Goal: Information Seeking & Learning: Learn about a topic

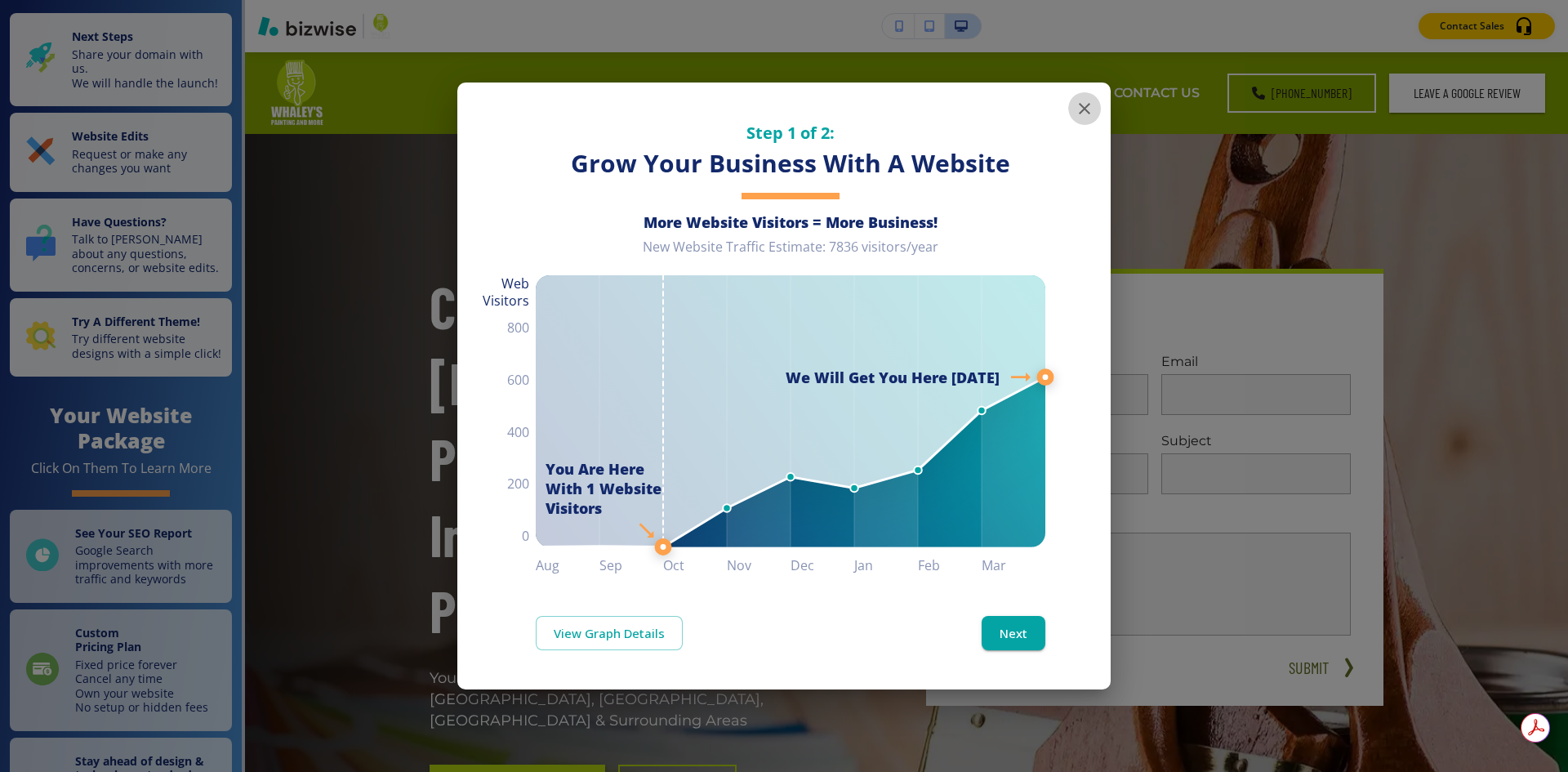
click at [1089, 107] on icon "button" at bounding box center [1085, 109] width 19 height 19
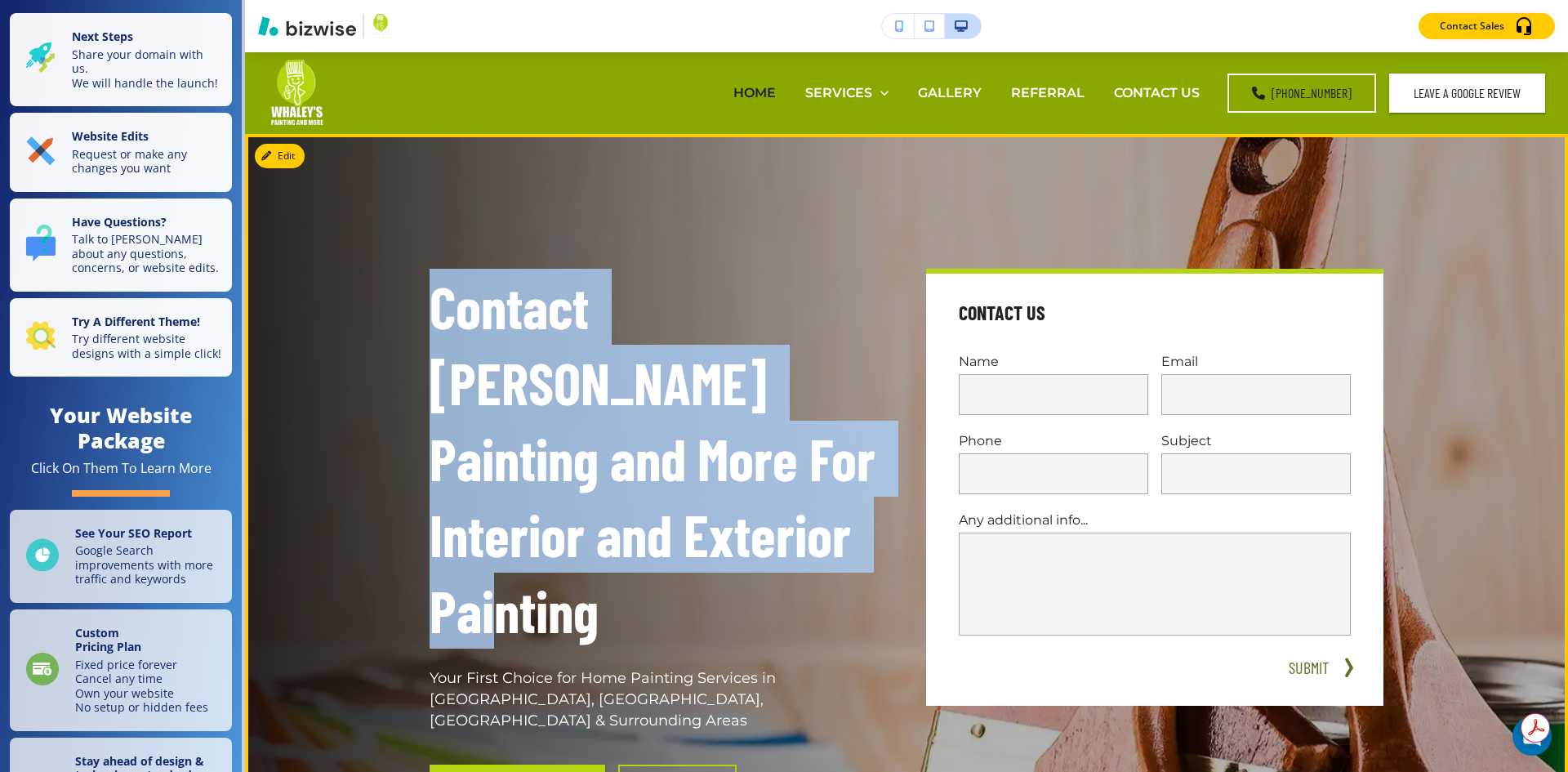
drag, startPoint x: 597, startPoint y: 550, endPoint x: 425, endPoint y: 321, distance: 286.4
click at [430, 321] on p "Contact [PERSON_NAME] Painting and More For Interior and Exterior Painting" at bounding box center [658, 458] width 457 height 380
copy p "Contact [PERSON_NAME] Painting and More For Interior and Exterior Painting"
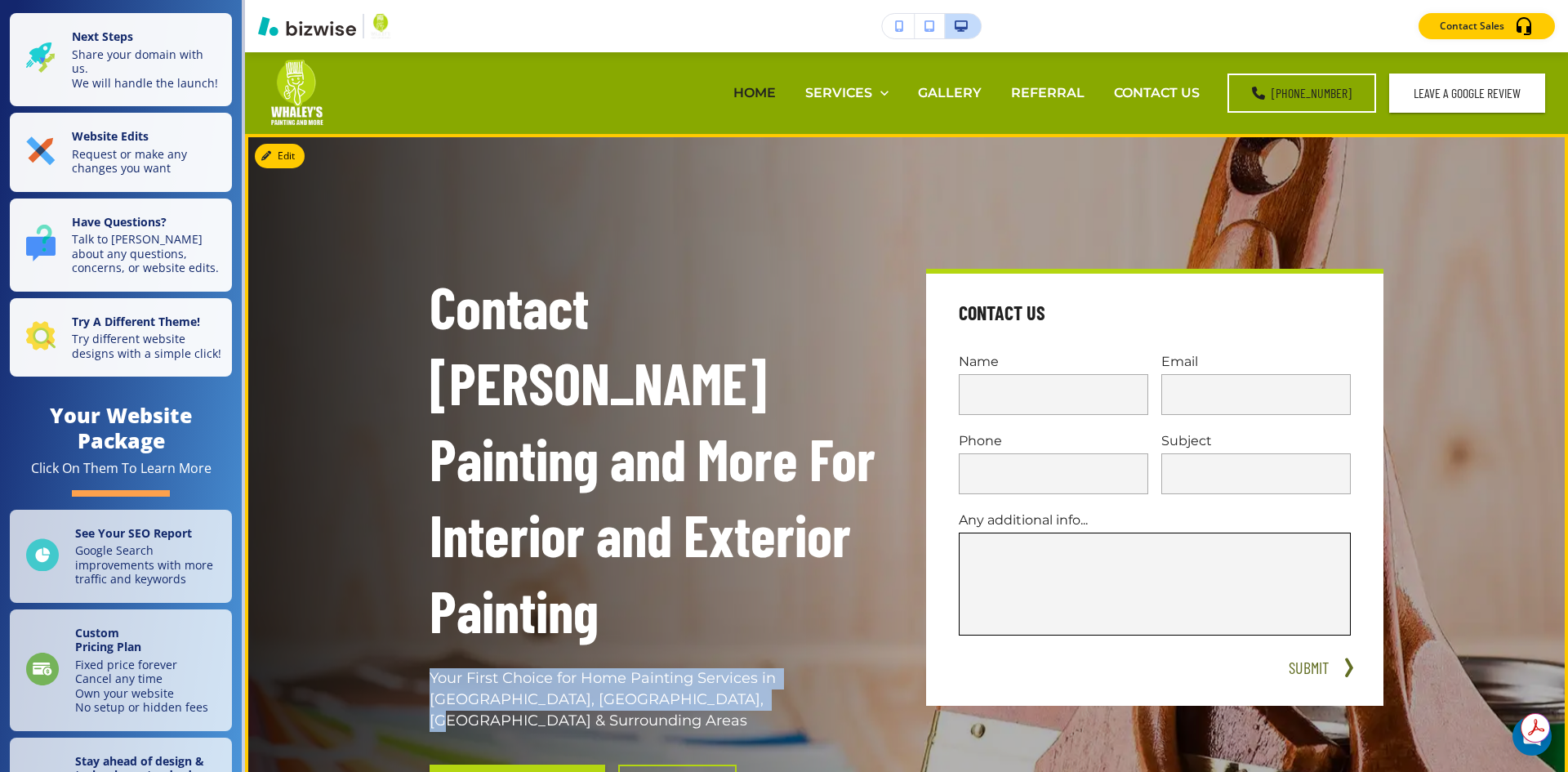
drag, startPoint x: 686, startPoint y: 621, endPoint x: 1229, endPoint y: 586, distance: 544.1
click at [421, 596] on div "Contact Whaley's Painting and More For Interior and Exterior Painting Your Firs…" at bounding box center [639, 522] width 497 height 585
copy p "Your First Choice for Home Painting Services in [GEOGRAPHIC_DATA], [GEOGRAPHIC_…"
click at [613, 668] on p "Your First Choice for Home Painting Services in [GEOGRAPHIC_DATA], [GEOGRAPHIC_…" at bounding box center [658, 700] width 457 height 64
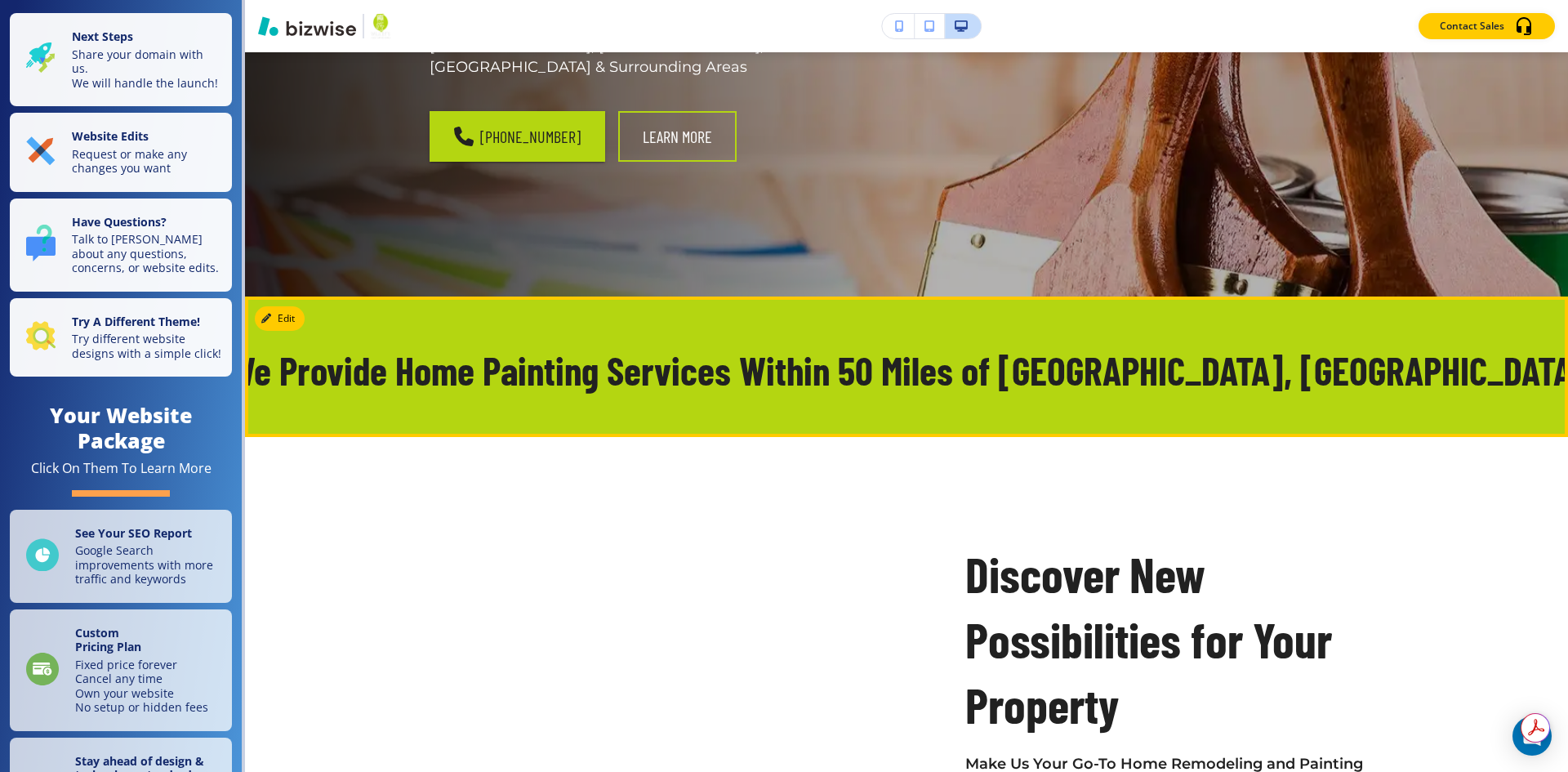
scroll to position [490, 0]
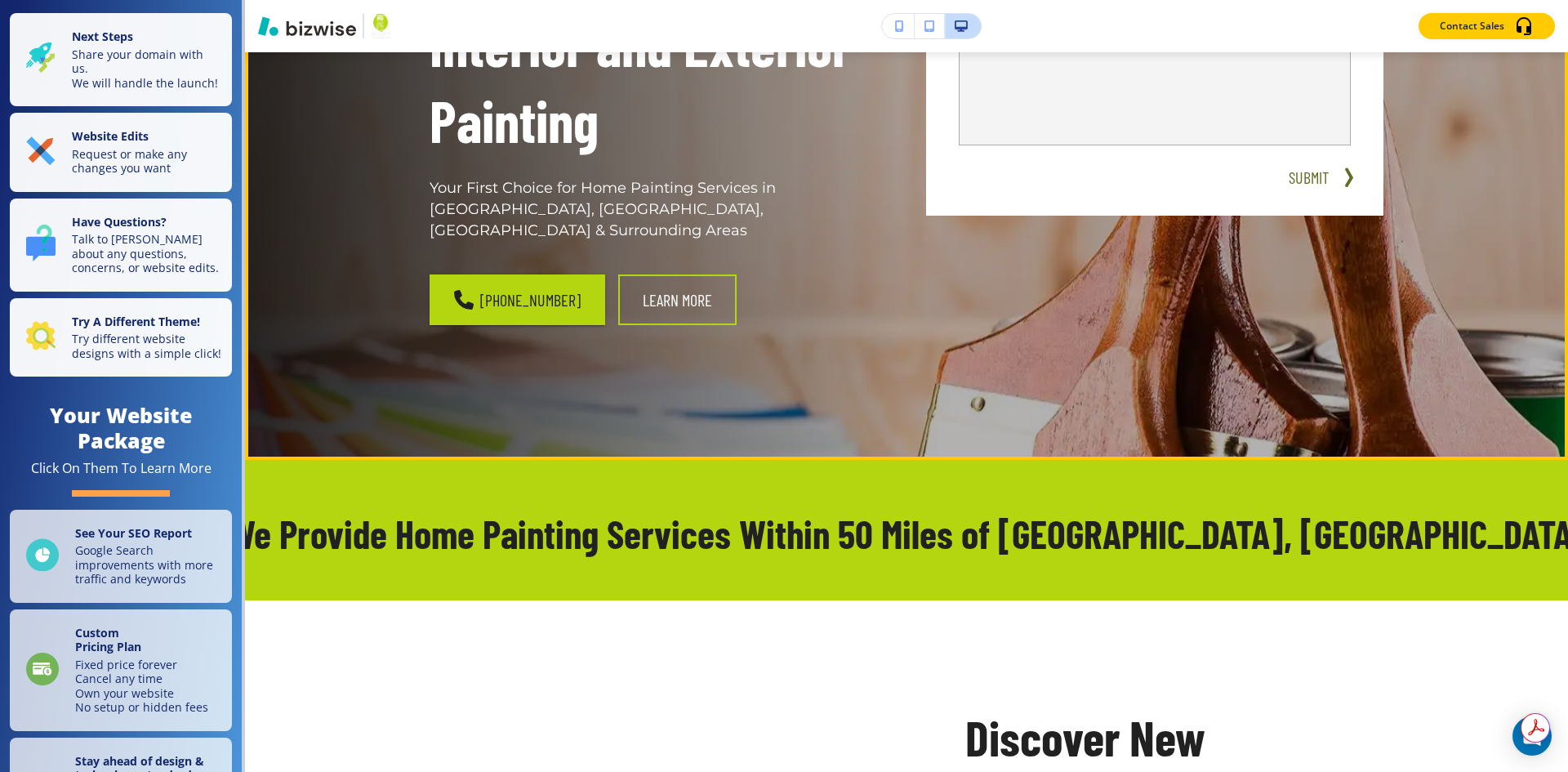
drag, startPoint x: 597, startPoint y: 228, endPoint x: 580, endPoint y: 214, distance: 22.0
click at [580, 274] on div "(423) 415-2010 Learn More" at bounding box center [658, 299] width 457 height 51
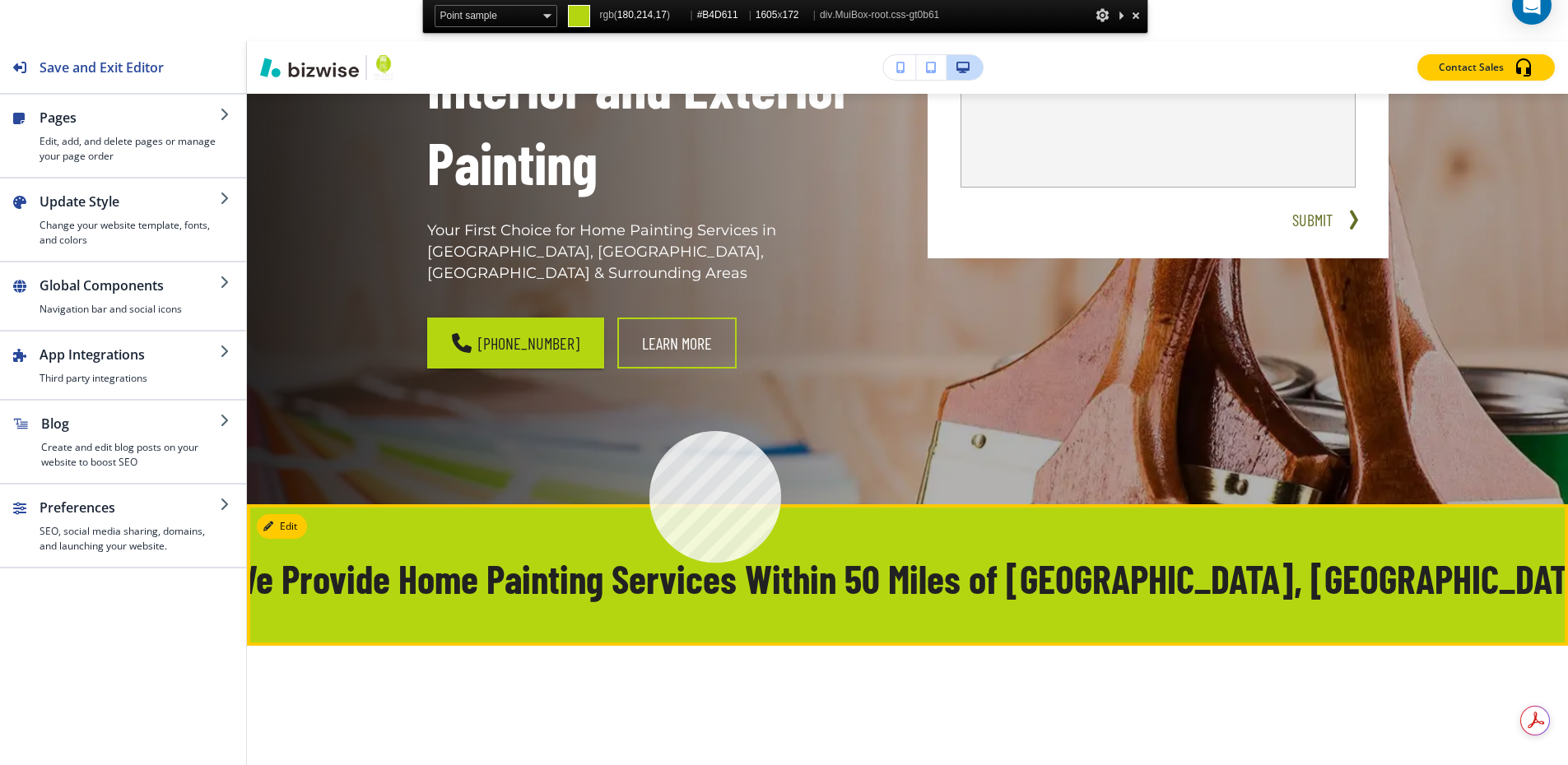
click at [650, 504] on div "We Provide Home Painting Services Within 50 Miles of [GEOGRAPHIC_DATA], [GEOGRA…" at bounding box center [907, 575] width 1321 height 142
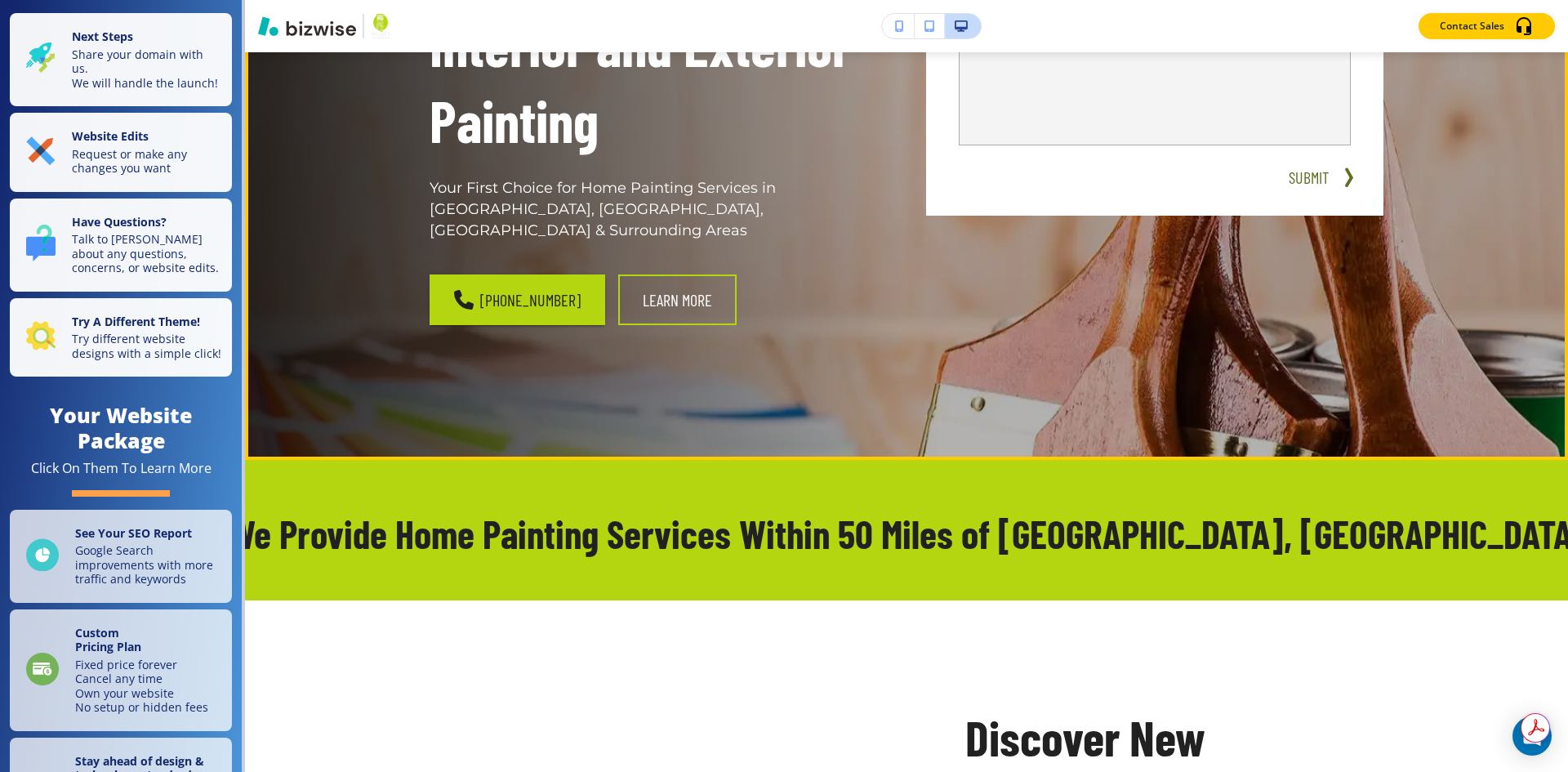
click at [761, 229] on div "Contact Whaley's Painting and More For Interior and Exterior Painting Your Firs…" at bounding box center [888, 32] width 993 height 717
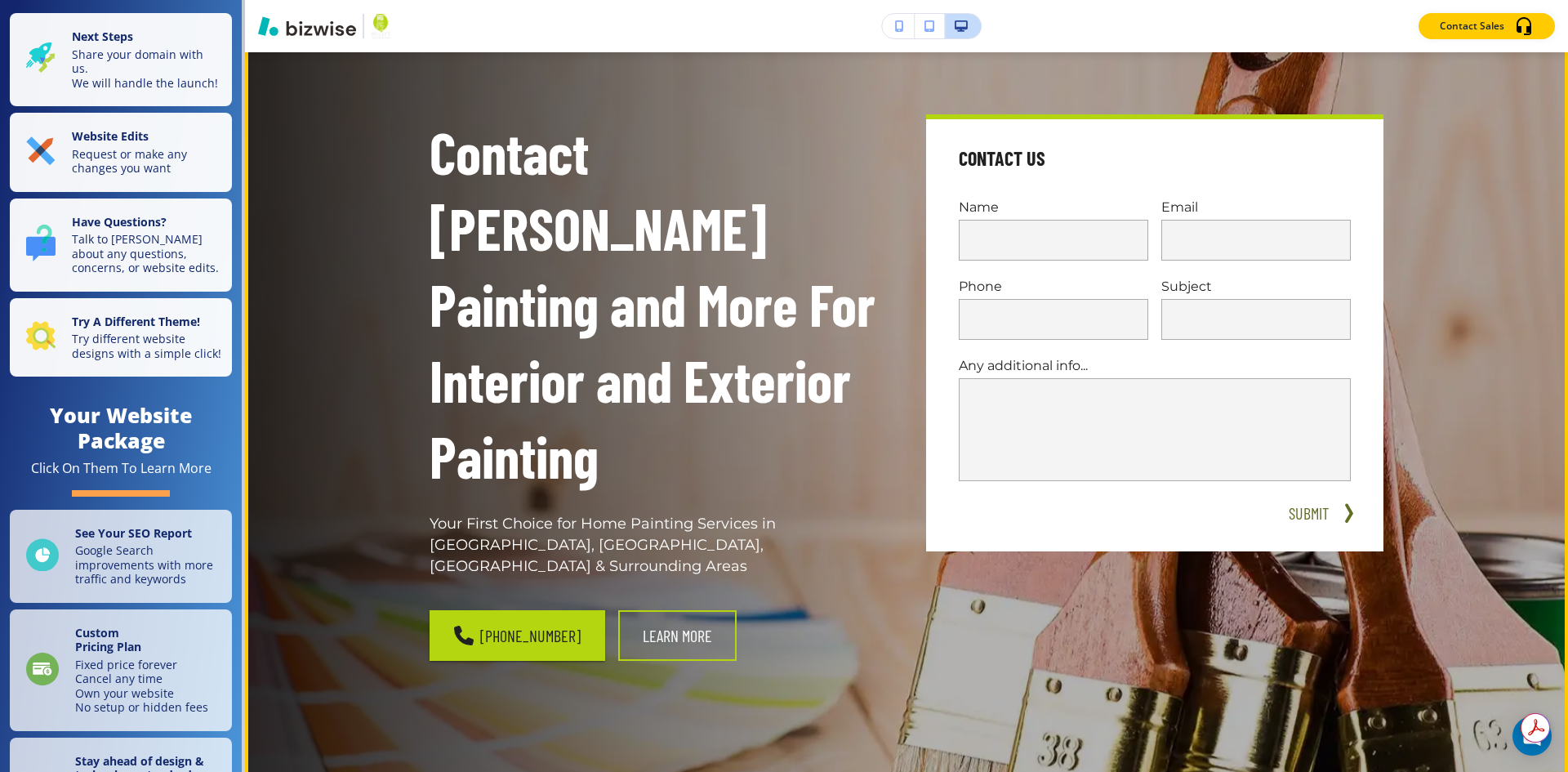
scroll to position [82, 0]
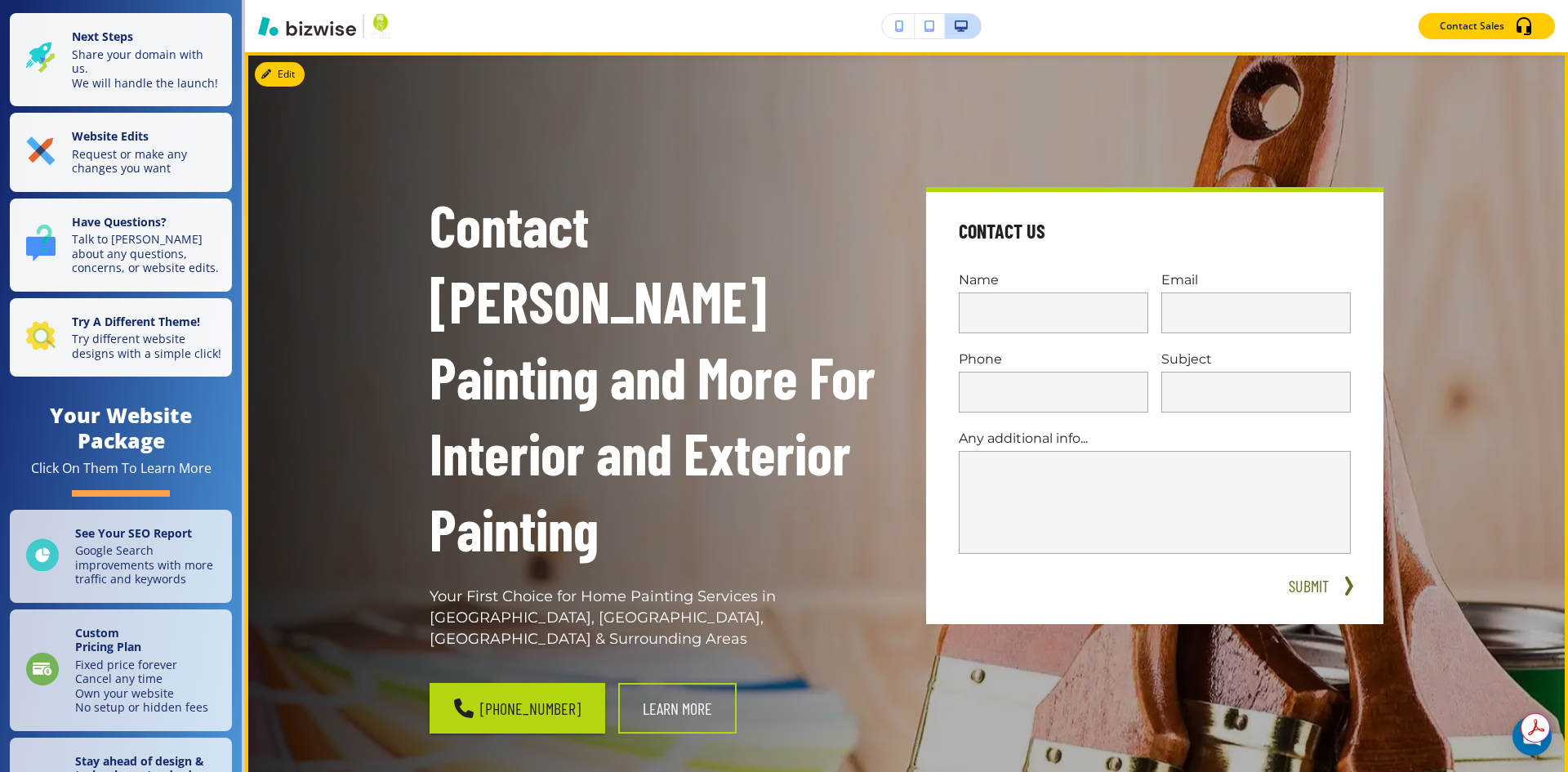
click at [1349, 151] on div "Contact Us Name Email Phone Subject Any additional info... x SUBMIT" at bounding box center [1134, 386] width 497 height 476
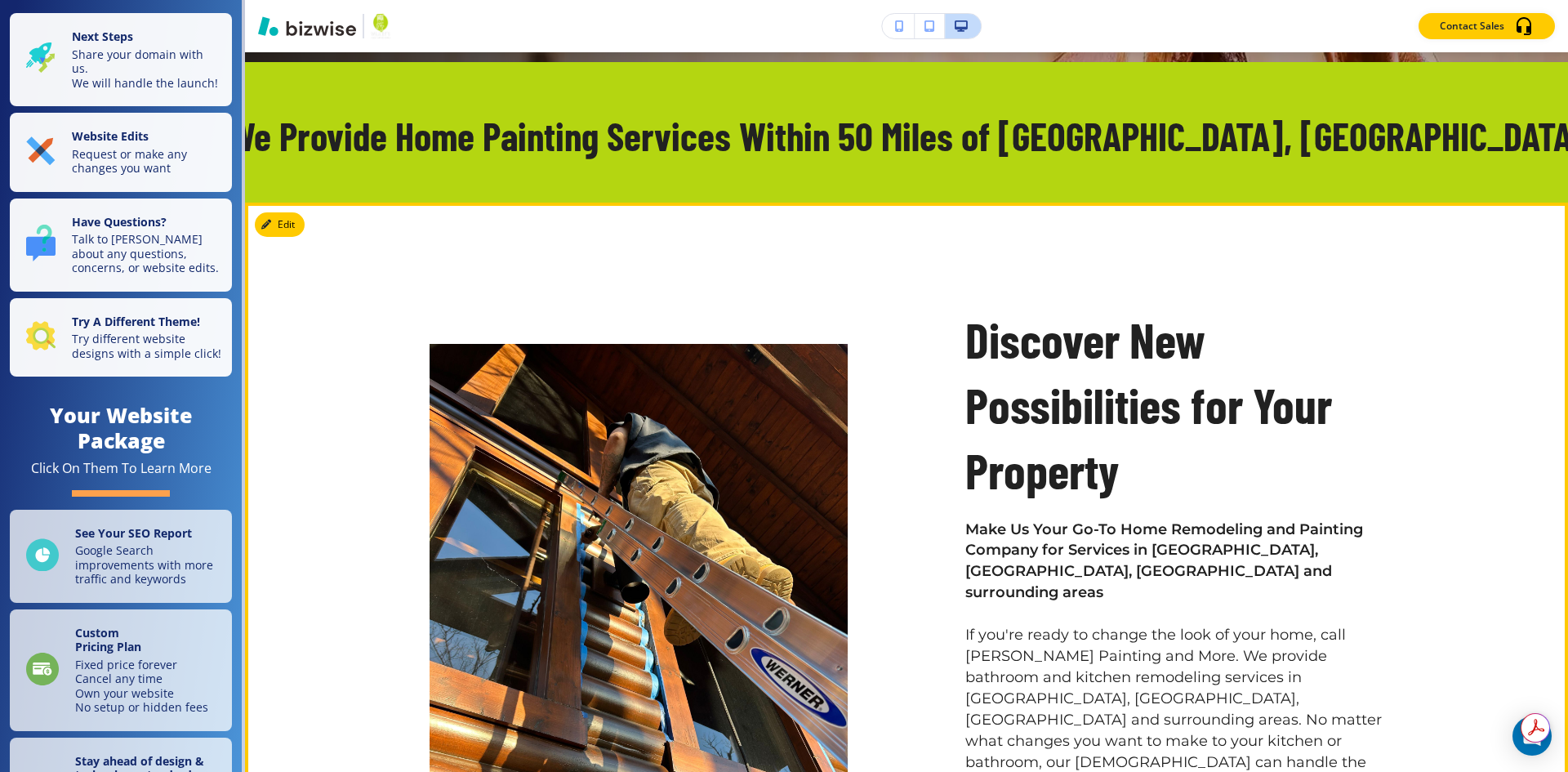
scroll to position [980, 0]
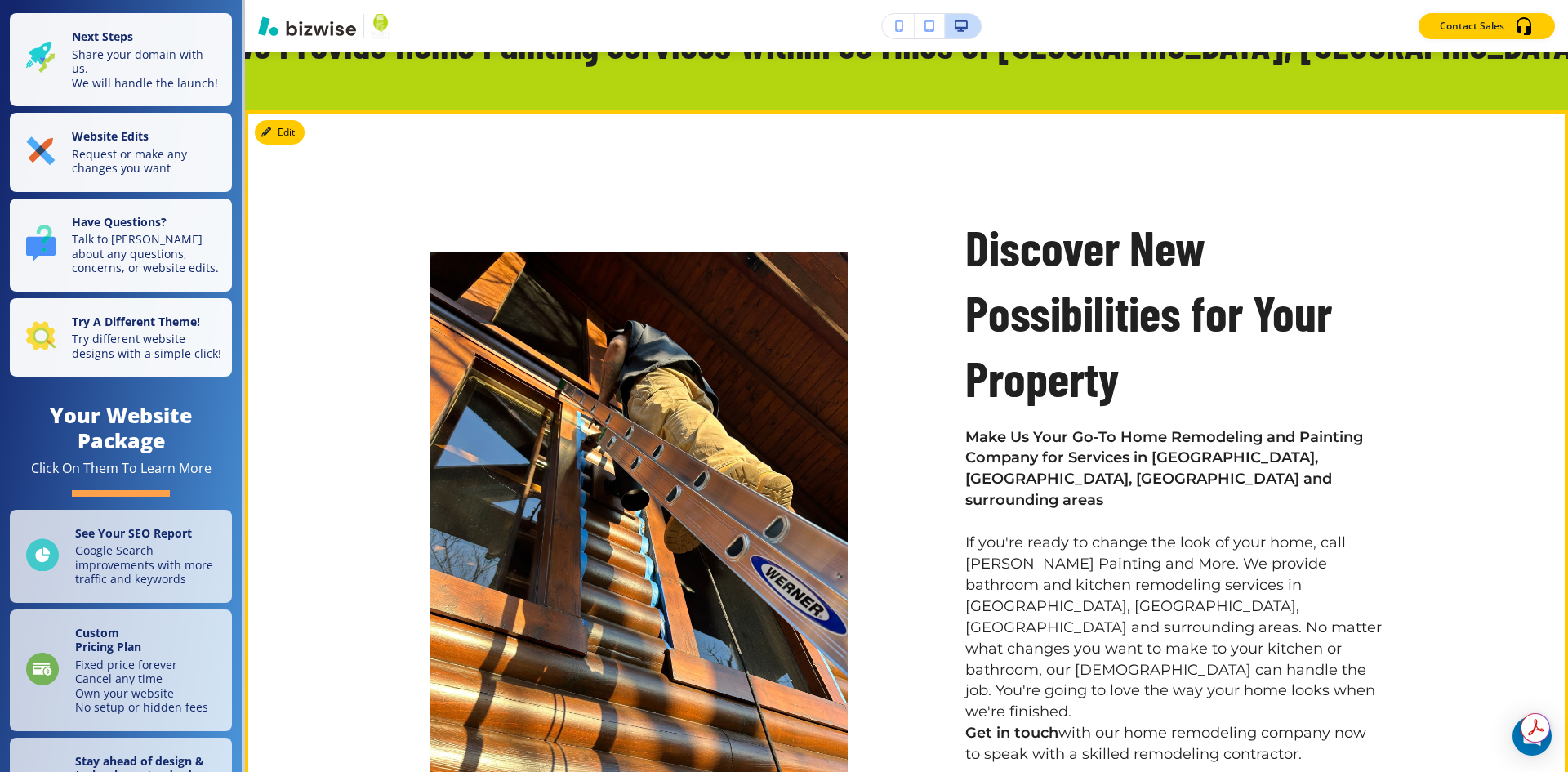
click at [1134, 215] on p "Discover New Possibilities for Your Property" at bounding box center [1174, 312] width 418 height 195
click at [1173, 533] on p "If you're ready to change the look of your home, call [PERSON_NAME] Painting an…" at bounding box center [1174, 628] width 418 height 191
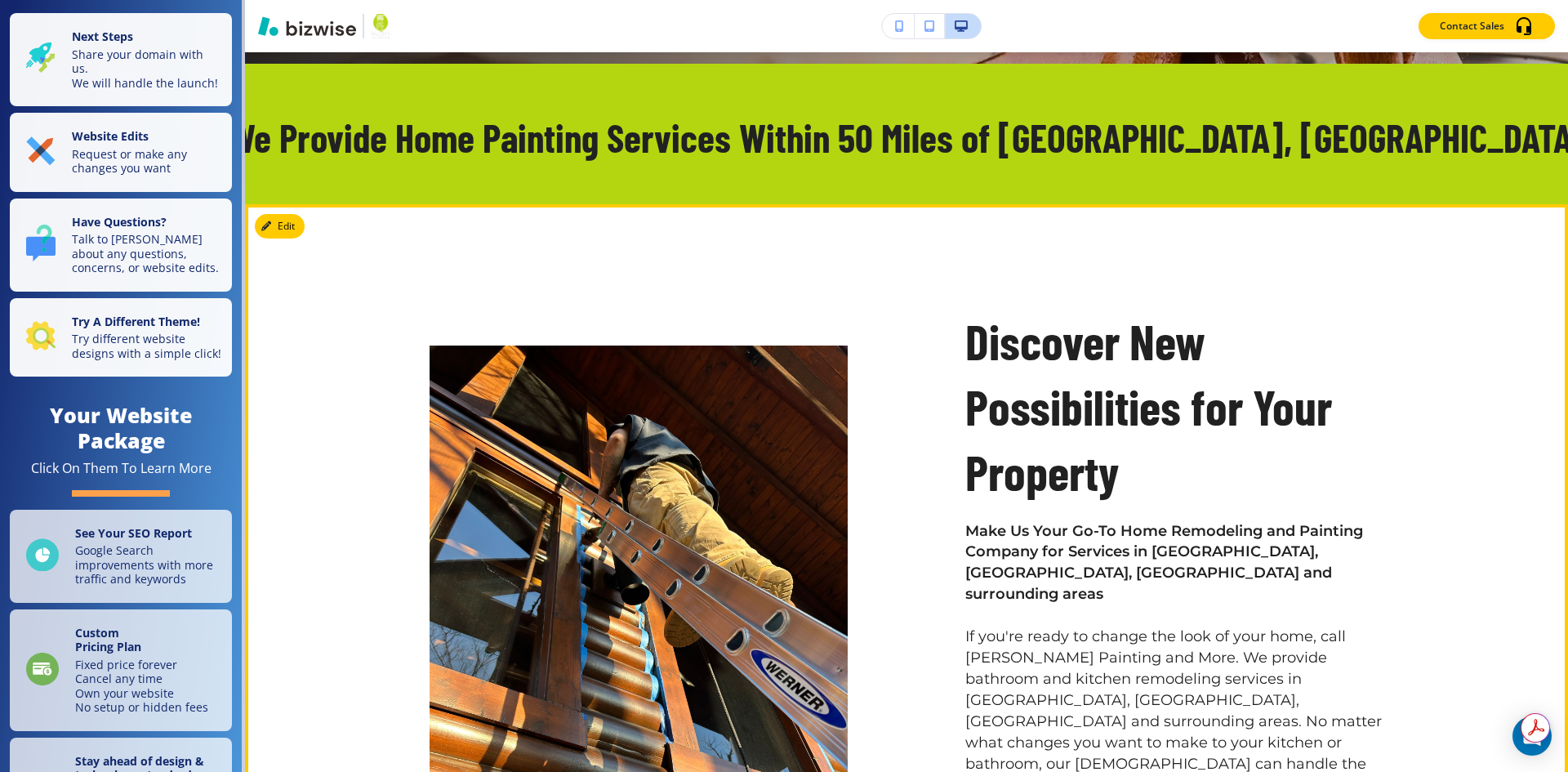
scroll to position [898, 0]
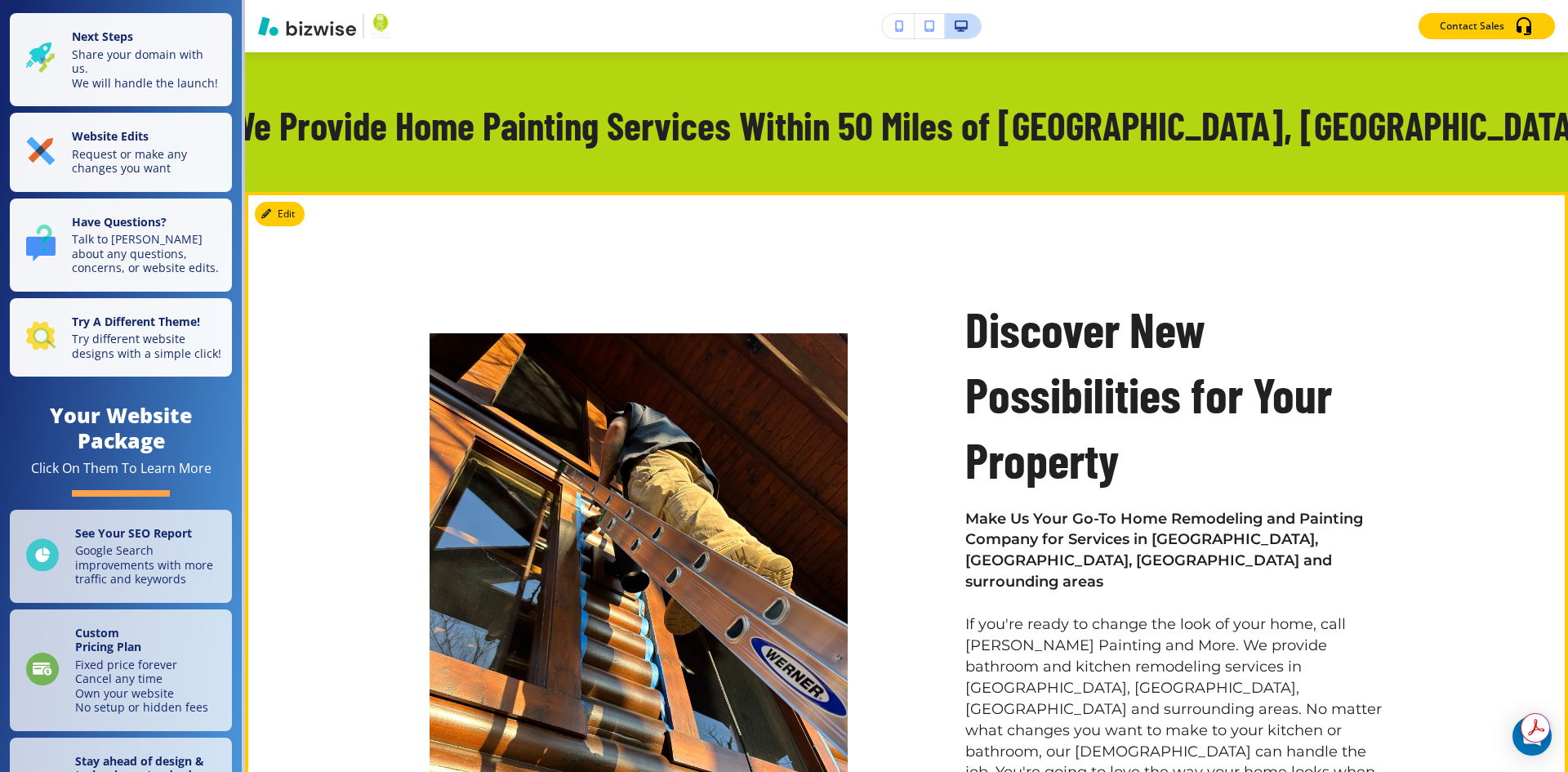
click at [982, 297] on p "Discover New Possibilities for Your Property" at bounding box center [1174, 394] width 418 height 195
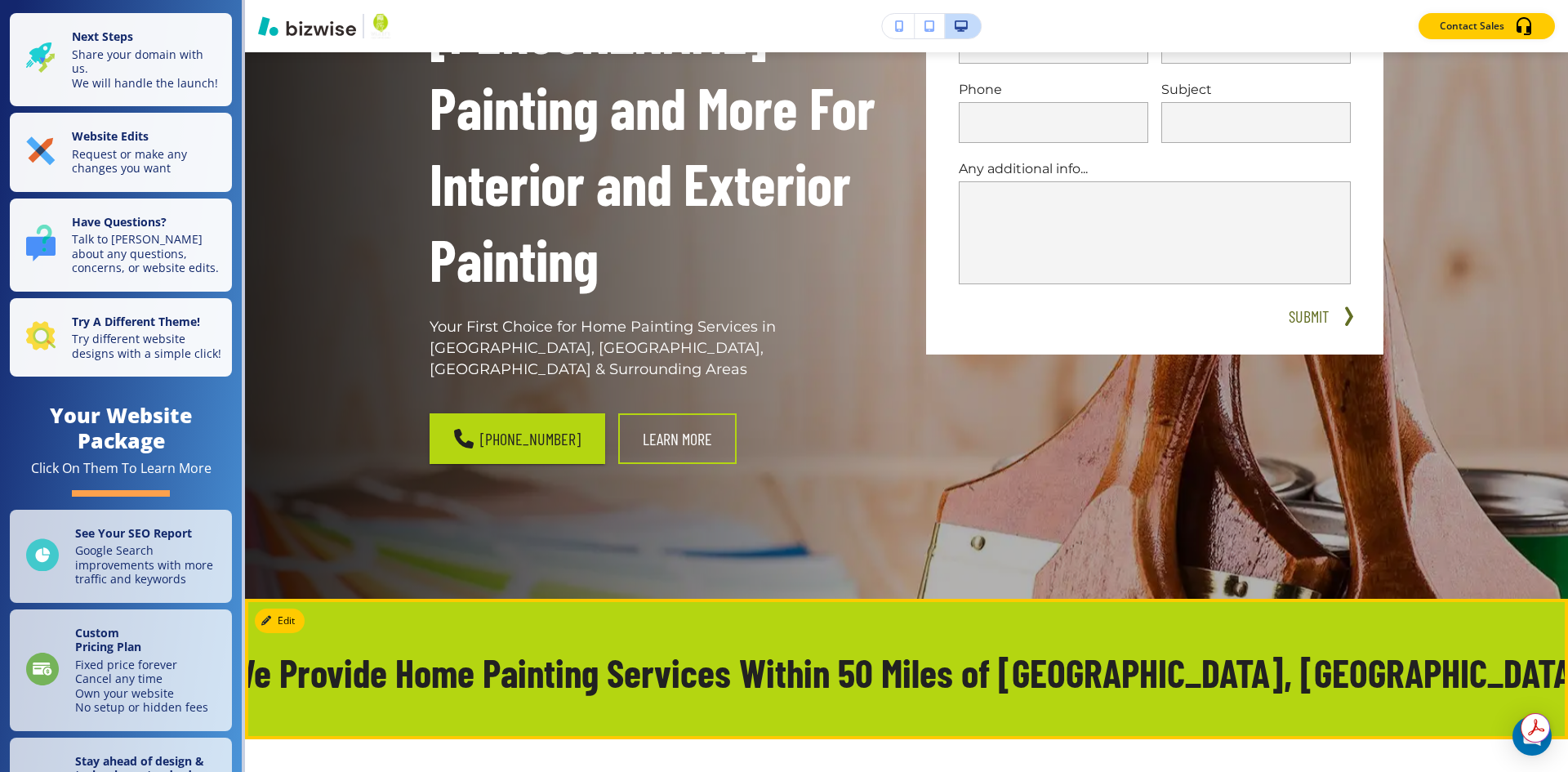
scroll to position [163, 0]
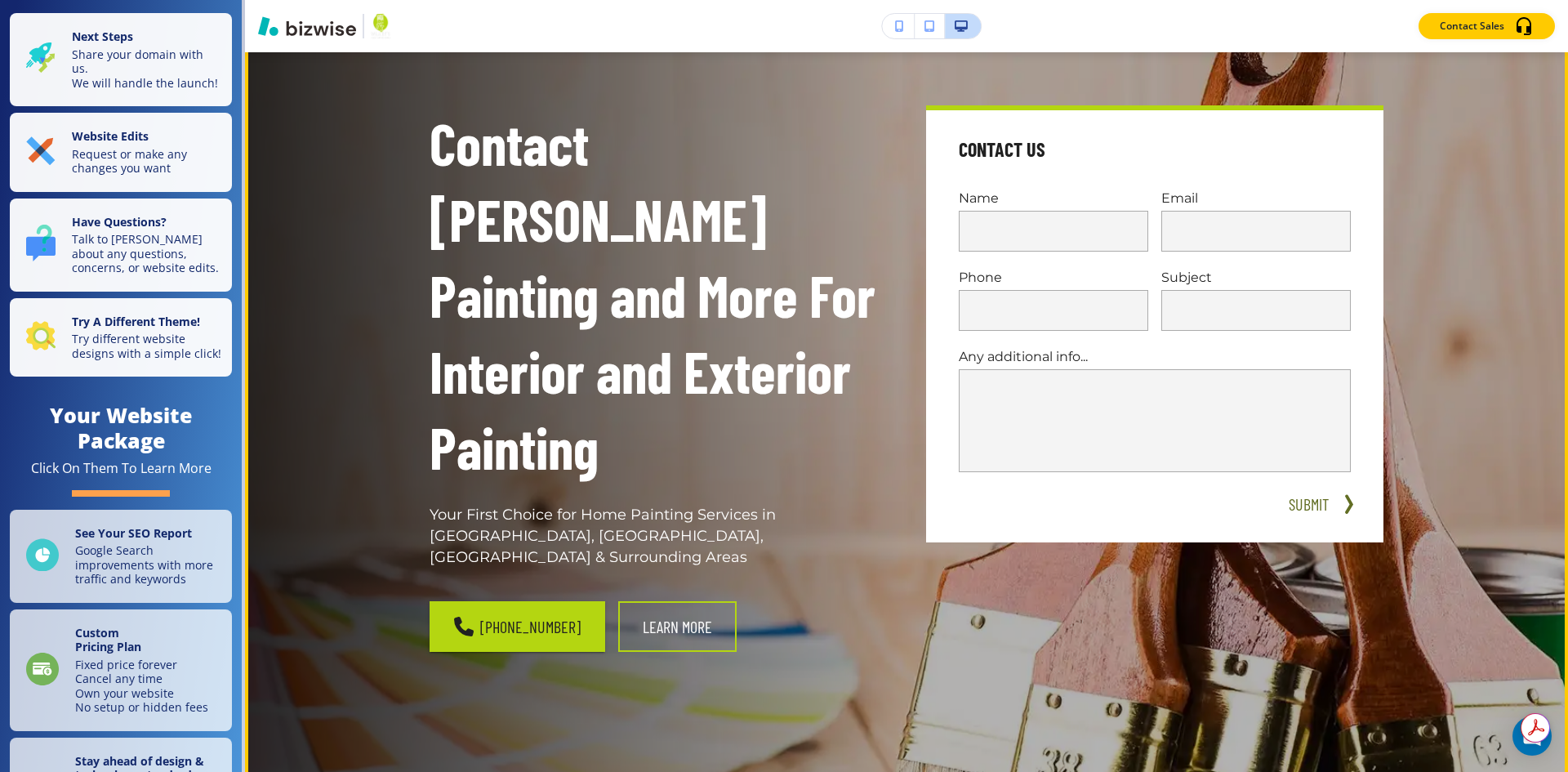
click at [573, 211] on p "Contact [PERSON_NAME] Painting and More For Interior and Exterior Painting" at bounding box center [658, 295] width 457 height 380
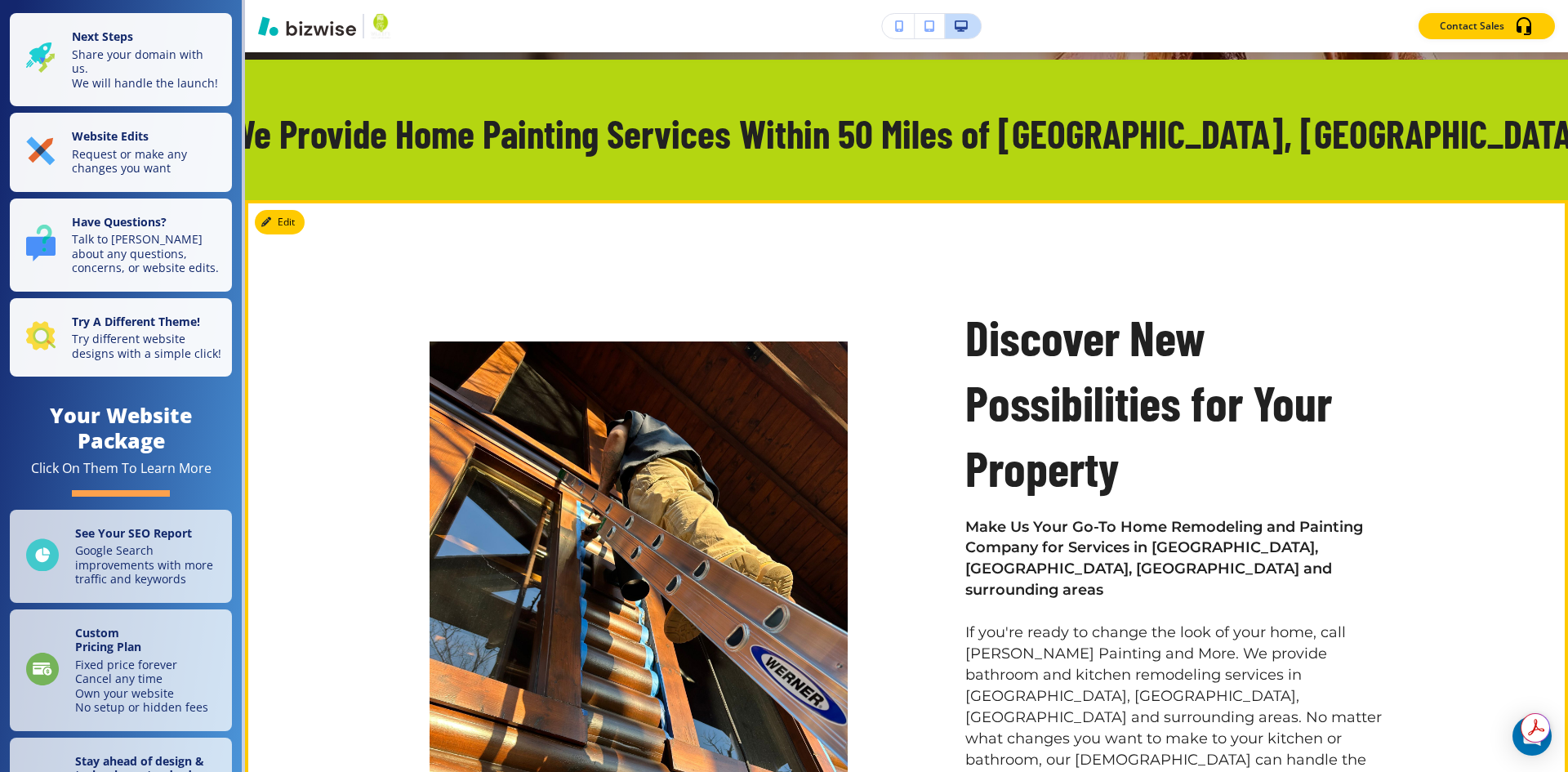
scroll to position [980, 0]
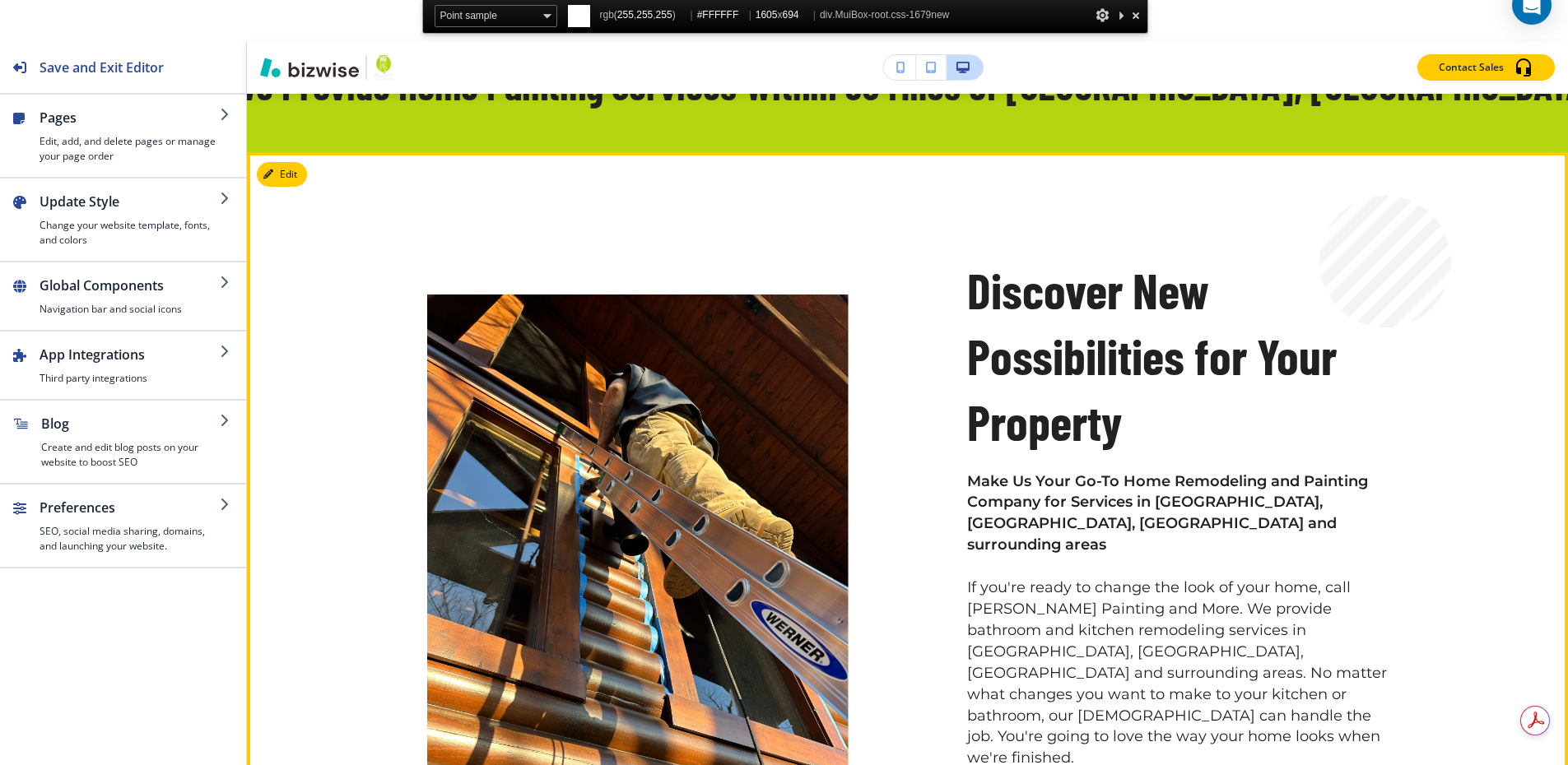
click at [1451, 196] on div "Discover New Possibilities for Your Property Make Us Your Go-To Home Remodeling…" at bounding box center [907, 575] width 1321 height 846
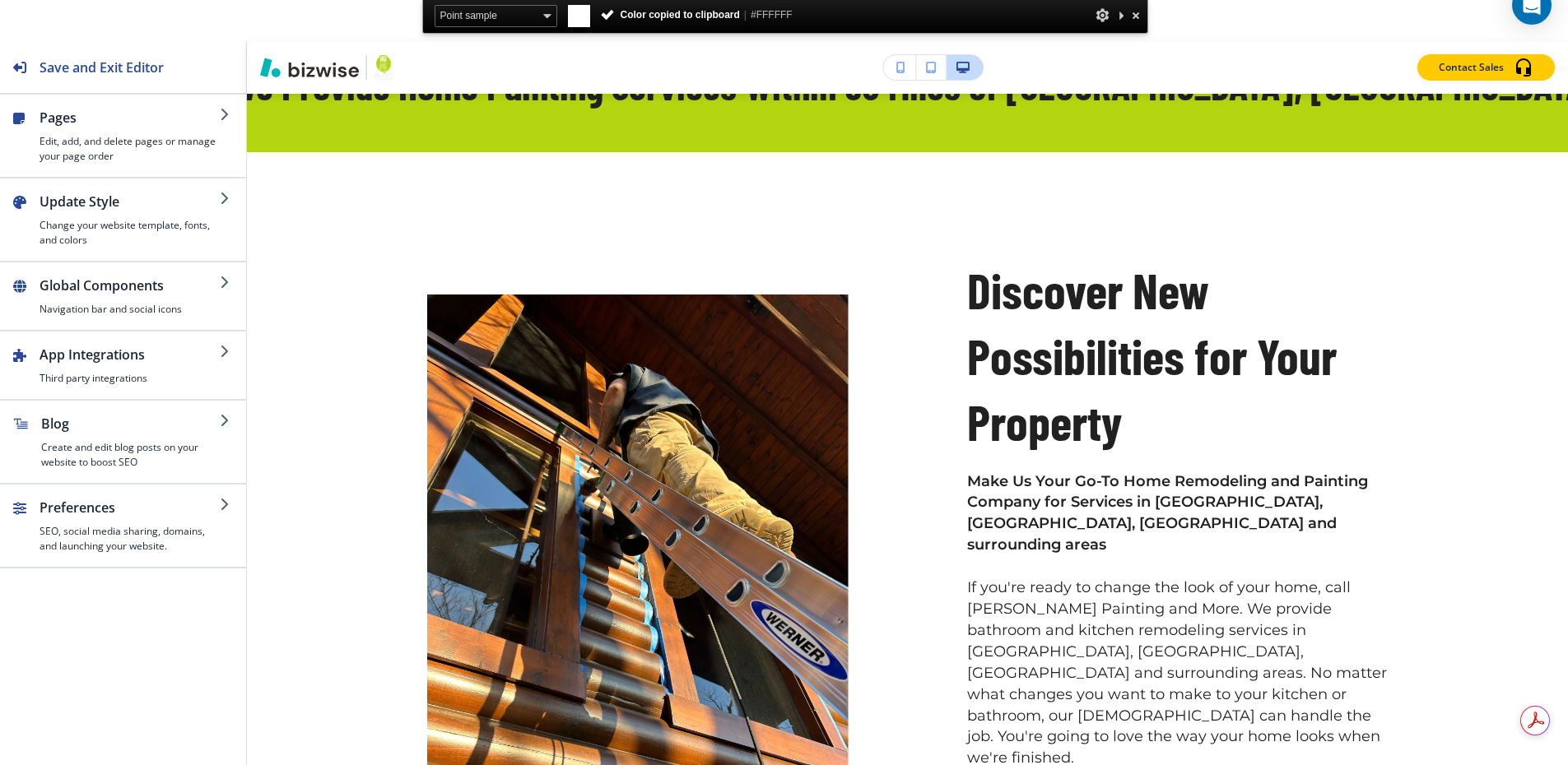
click at [1451, 41] on div at bounding box center [784, 41] width 1568 height 0
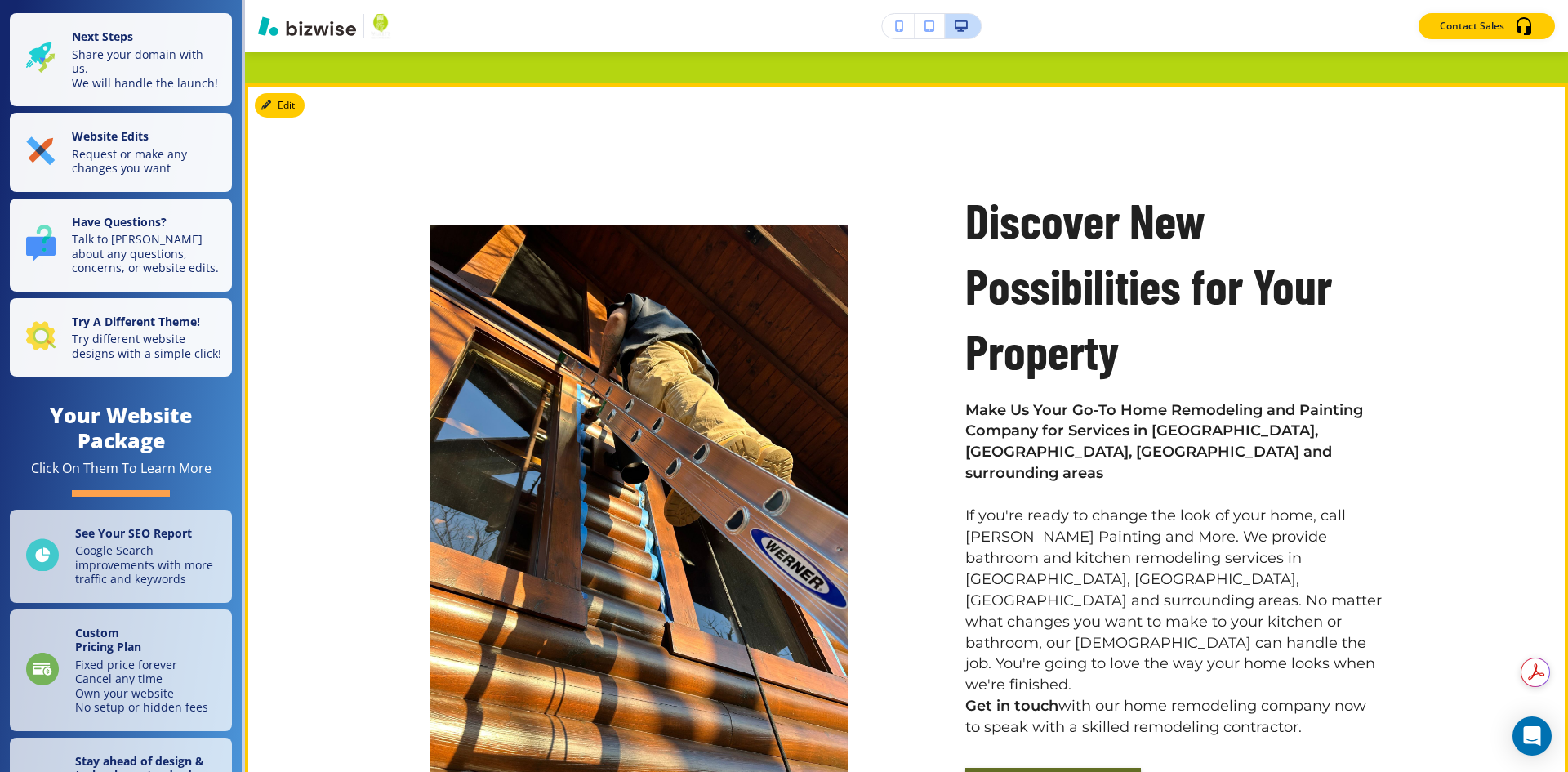
scroll to position [980, 0]
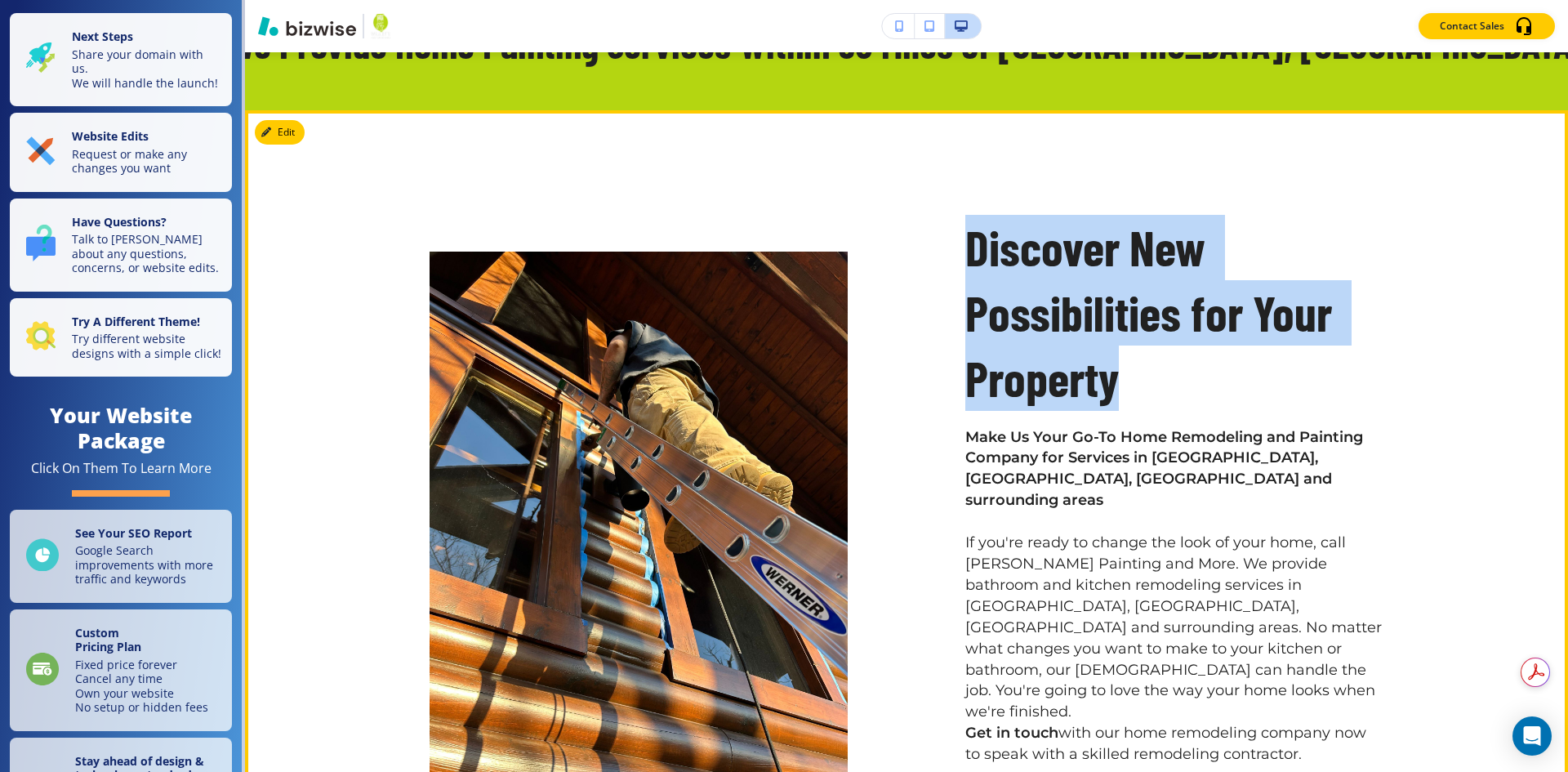
drag, startPoint x: 1125, startPoint y: 294, endPoint x: 969, endPoint y: 164, distance: 203.1
click at [969, 215] on p "Discover New Possibilities for Your Property" at bounding box center [1174, 312] width 418 height 195
copy p "Discover New Possibilities for Your Property"
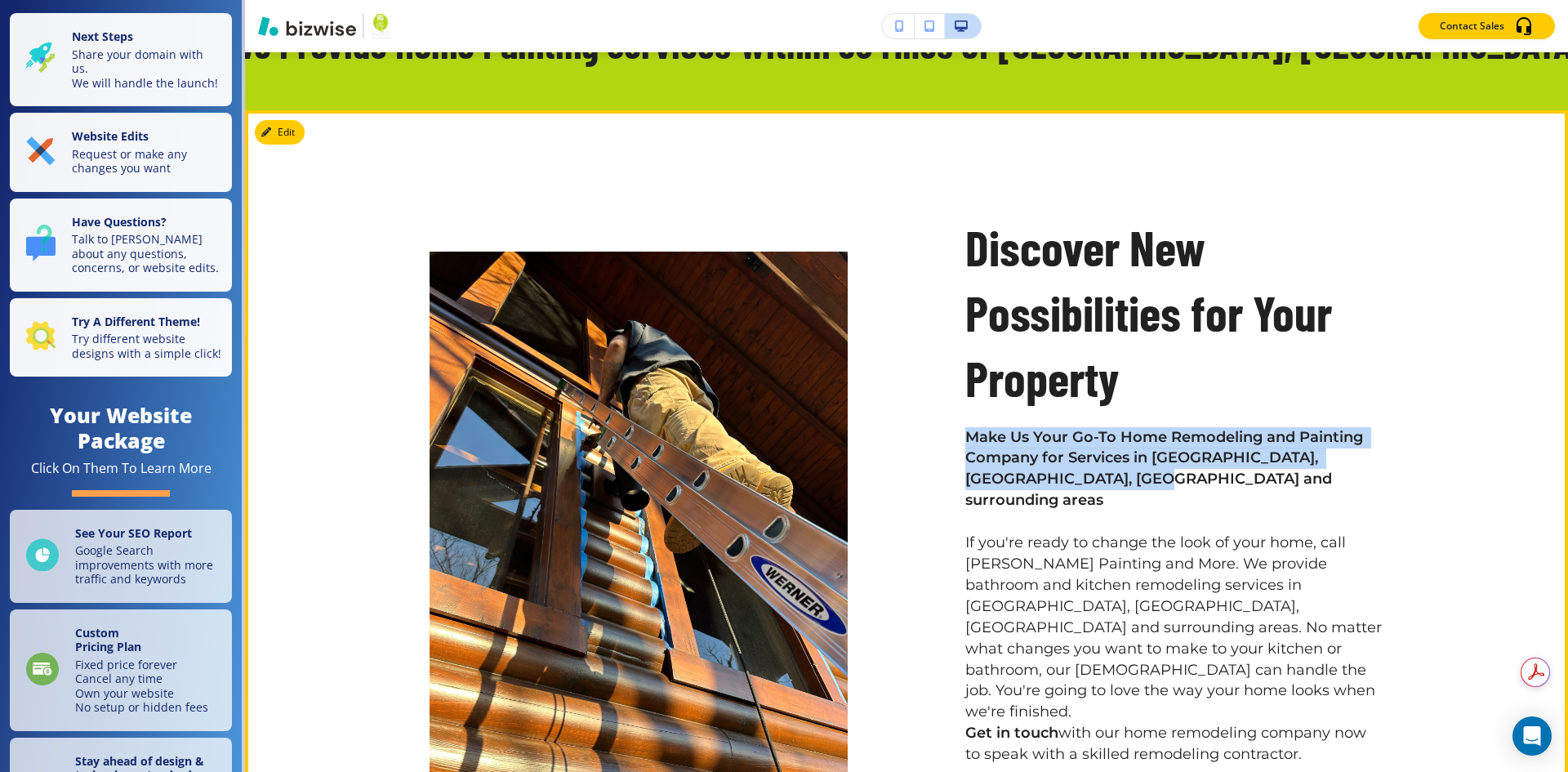
drag, startPoint x: 1095, startPoint y: 386, endPoint x: 958, endPoint y: 348, distance: 142.2
click at [958, 348] on div "Discover New Possibilities for Your Property Make Us Your Go-To Home Remodeling…" at bounding box center [1115, 490] width 536 height 709
copy strong "Make Us Your Go-To Home Remodeling and Painting Company for Services in [GEOGRA…"
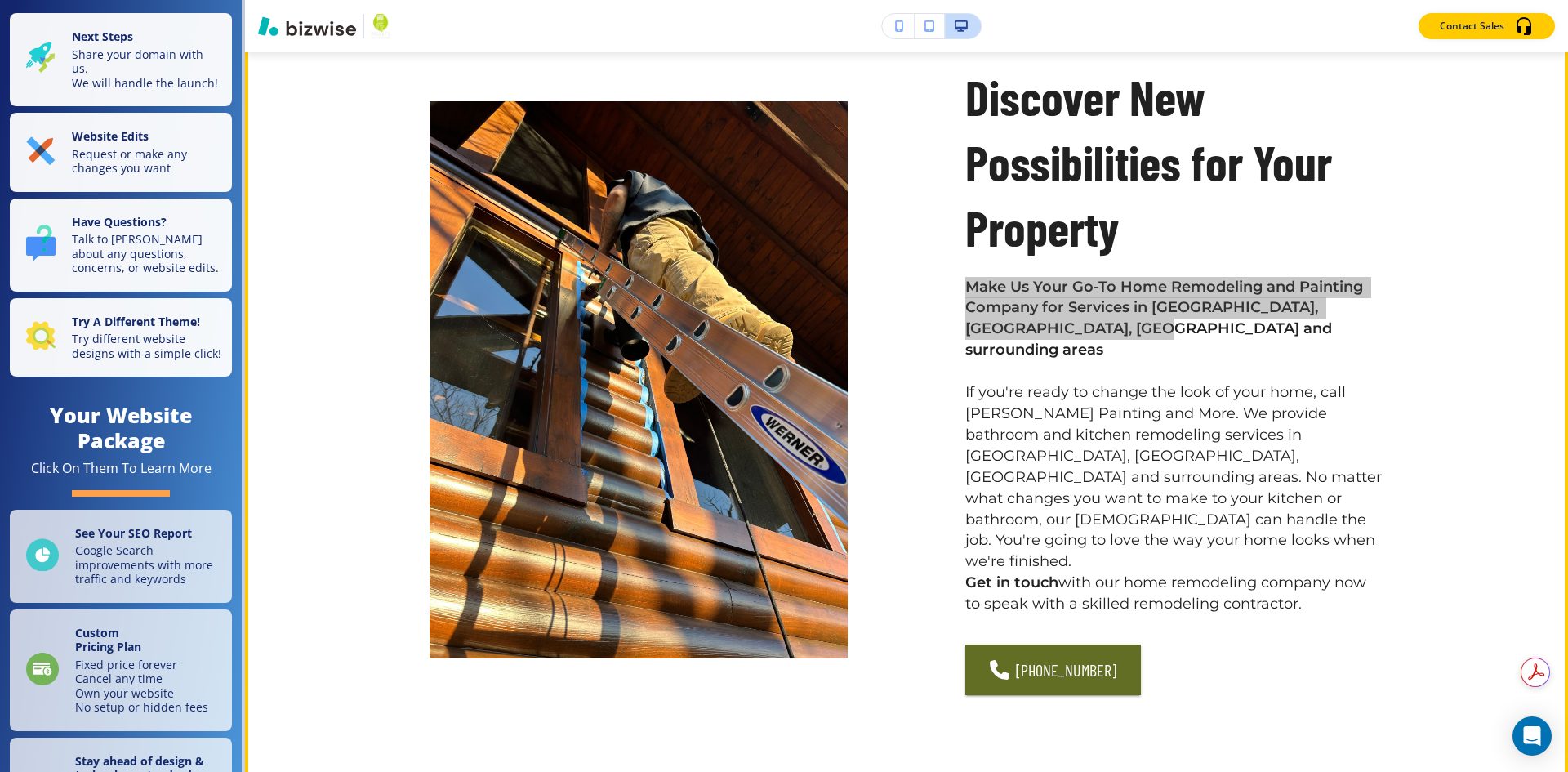
scroll to position [1143, 0]
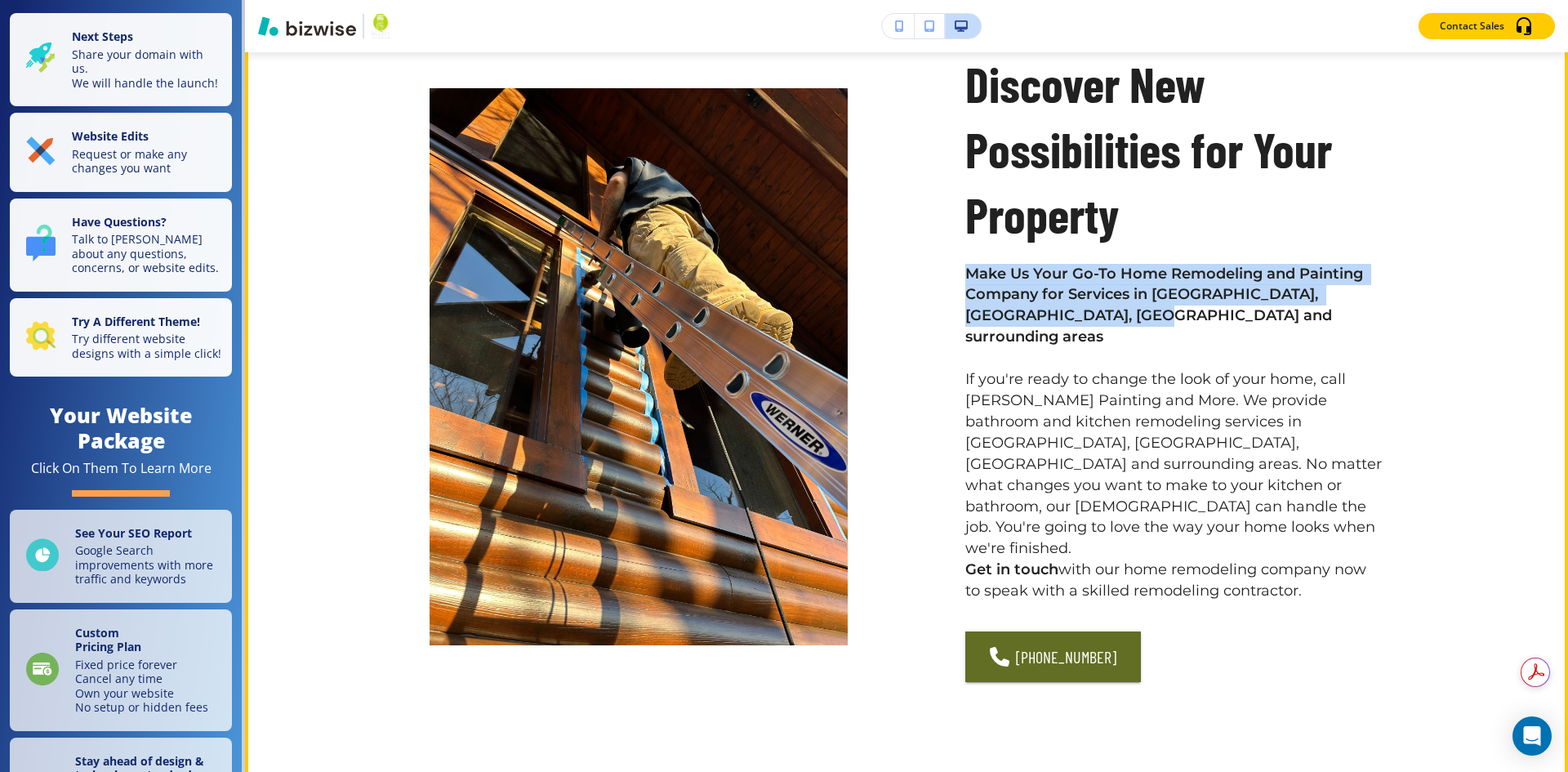
drag, startPoint x: 1301, startPoint y: 428, endPoint x: 1184, endPoint y: 358, distance: 136.3
click at [1184, 358] on p "Make Us Your Go-To Home Remodeling and Painting Company for Services in [GEOGRA…" at bounding box center [1174, 433] width 418 height 339
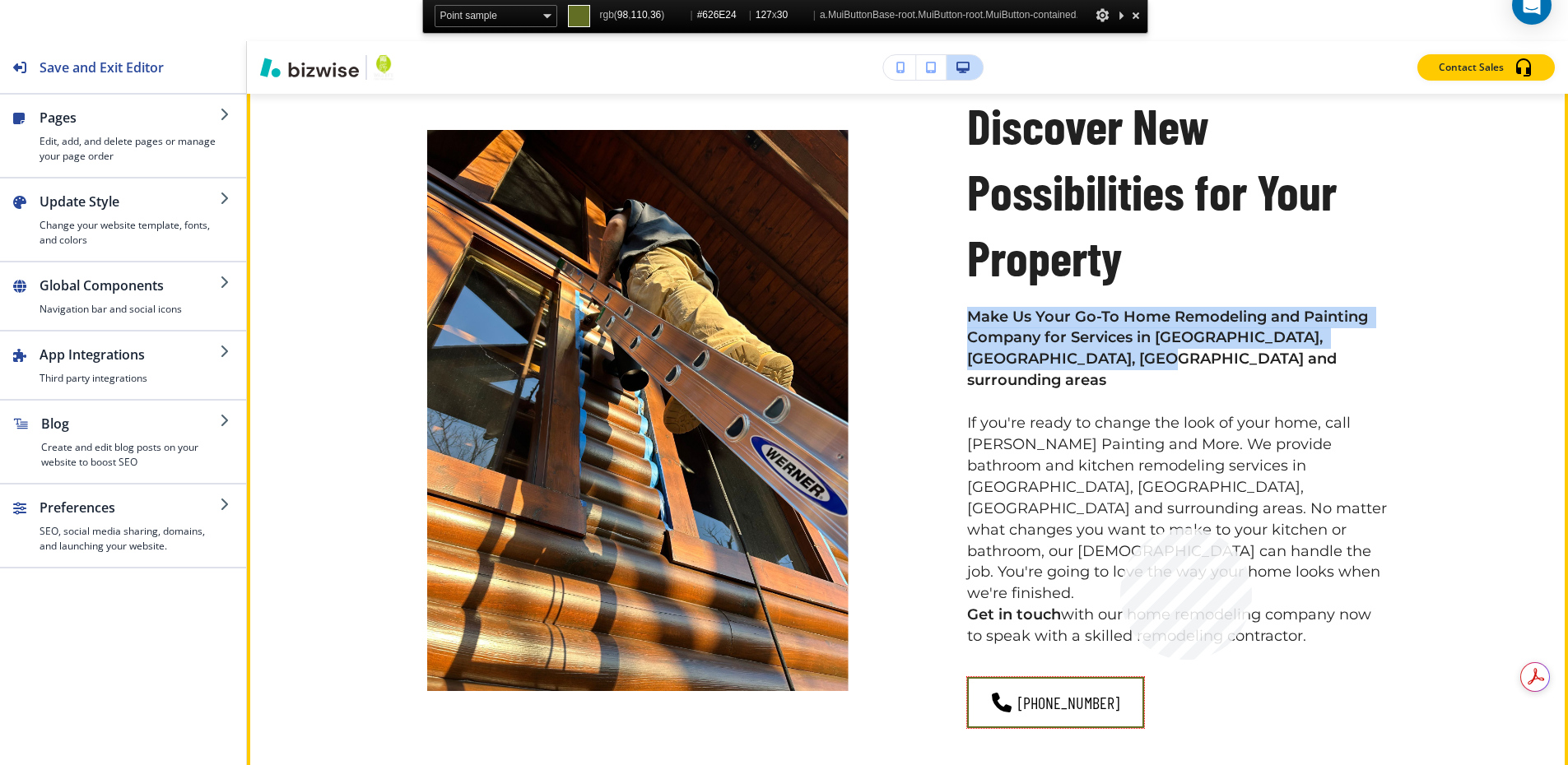
copy p "You're going to love the way your home looks when we're finished. Get in touch …"
click at [1120, 677] on link "[PHONE_NUMBER]" at bounding box center [1055, 702] width 177 height 51
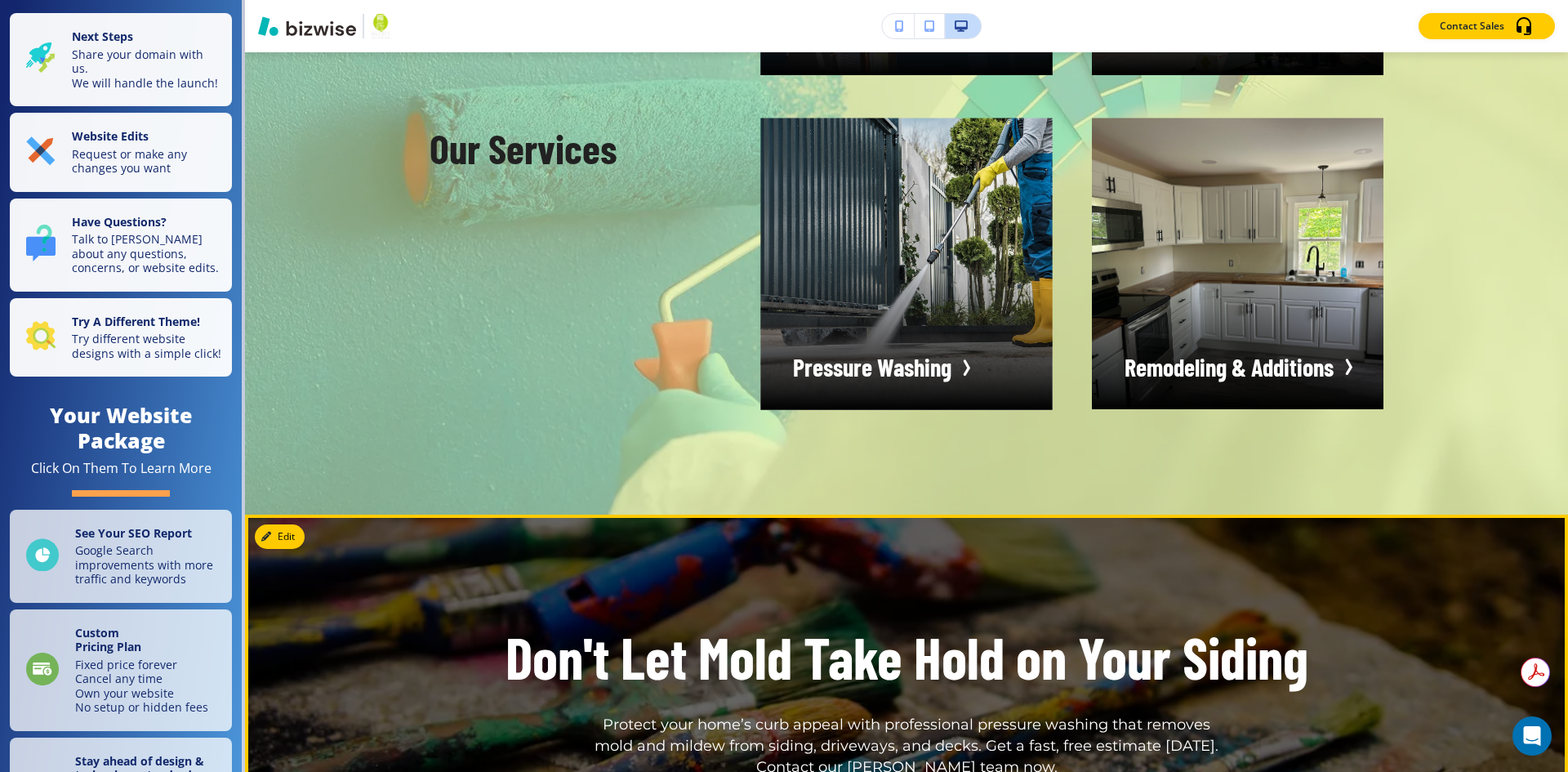
scroll to position [2450, 0]
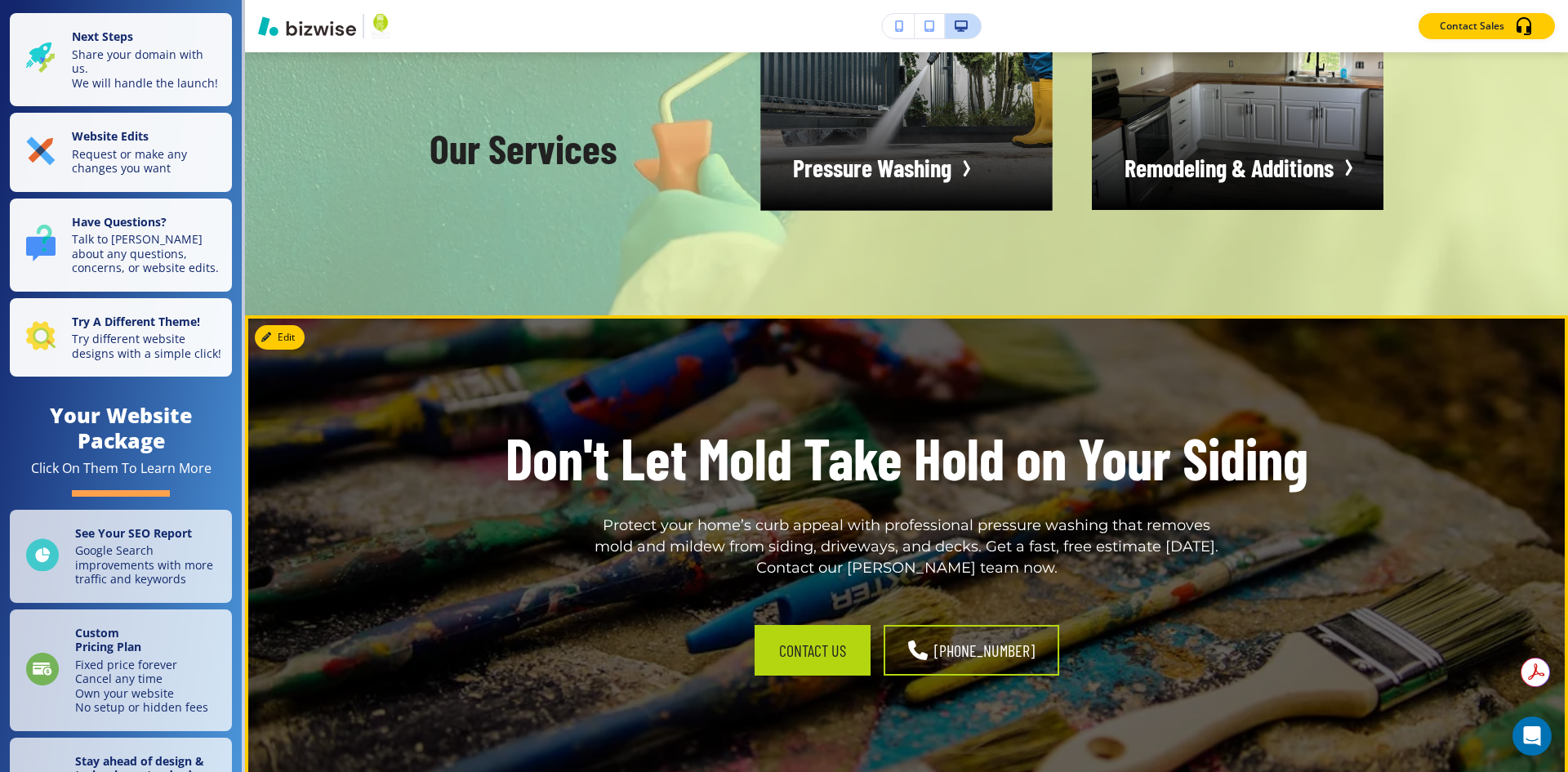
drag, startPoint x: 386, startPoint y: 252, endPoint x: 295, endPoint y: 178, distance: 117.3
click at [295, 325] on button "Edit" at bounding box center [279, 336] width 50 height 24
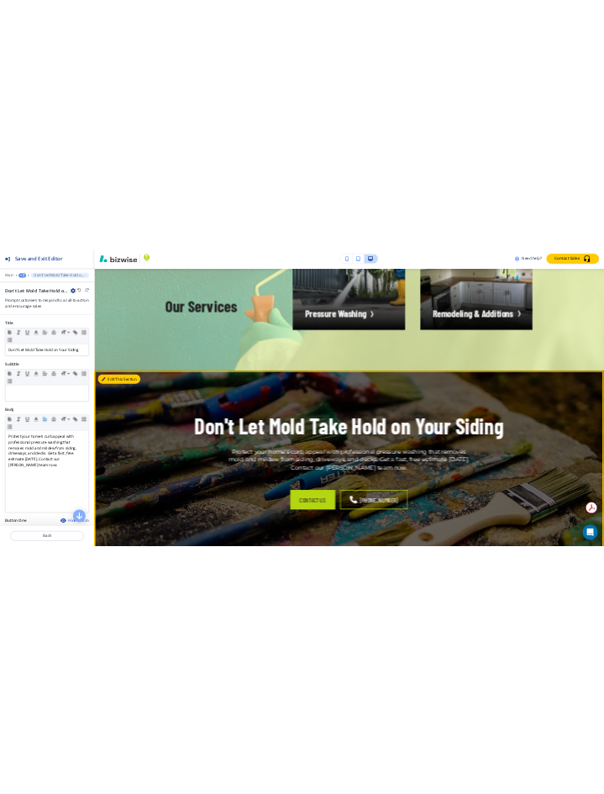
scroll to position [2625, 0]
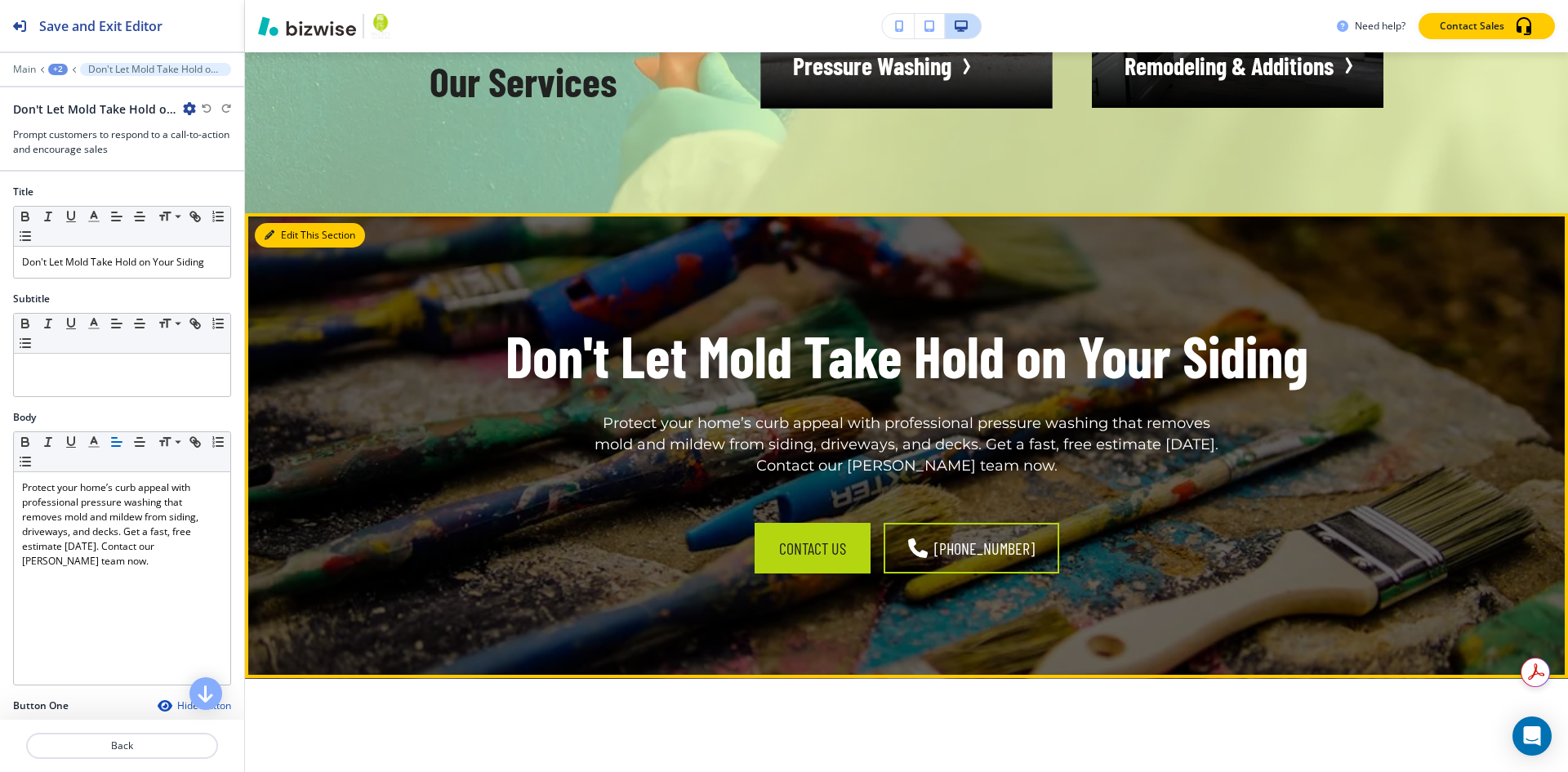
click at [281, 223] on button "Edit This Section" at bounding box center [309, 234] width 110 height 24
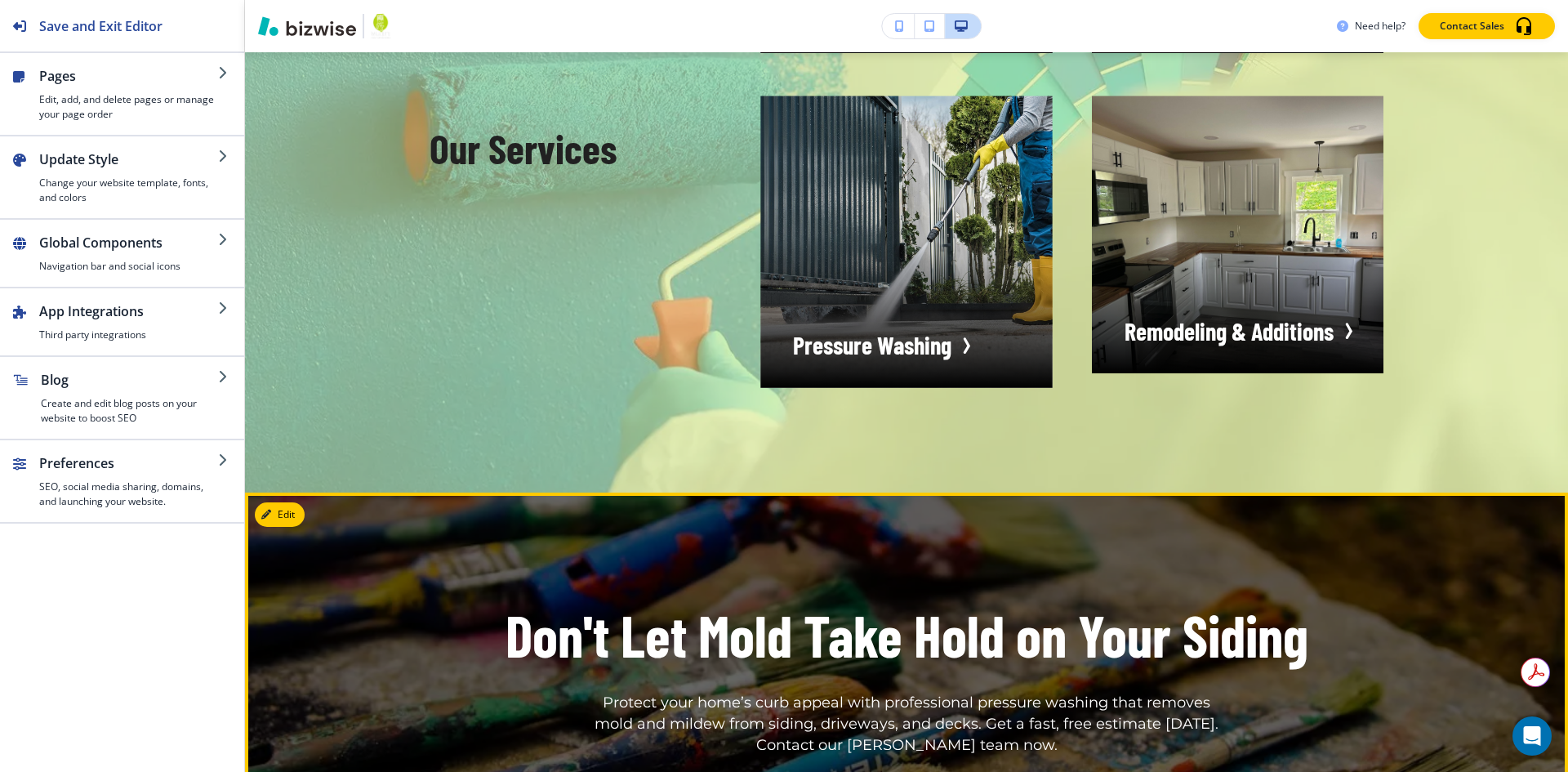
scroll to position [0, 0]
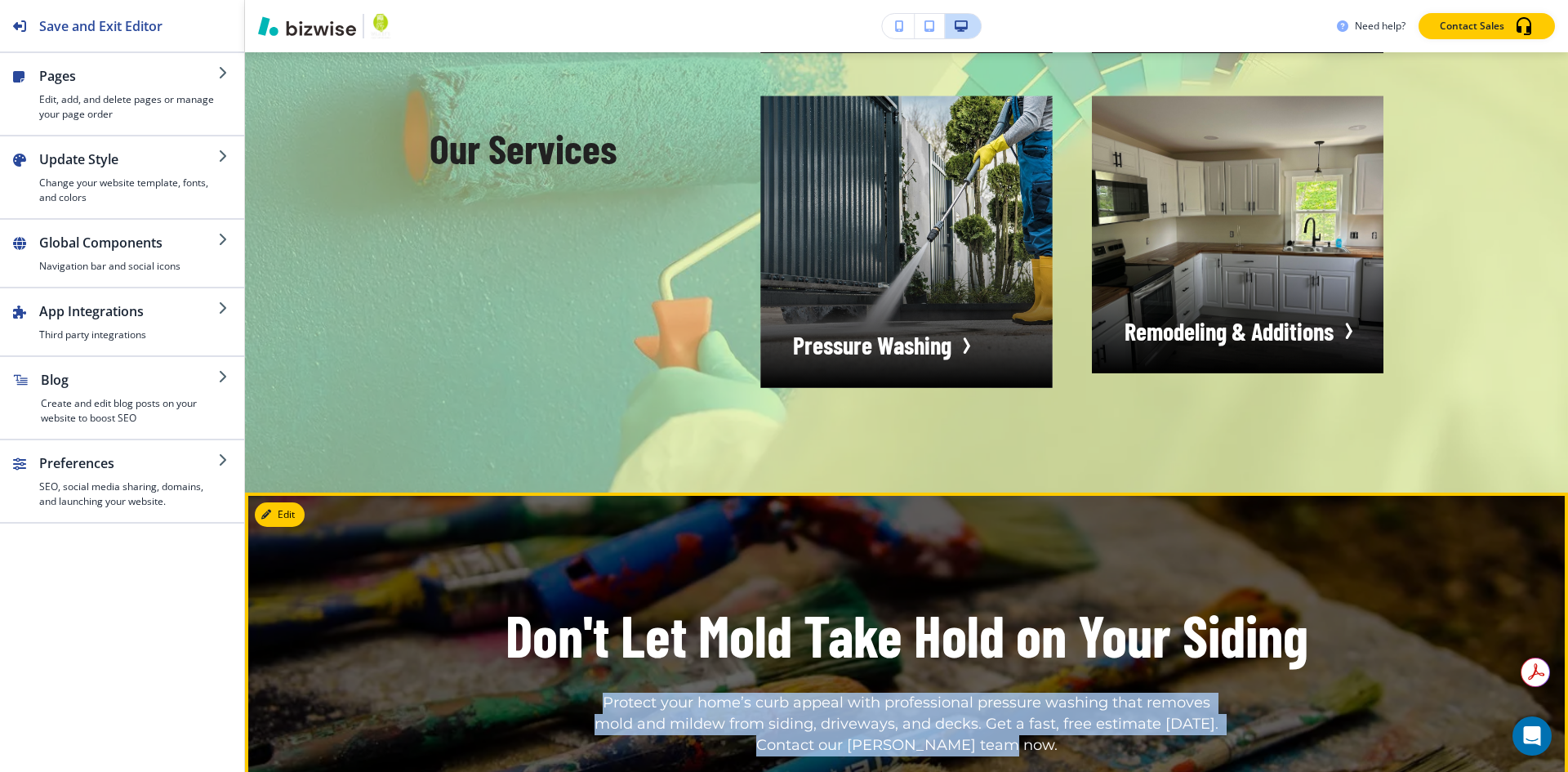
drag, startPoint x: 581, startPoint y: 543, endPoint x: 1088, endPoint y: 586, distance: 508.8
click at [1088, 597] on div "Don't Let Mold Take Hold on Your Siding Protect your home’s curb appeal with pr…" at bounding box center [906, 677] width 954 height 159
copy p "Protect your home’s curb appeal with professional pressure washing that removes…"
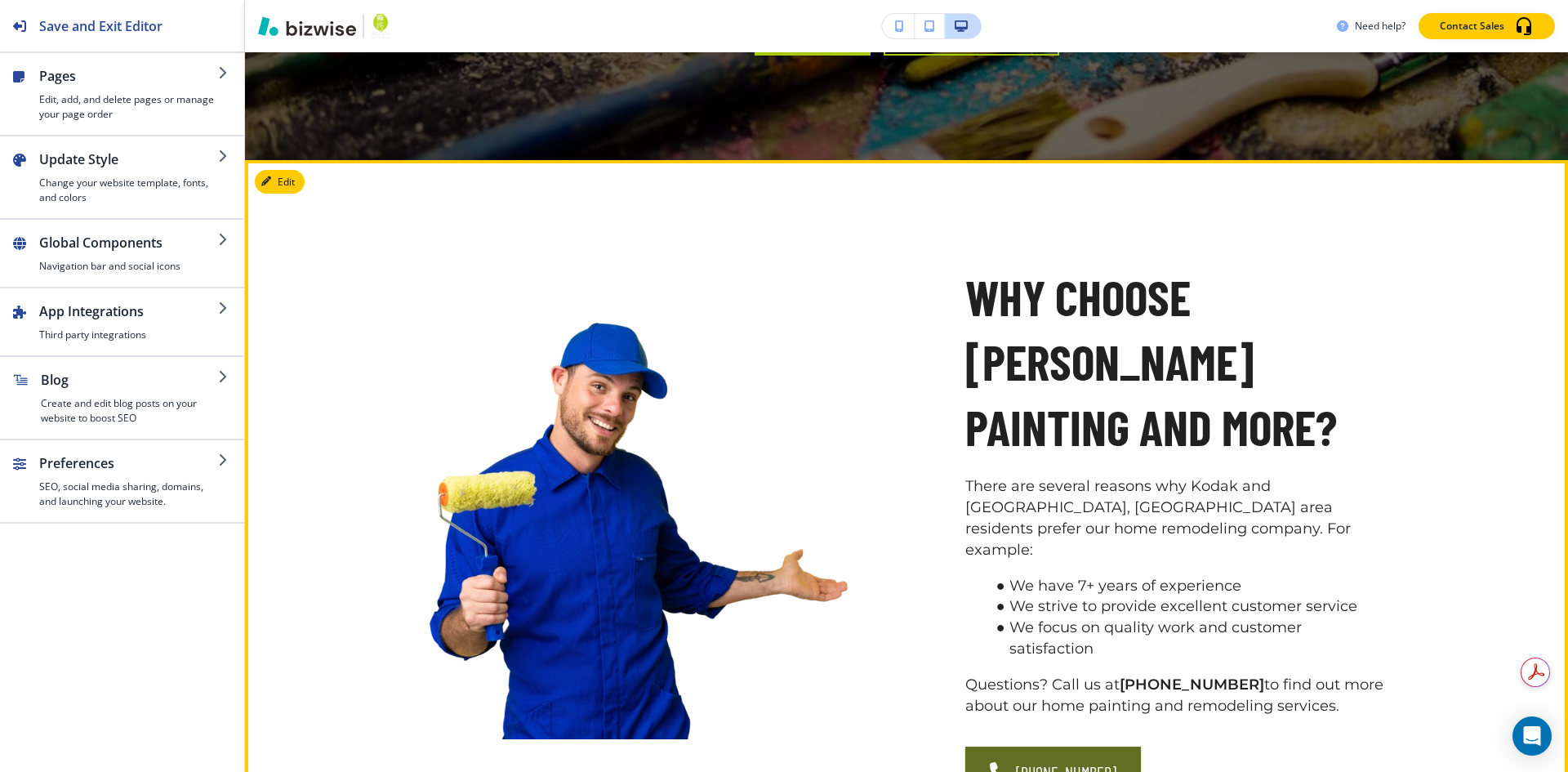
scroll to position [2845, 0]
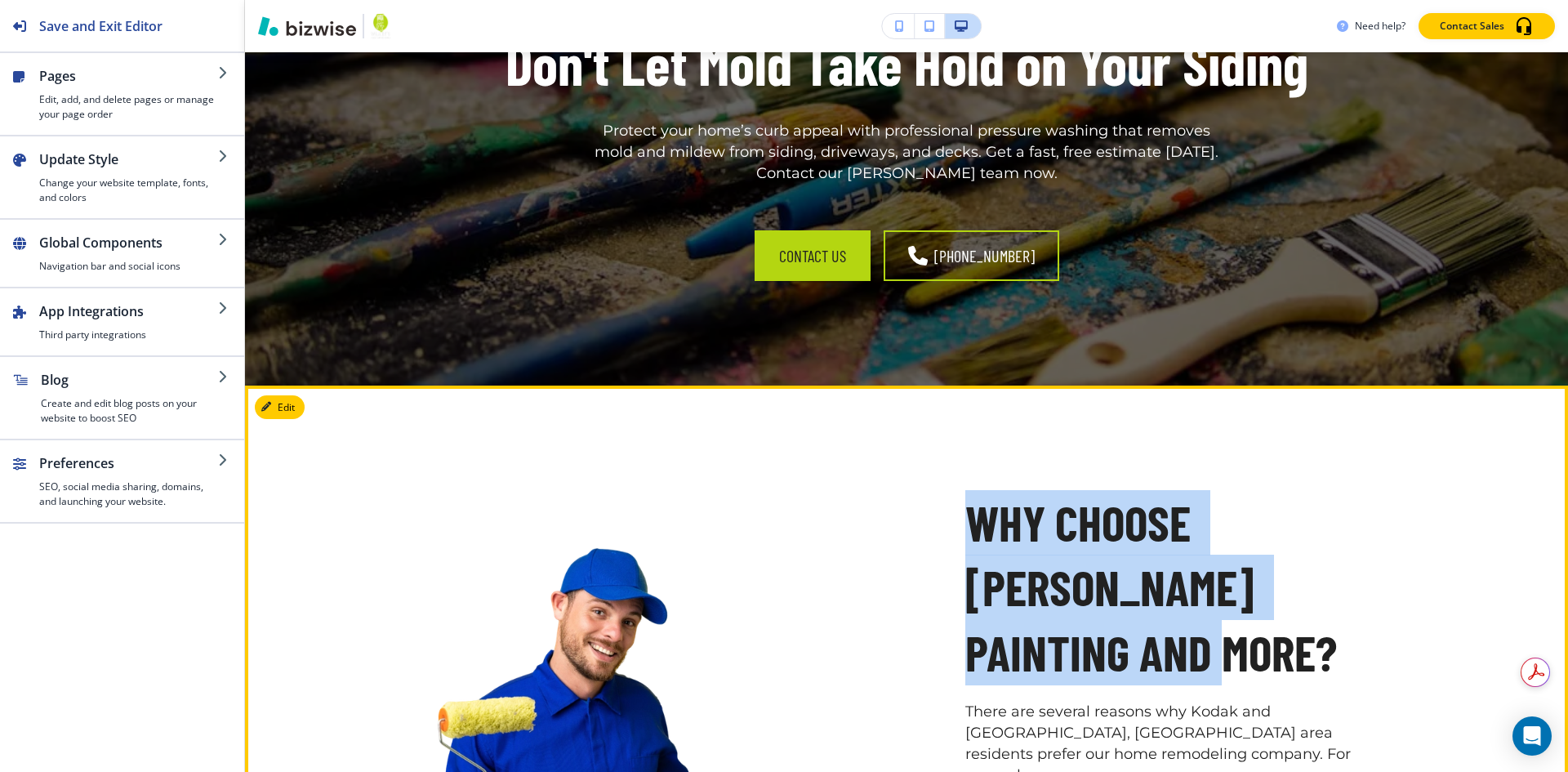
copy p "WHY CHOOSE [PERSON_NAME] PAINTING AND MORE?"
drag, startPoint x: 1342, startPoint y: 426, endPoint x: 961, endPoint y: 366, distance: 385.7
click at [965, 490] on p "WHY CHOOSE [PERSON_NAME] PAINTING AND MORE?" at bounding box center [1174, 587] width 418 height 195
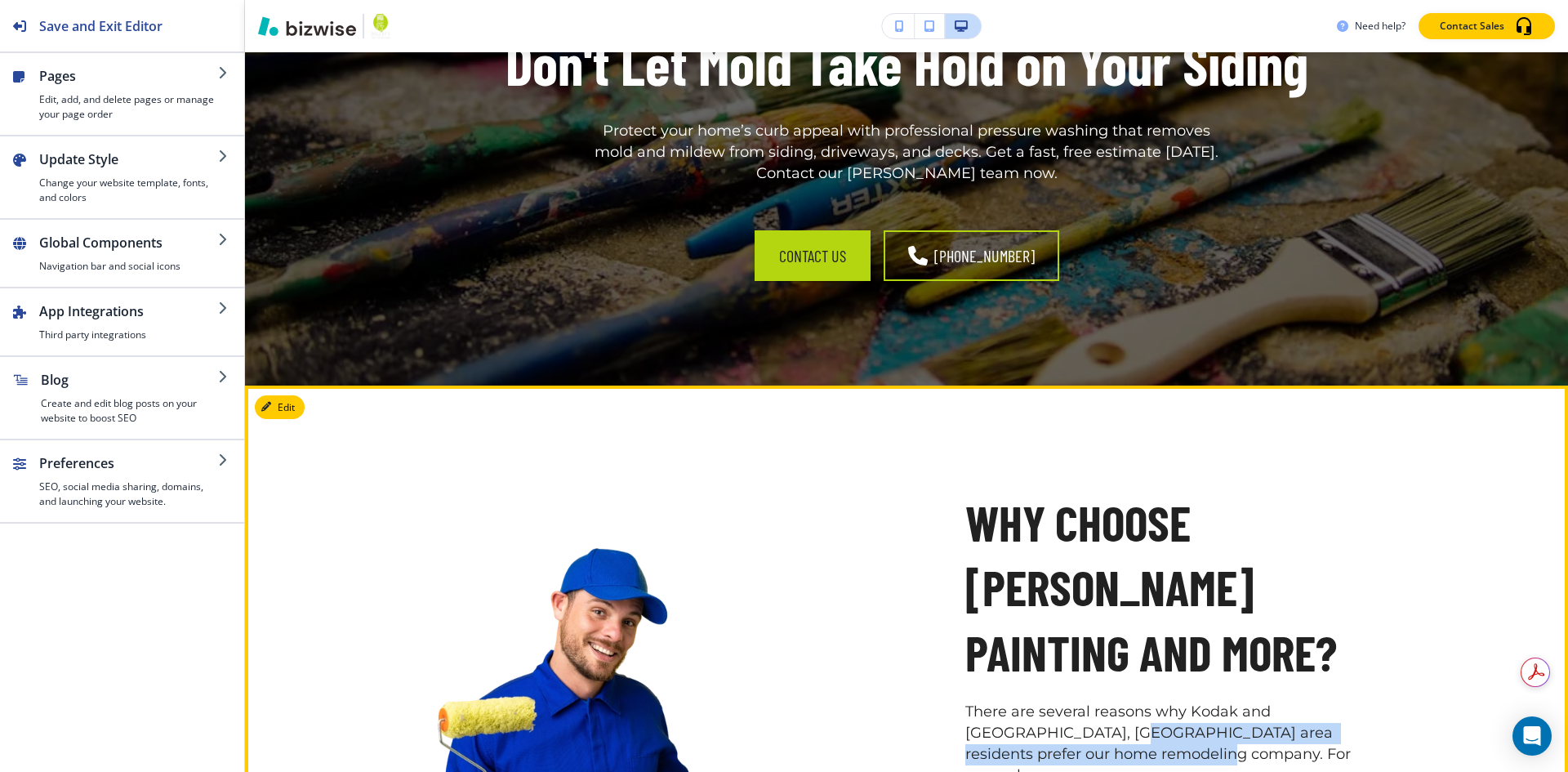
drag, startPoint x: 1022, startPoint y: 519, endPoint x: 1005, endPoint y: 511, distance: 18.8
click at [1005, 702] on p "There are several reasons why Kodak and [GEOGRAPHIC_DATA], [GEOGRAPHIC_DATA] ar…" at bounding box center [1174, 744] width 418 height 85
click at [1170, 490] on p "WHY CHOOSE [PERSON_NAME] PAINTING AND MORE?" at bounding box center [1174, 587] width 418 height 195
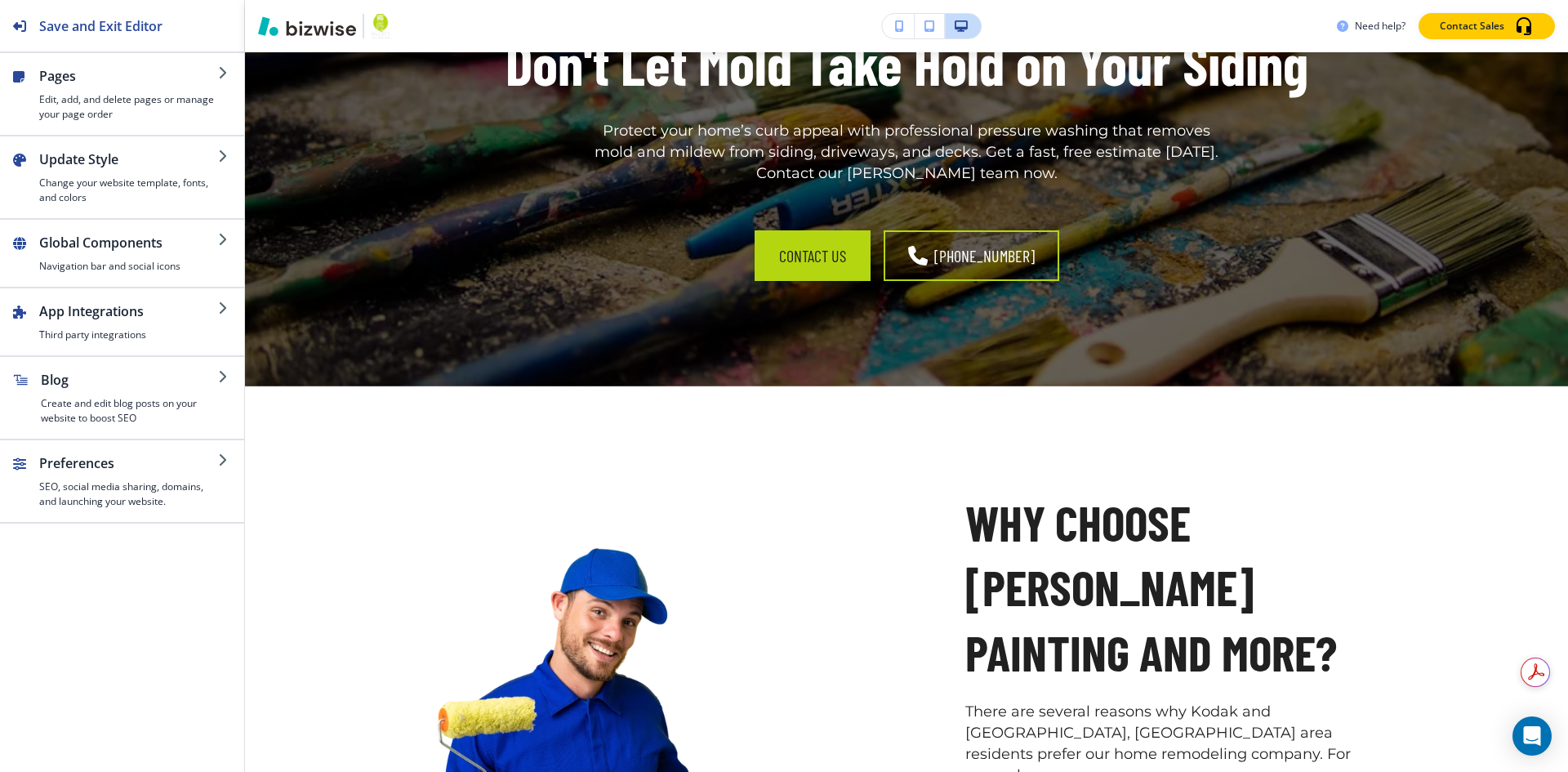
click at [1407, 0] on div at bounding box center [784, 0] width 1568 height 0
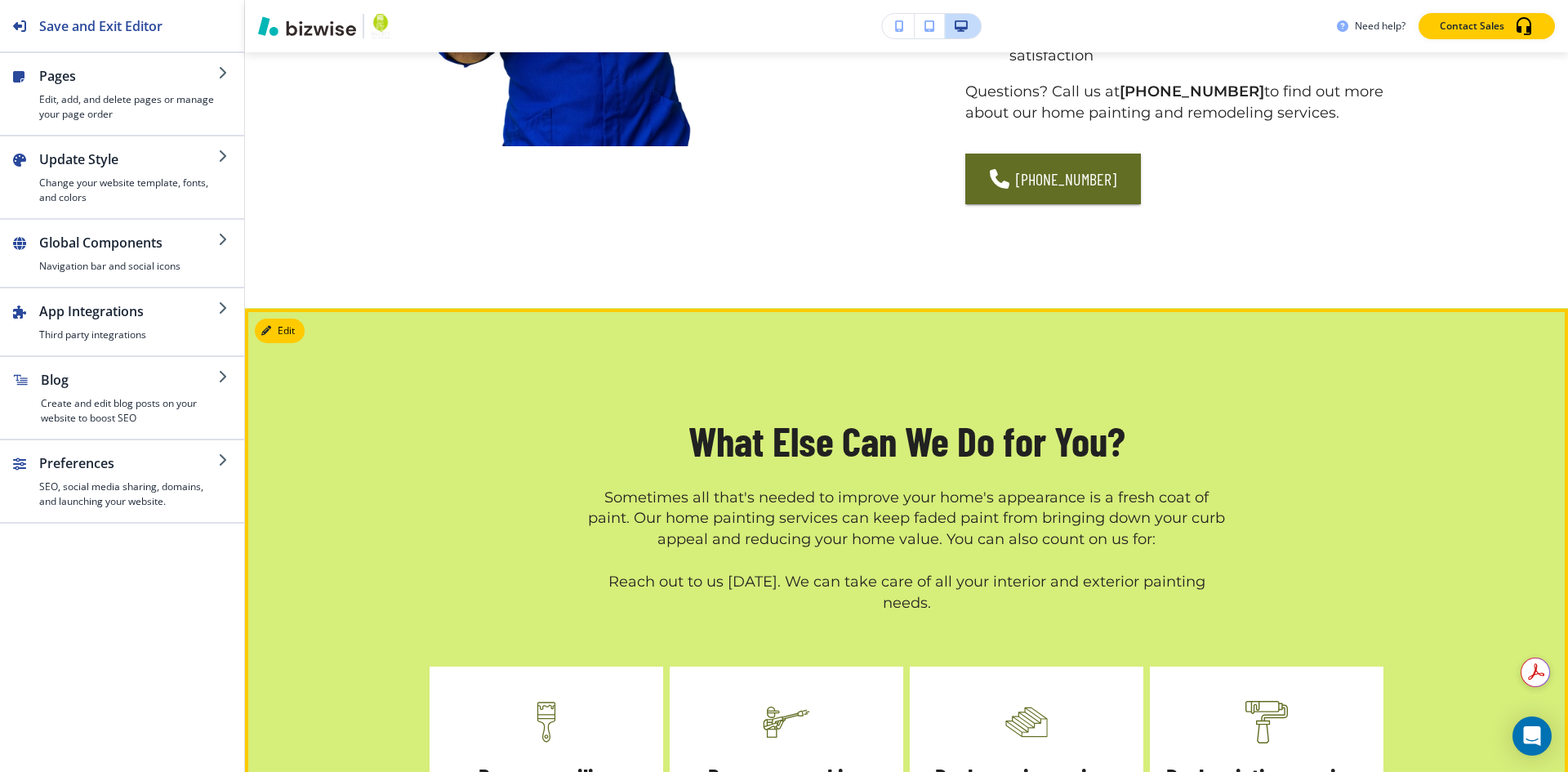
scroll to position [3662, 0]
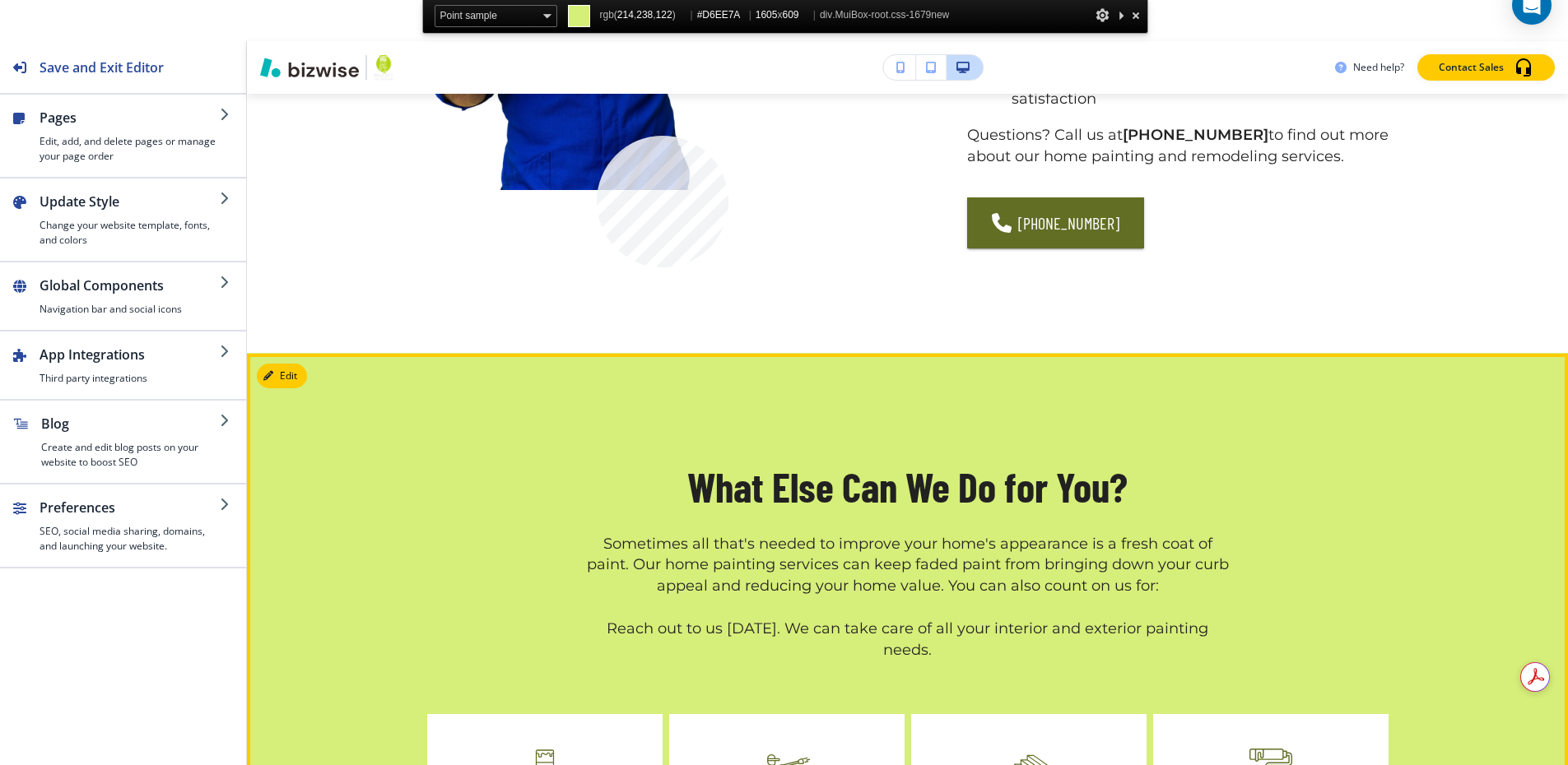
click at [597, 354] on div "What Else Can We Do for You? Sometimes all that's needed to improve your home's…" at bounding box center [907, 720] width 1321 height 734
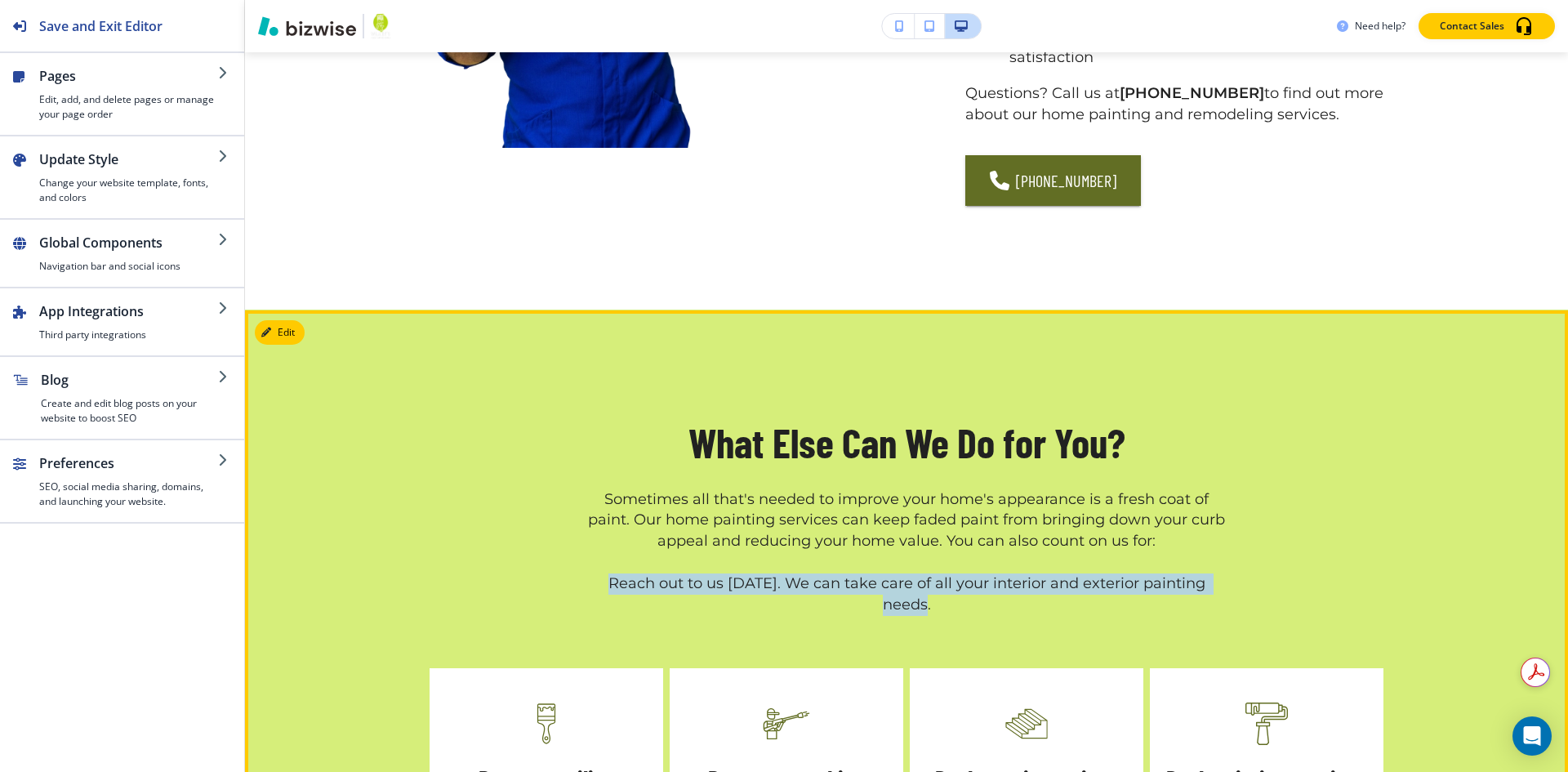
copy p "Reach out to us [DATE]. We can take care of all your interior and exterior pain…"
drag, startPoint x: 1225, startPoint y: 341, endPoint x: 1266, endPoint y: 390, distance: 63.9
click at [574, 415] on div "What Else Can We Do for You? Sometimes all that's needed to improve your home's…" at bounding box center [906, 515] width 954 height 201
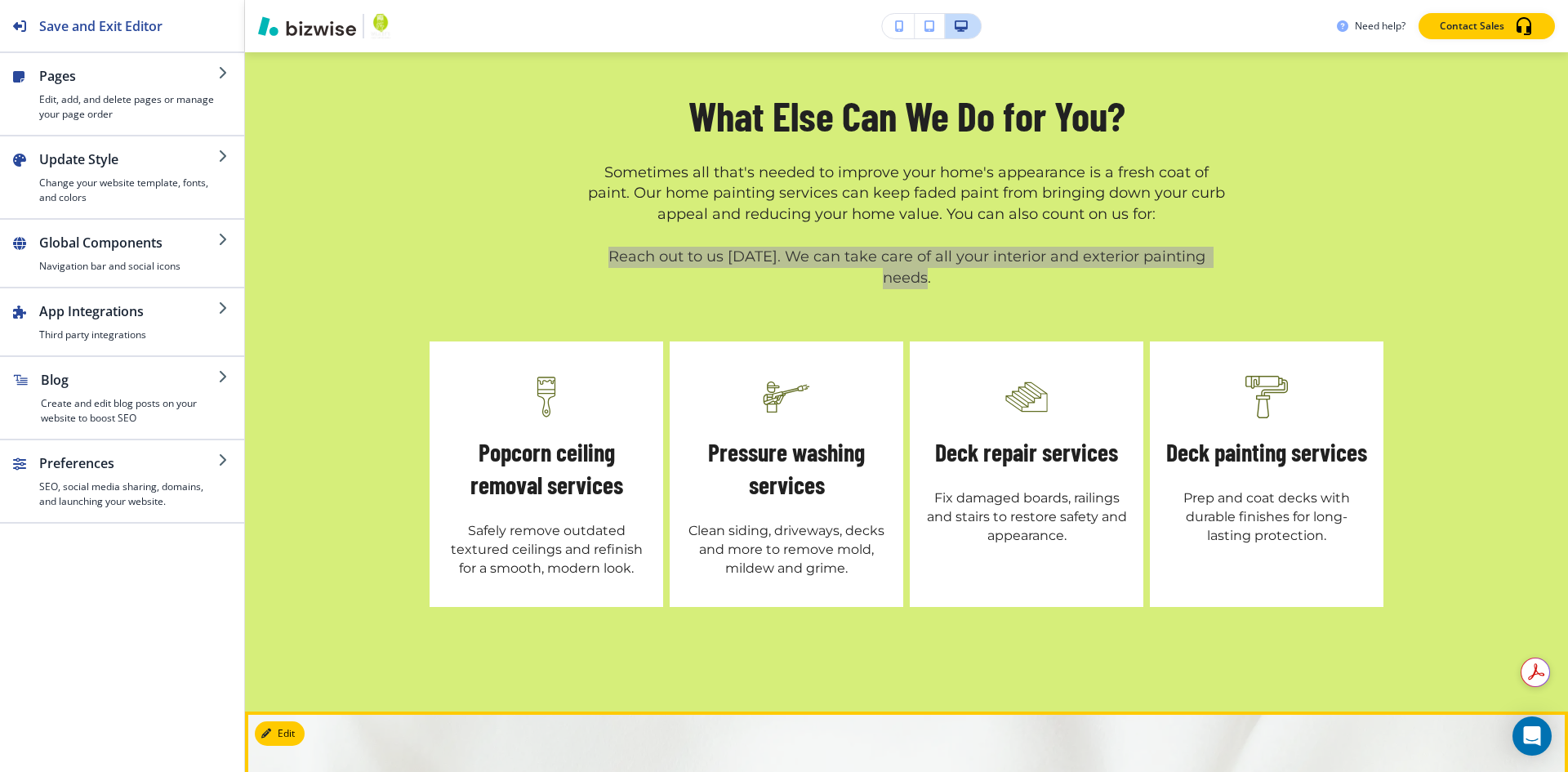
scroll to position [4070, 0]
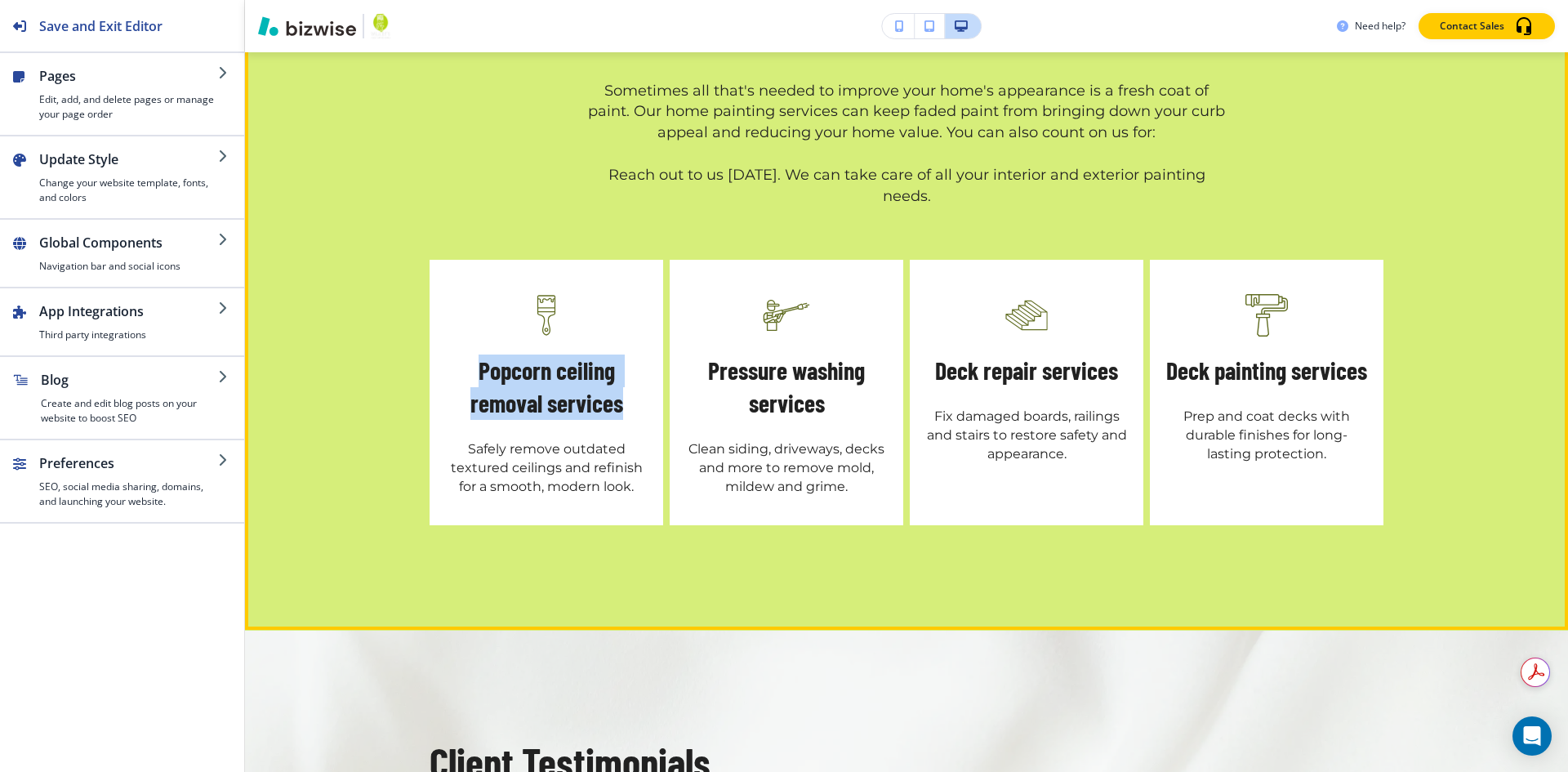
drag, startPoint x: 520, startPoint y: 114, endPoint x: 613, endPoint y: 135, distance: 95.3
click at [613, 355] on h5 "Popcorn ceiling removal services" at bounding box center [546, 387] width 201 height 65
copy h5 "Popcorn ceiling removal services"
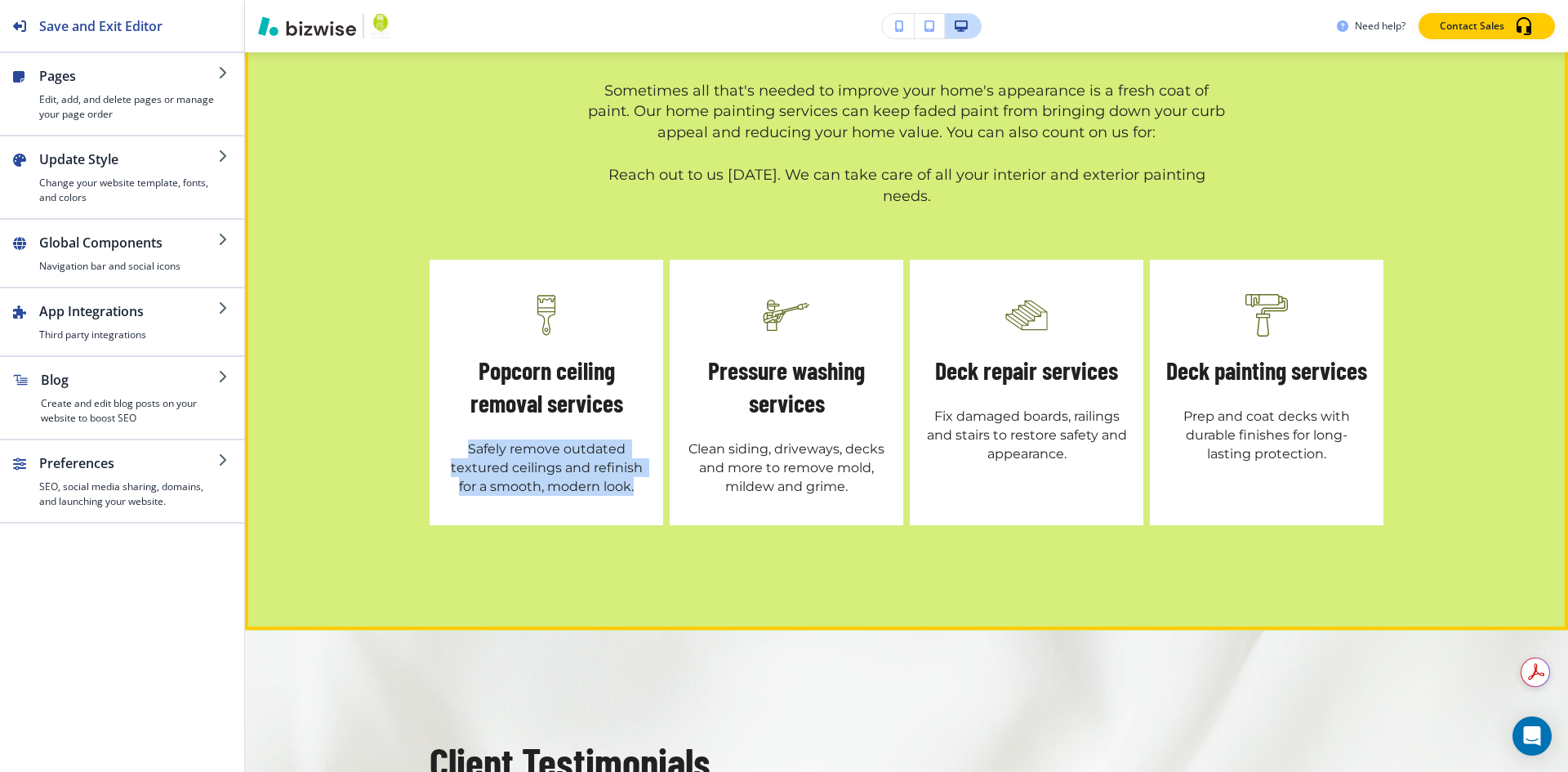
drag, startPoint x: 631, startPoint y: 214, endPoint x: 454, endPoint y: 177, distance: 180.8
click at [454, 439] on p "Safely remove outdated textured ceilings and refinish for a smooth, modern look." at bounding box center [546, 468] width 201 height 56
copy p "Safely remove outdated textured ceilings and refinish for a smooth, modern look."
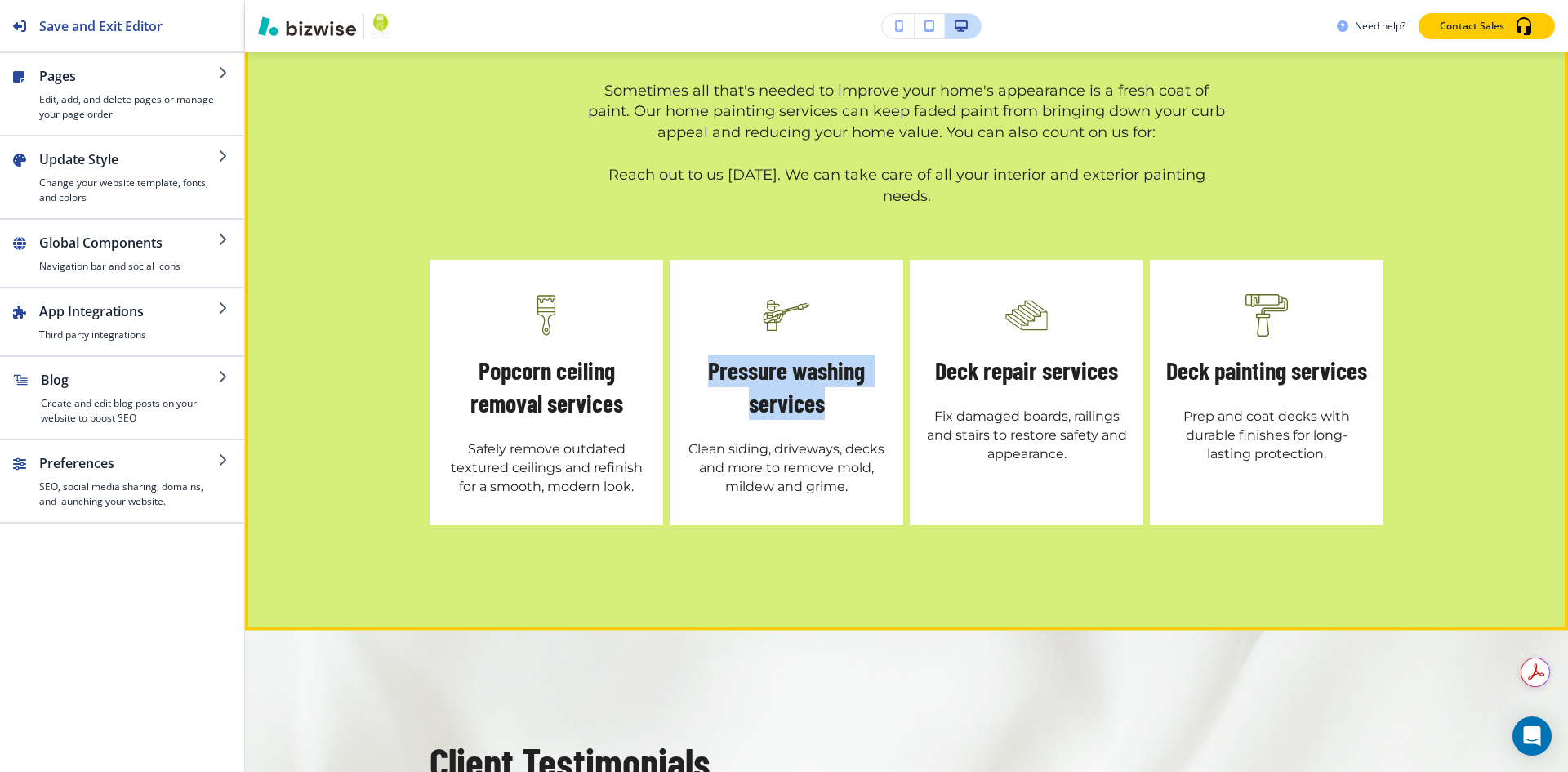
drag, startPoint x: 818, startPoint y: 140, endPoint x: 694, endPoint y: 113, distance: 126.9
click at [694, 355] on h5 "Pressure washing services" at bounding box center [786, 387] width 201 height 65
copy h5 "Pressure washing services"
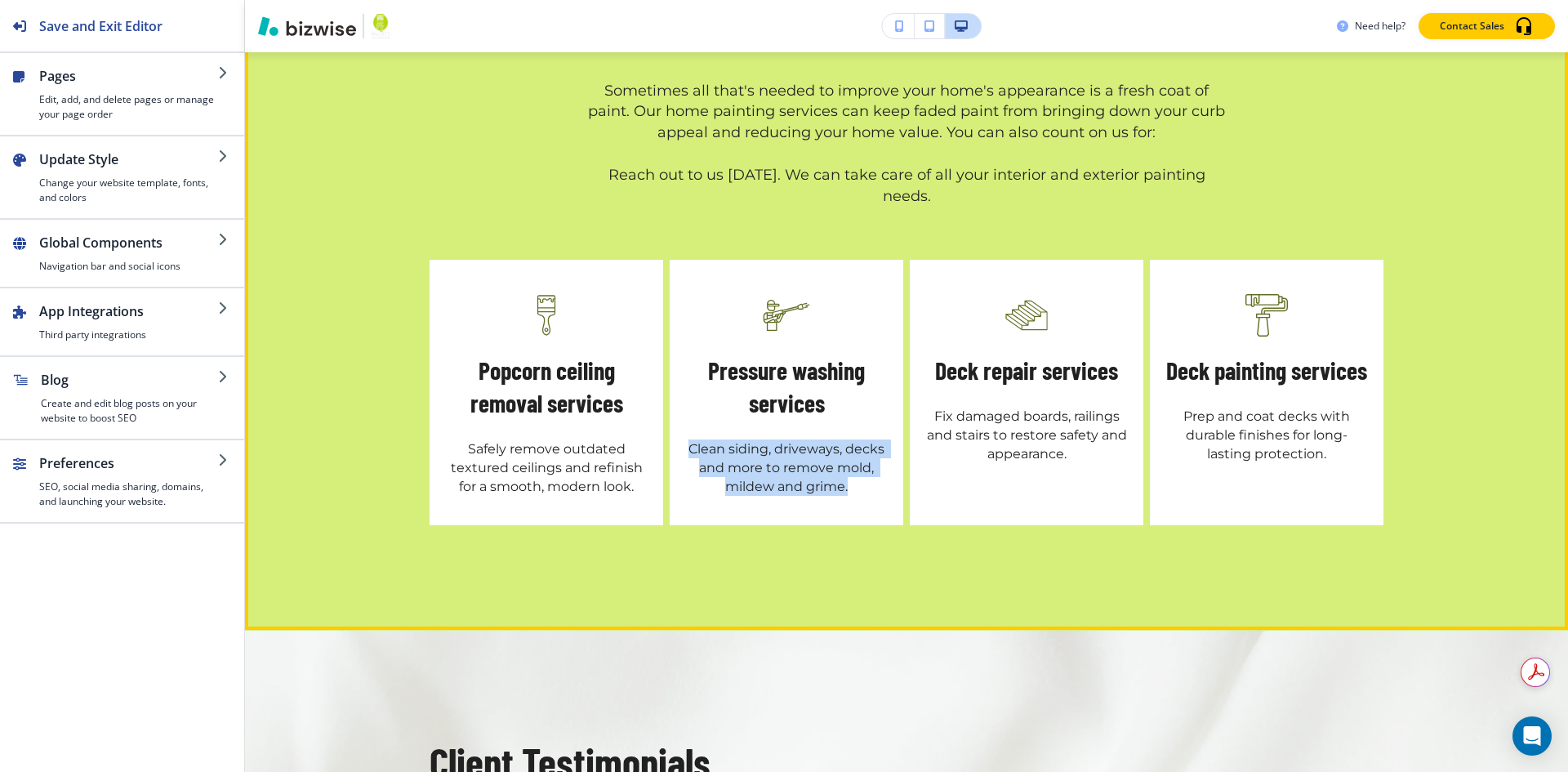
drag, startPoint x: 843, startPoint y: 221, endPoint x: 676, endPoint y: 178, distance: 172.4
click at [676, 260] on div "Pressure washing services Clean siding, driveways, decks and more to remove mol…" at bounding box center [786, 392] width 233 height 265
copy p "Clean siding, driveways, decks and more to remove mold, mildew and grime."
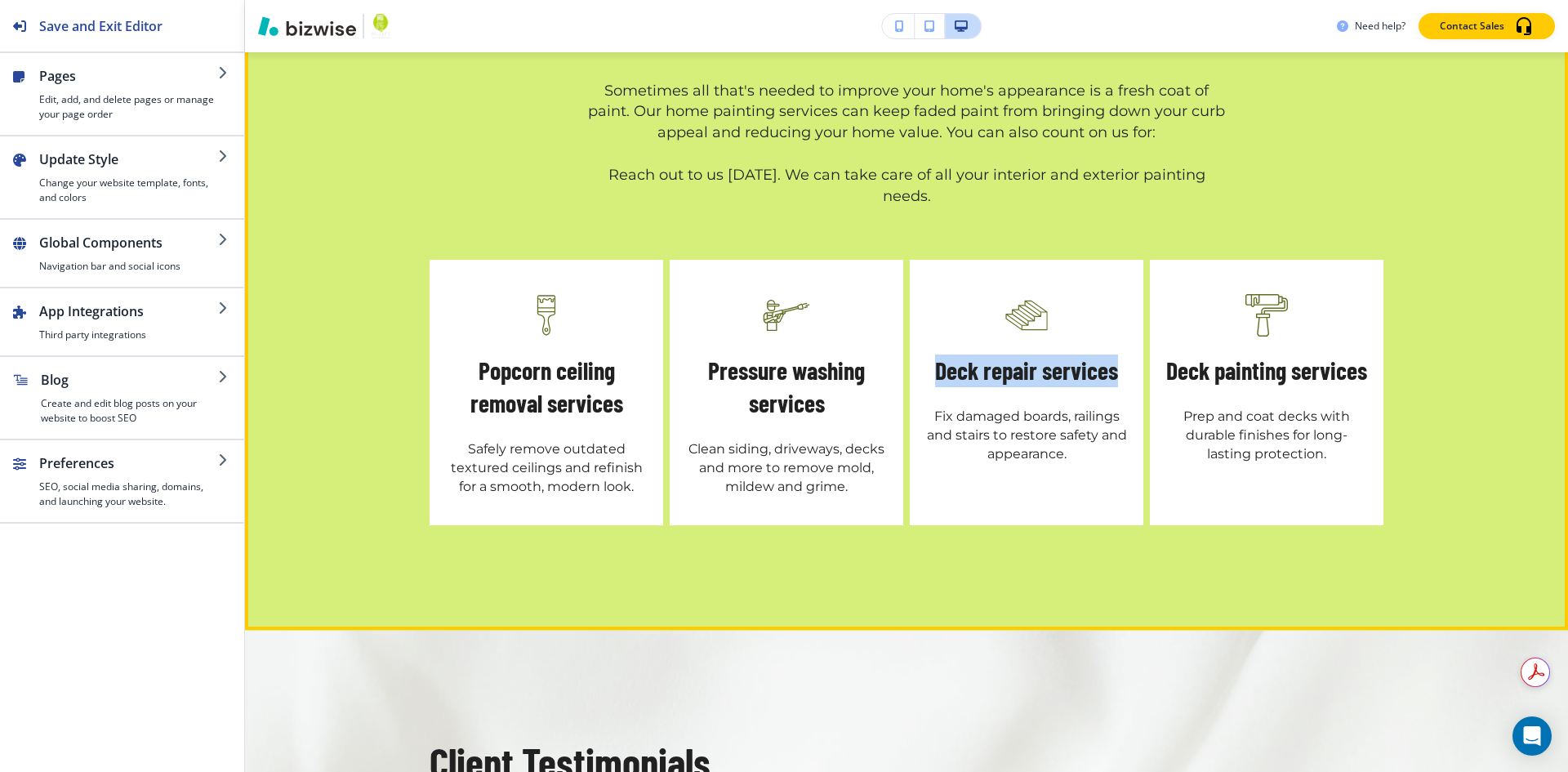
drag, startPoint x: 1111, startPoint y: 101, endPoint x: 912, endPoint y: 100, distance: 199.0
click at [912, 260] on div "Deck repair services Fix damaged boards, railings and stairs to restore safety …" at bounding box center [1027, 392] width 233 height 265
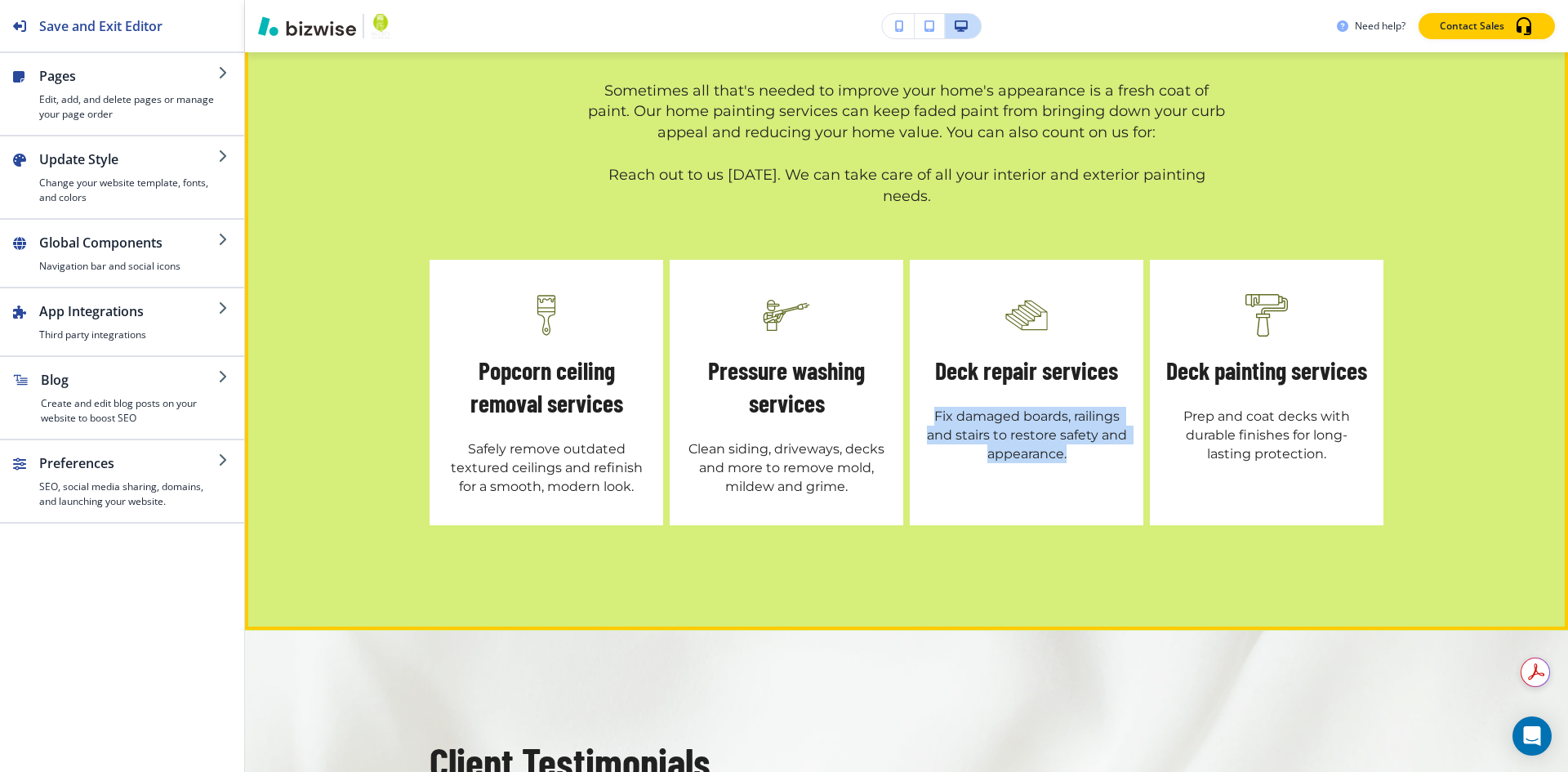
drag, startPoint x: 1065, startPoint y: 189, endPoint x: 974, endPoint y: 172, distance: 92.6
click at [915, 260] on div "Deck repair services Fix damaged boards, railings and stairs to restore safety …" at bounding box center [1027, 392] width 233 height 265
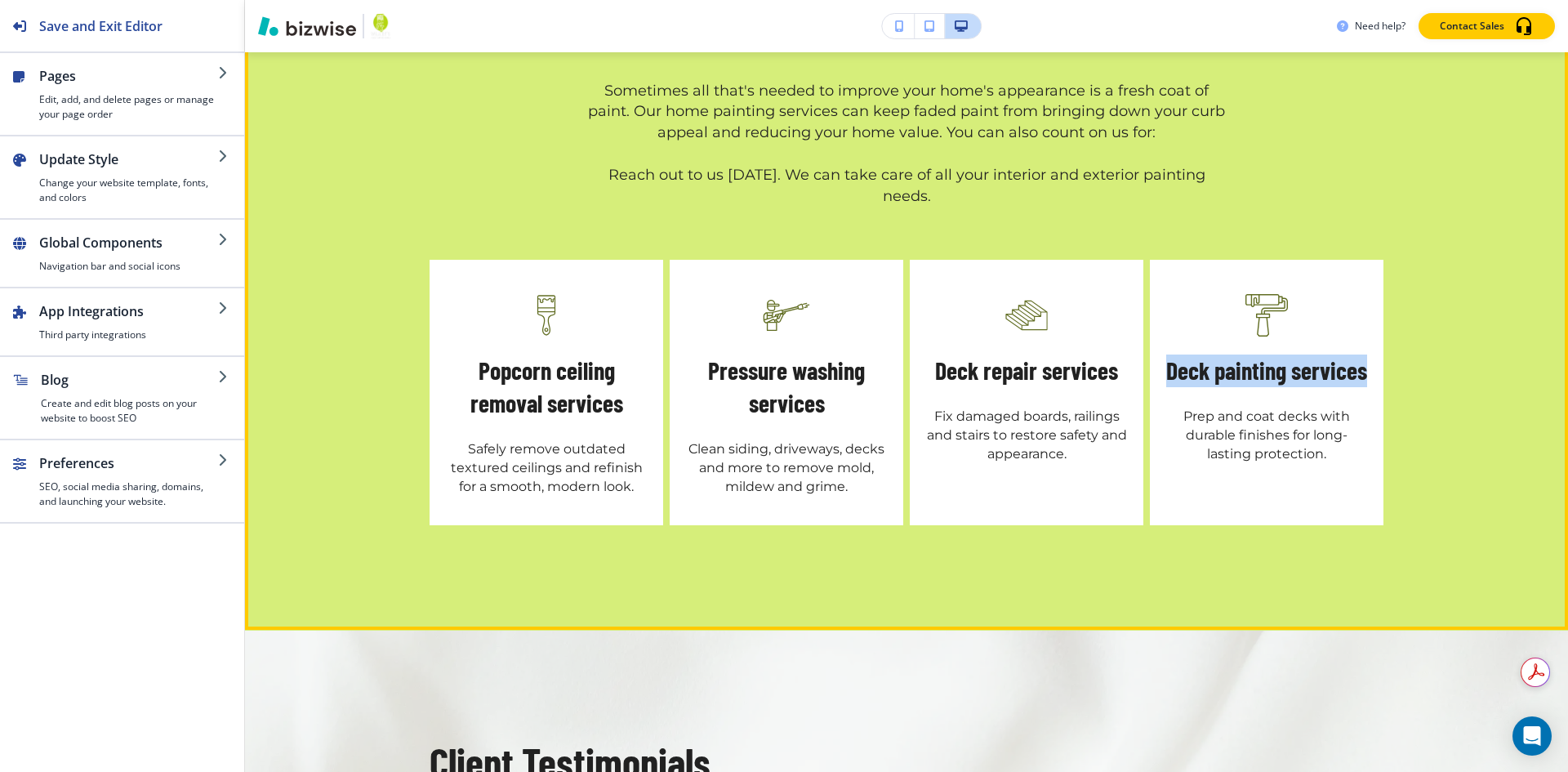
drag, startPoint x: 1202, startPoint y: 100, endPoint x: 1295, endPoint y: 130, distance: 97.7
click at [1295, 355] on h5 "Deck painting services" at bounding box center [1267, 371] width 201 height 33
click at [1167, 406] on p "Prep and coat decks with durable finishes for long-lasting protection." at bounding box center [1267, 435] width 201 height 56
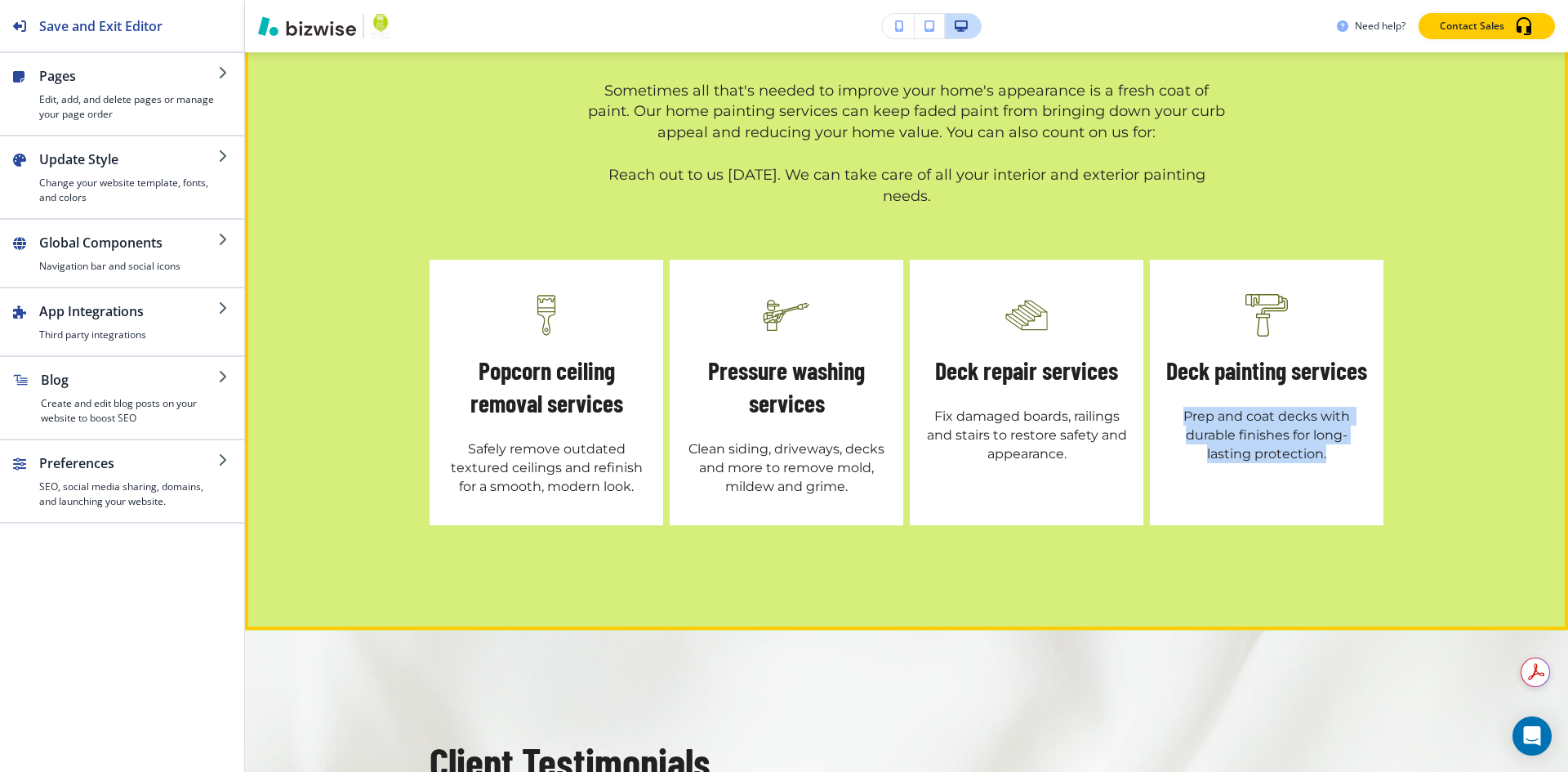
drag, startPoint x: 1175, startPoint y: 182, endPoint x: 1273, endPoint y: 202, distance: 100.0
click at [1324, 406] on p "Prep and coat decks with durable finishes for long-lasting protection." at bounding box center [1267, 435] width 201 height 56
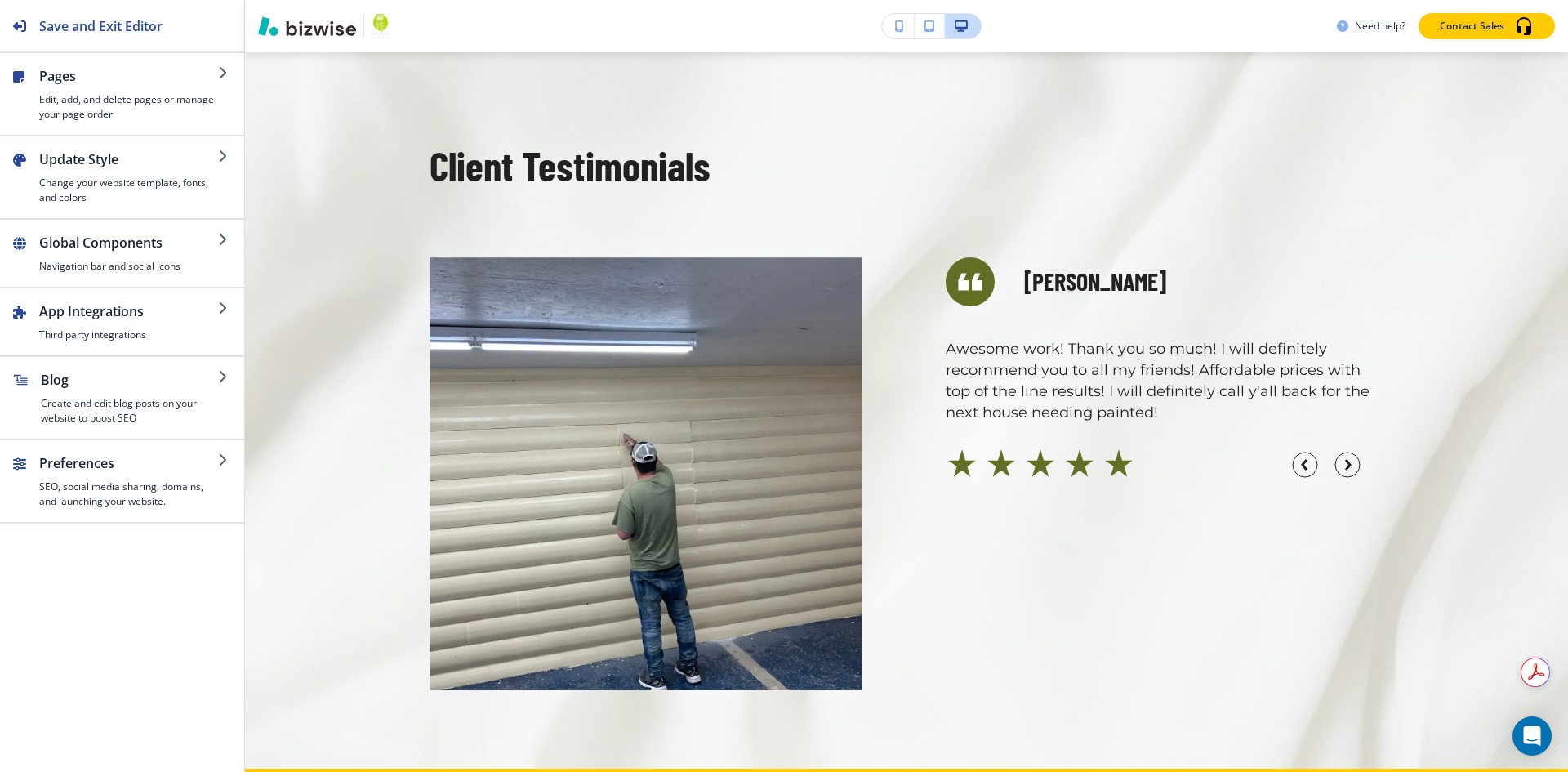
scroll to position [4643, 0]
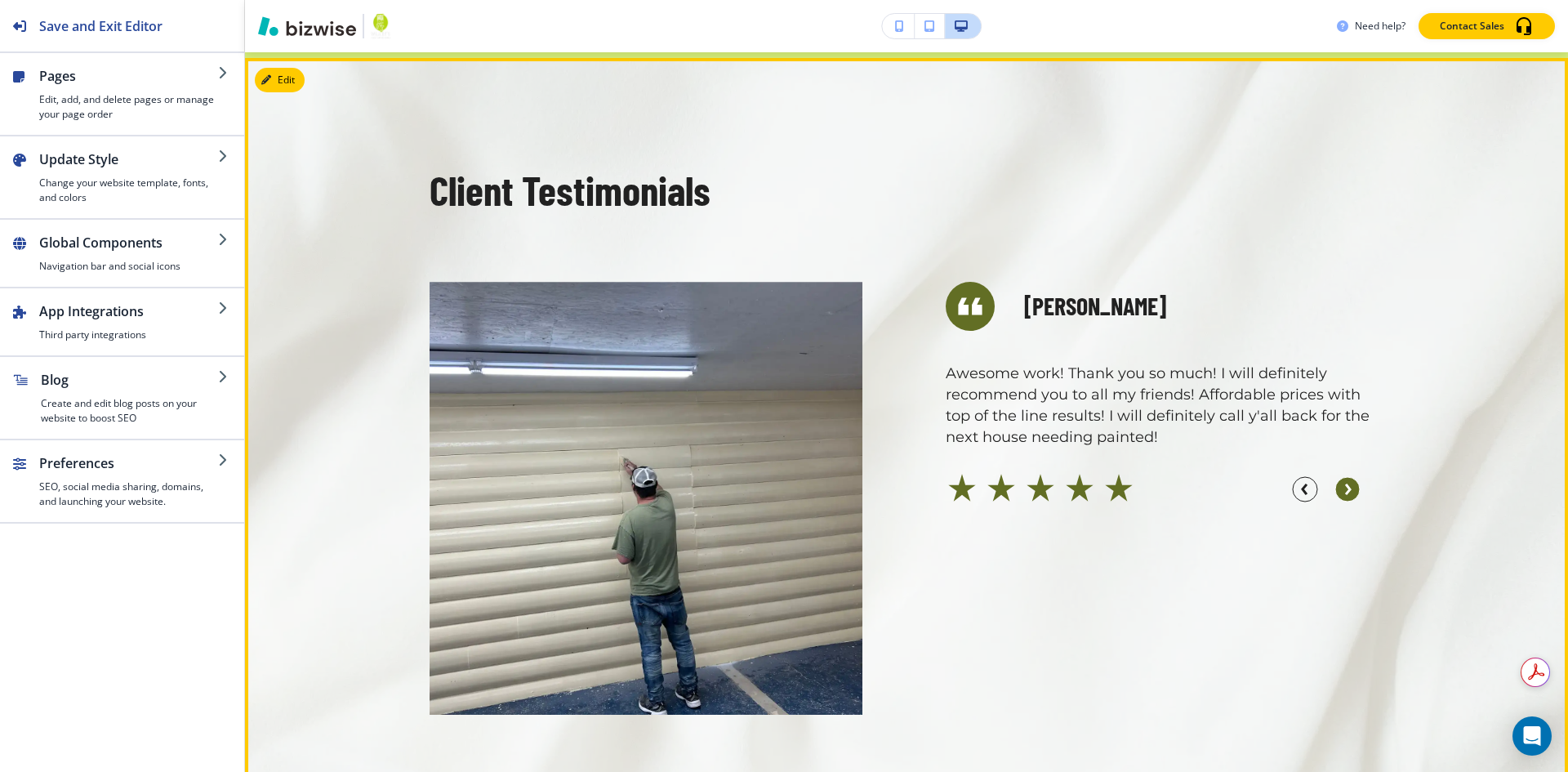
click at [1335, 476] on icon "button" at bounding box center [1347, 489] width 26 height 26
click at [1340, 477] on circle "button" at bounding box center [1347, 489] width 24 height 24
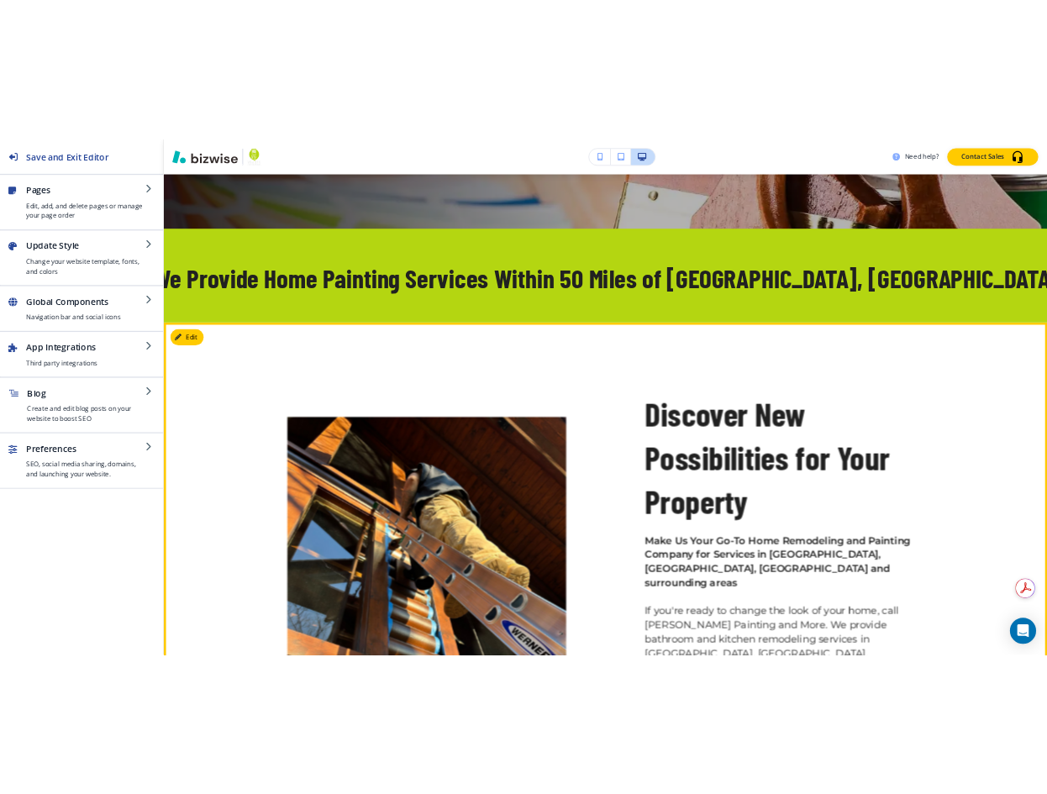
scroll to position [336, 0]
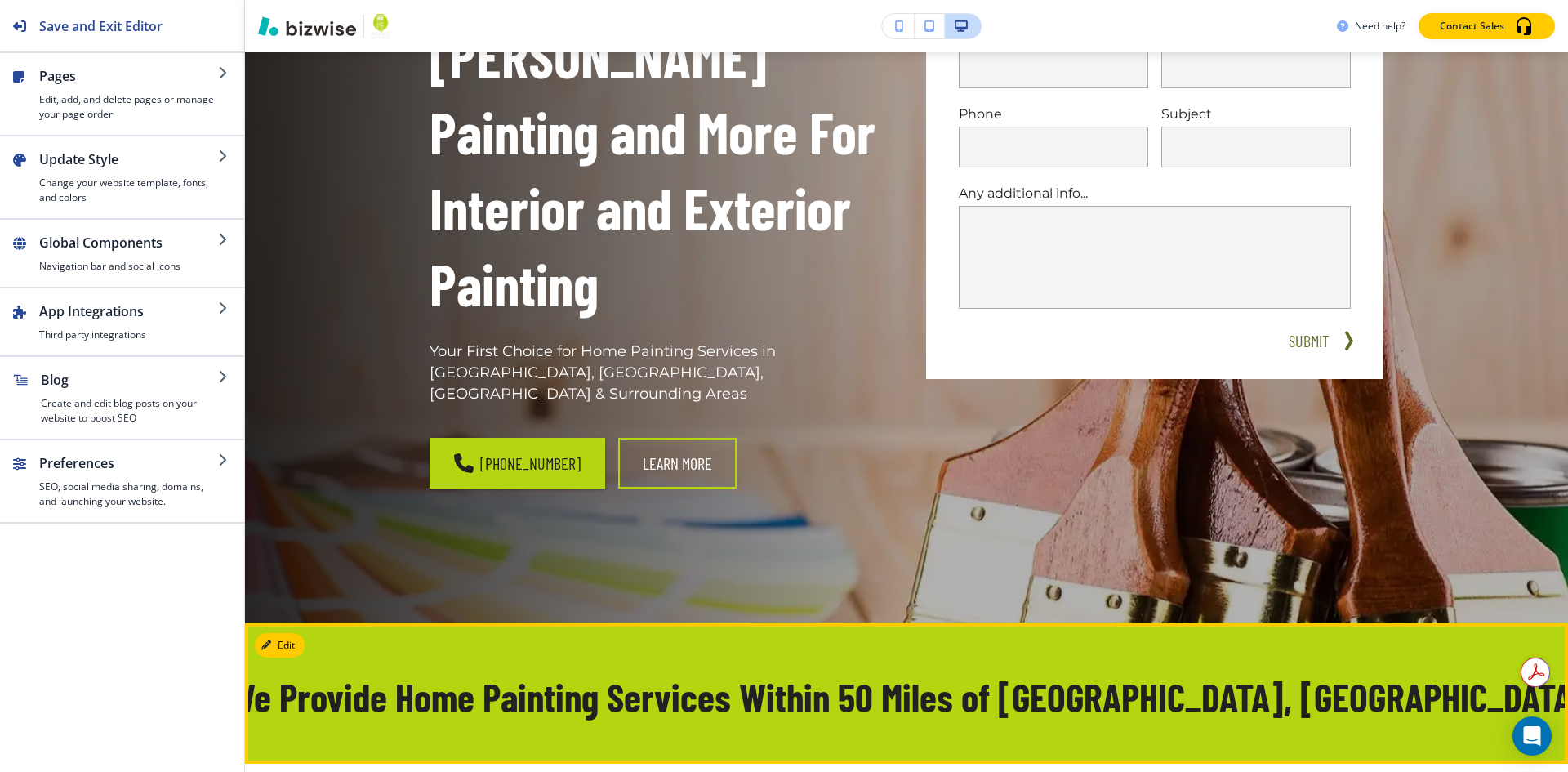
drag, startPoint x: 904, startPoint y: 603, endPoint x: 839, endPoint y: 599, distance: 65.1
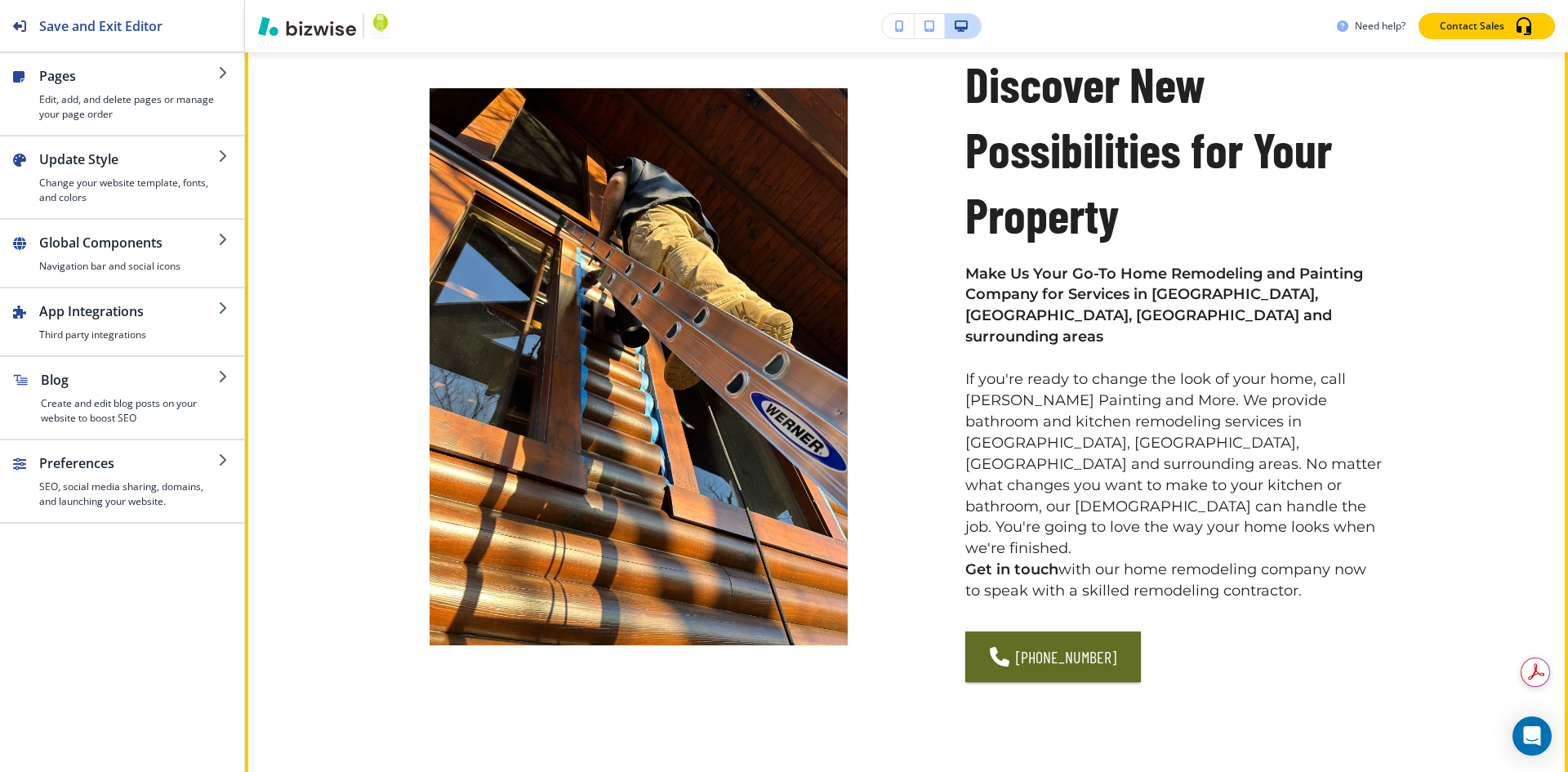
scroll to position [735, 0]
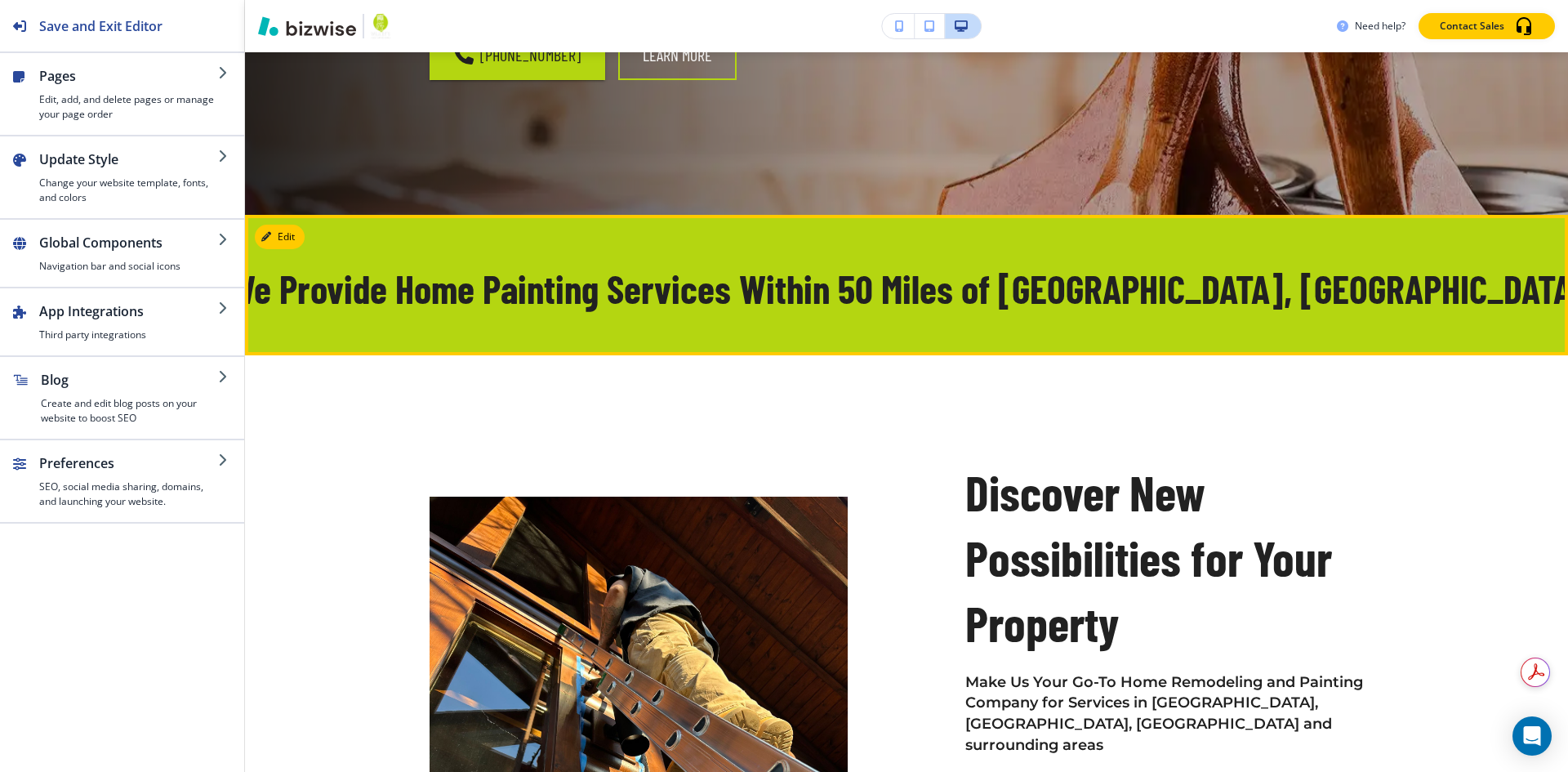
click at [593, 215] on div "We Provide Home Painting Services Within 50 Miles of [GEOGRAPHIC_DATA], [GEOGRA…" at bounding box center [906, 285] width 1323 height 141
click at [277, 225] on button "Edit This Section" at bounding box center [309, 236] width 110 height 24
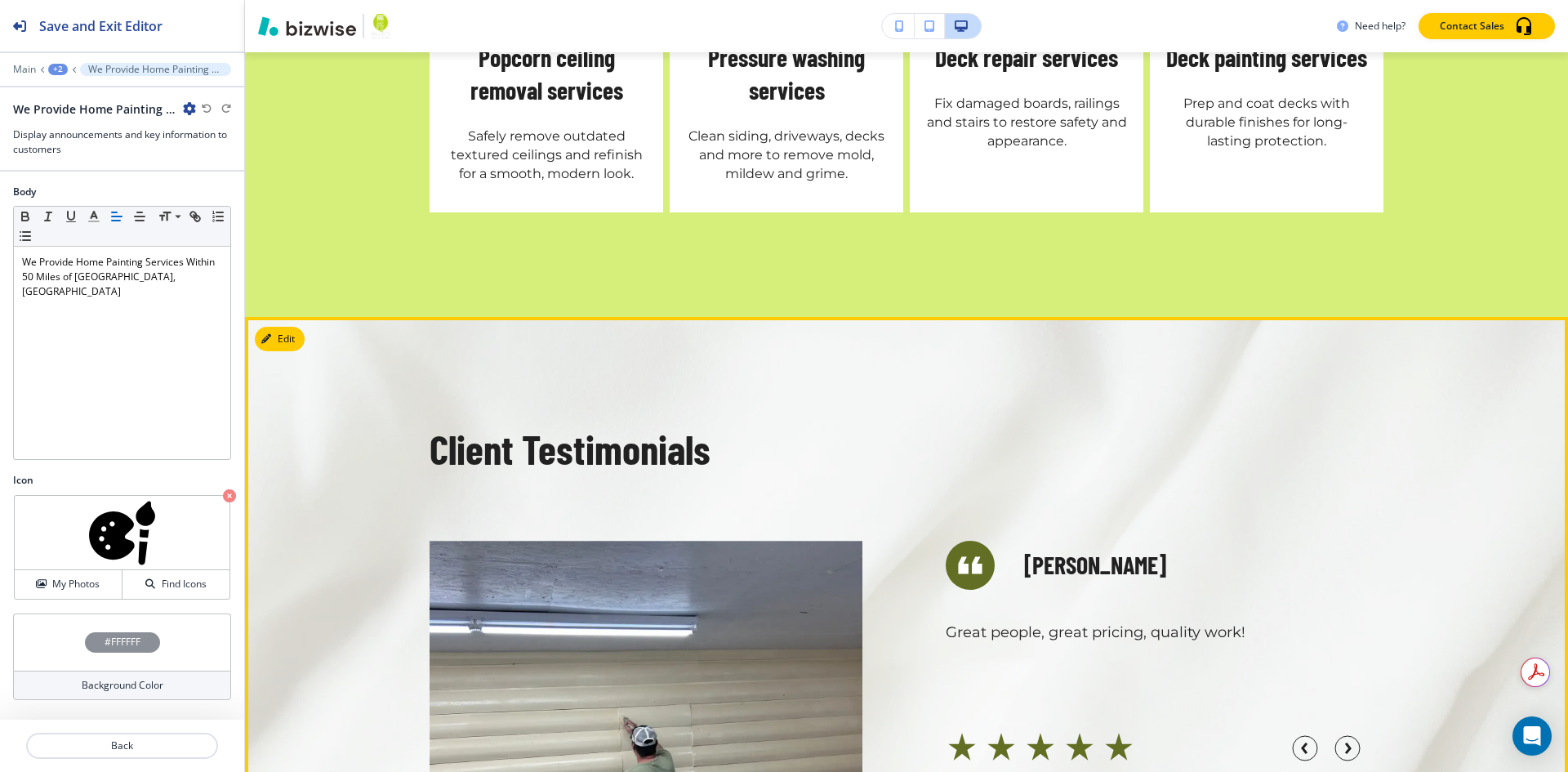
scroll to position [4313, 0]
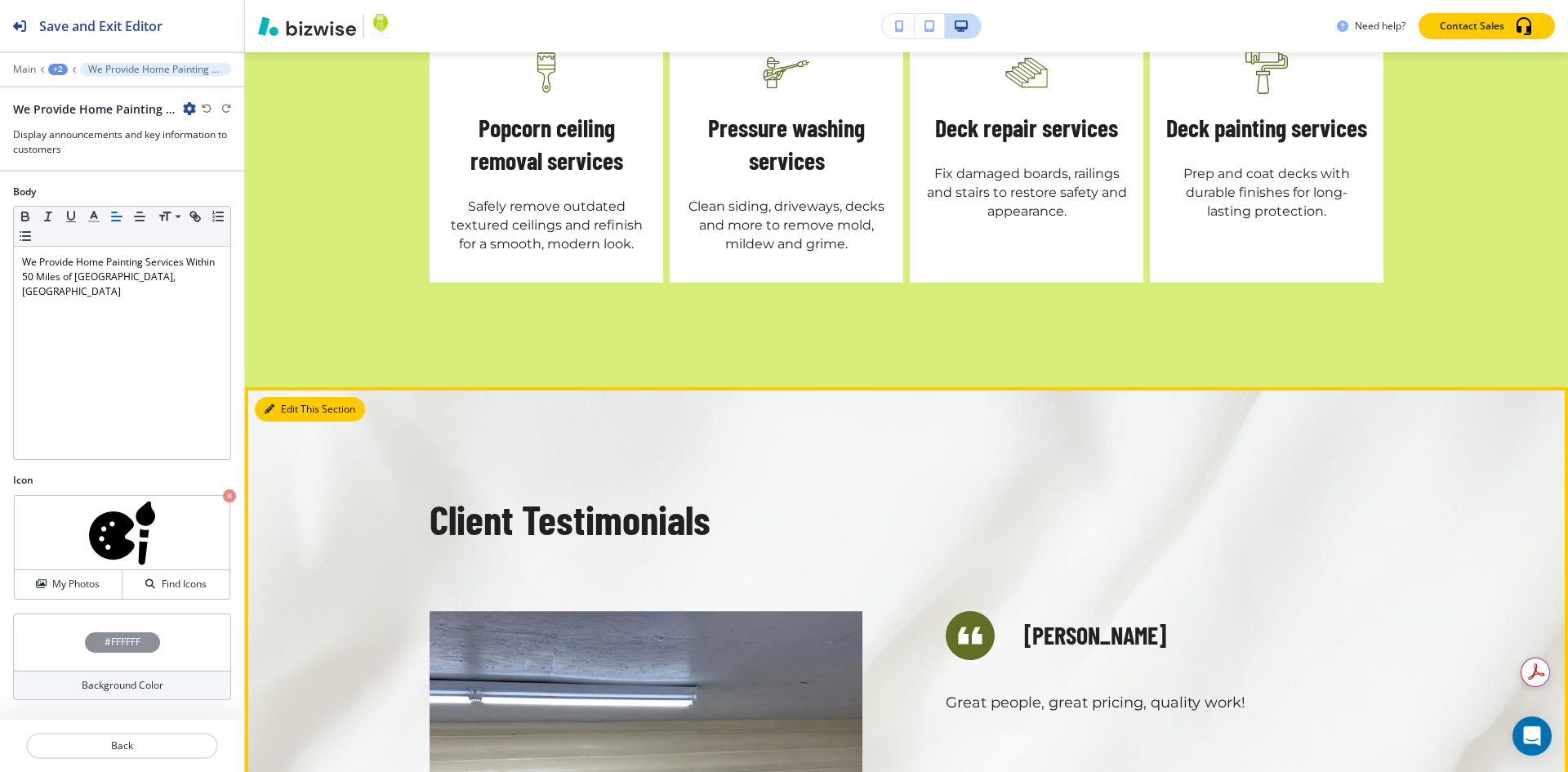
click at [278, 397] on button "Edit This Section" at bounding box center [309, 408] width 110 height 24
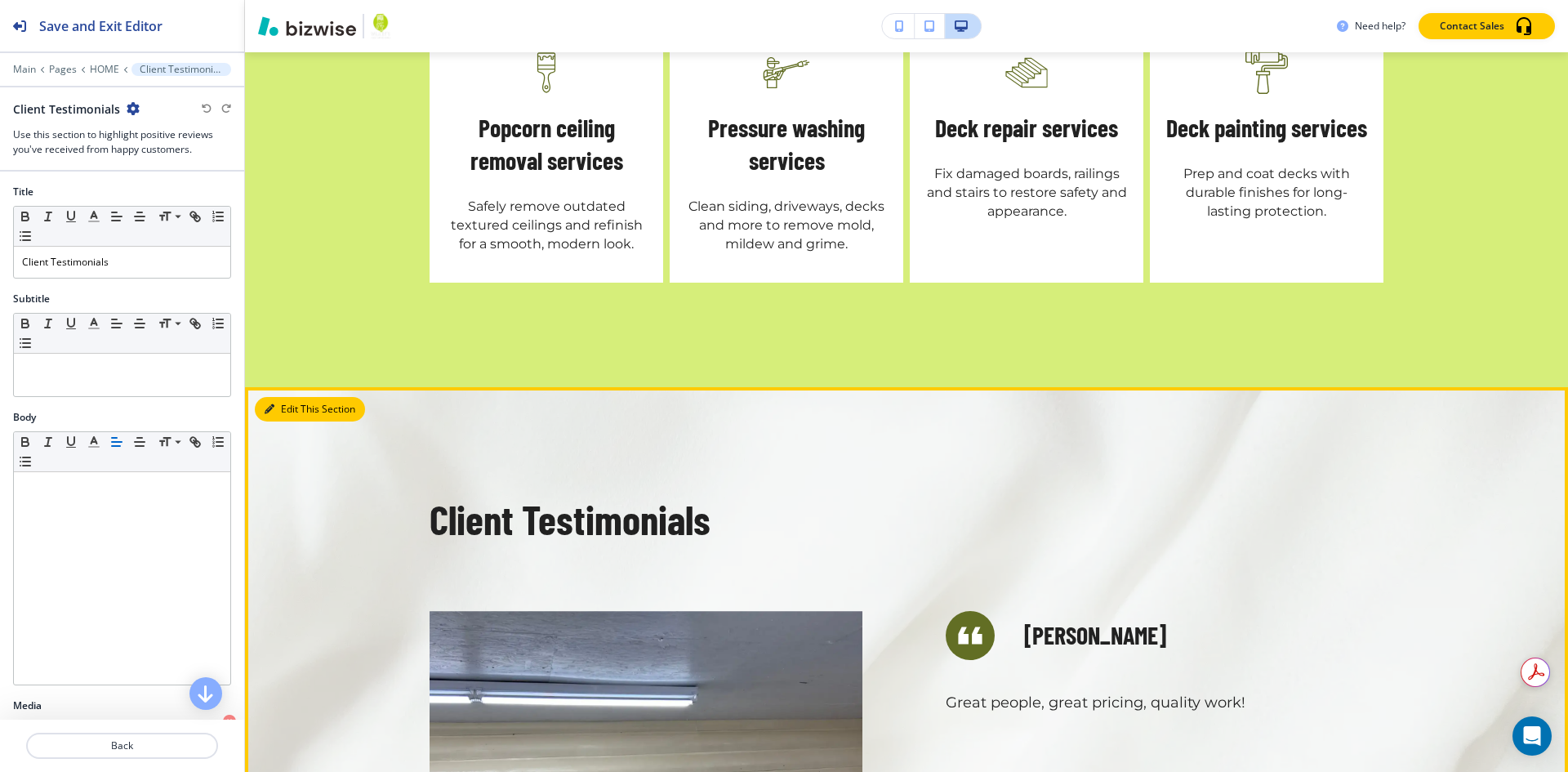
scroll to position [4379, 0]
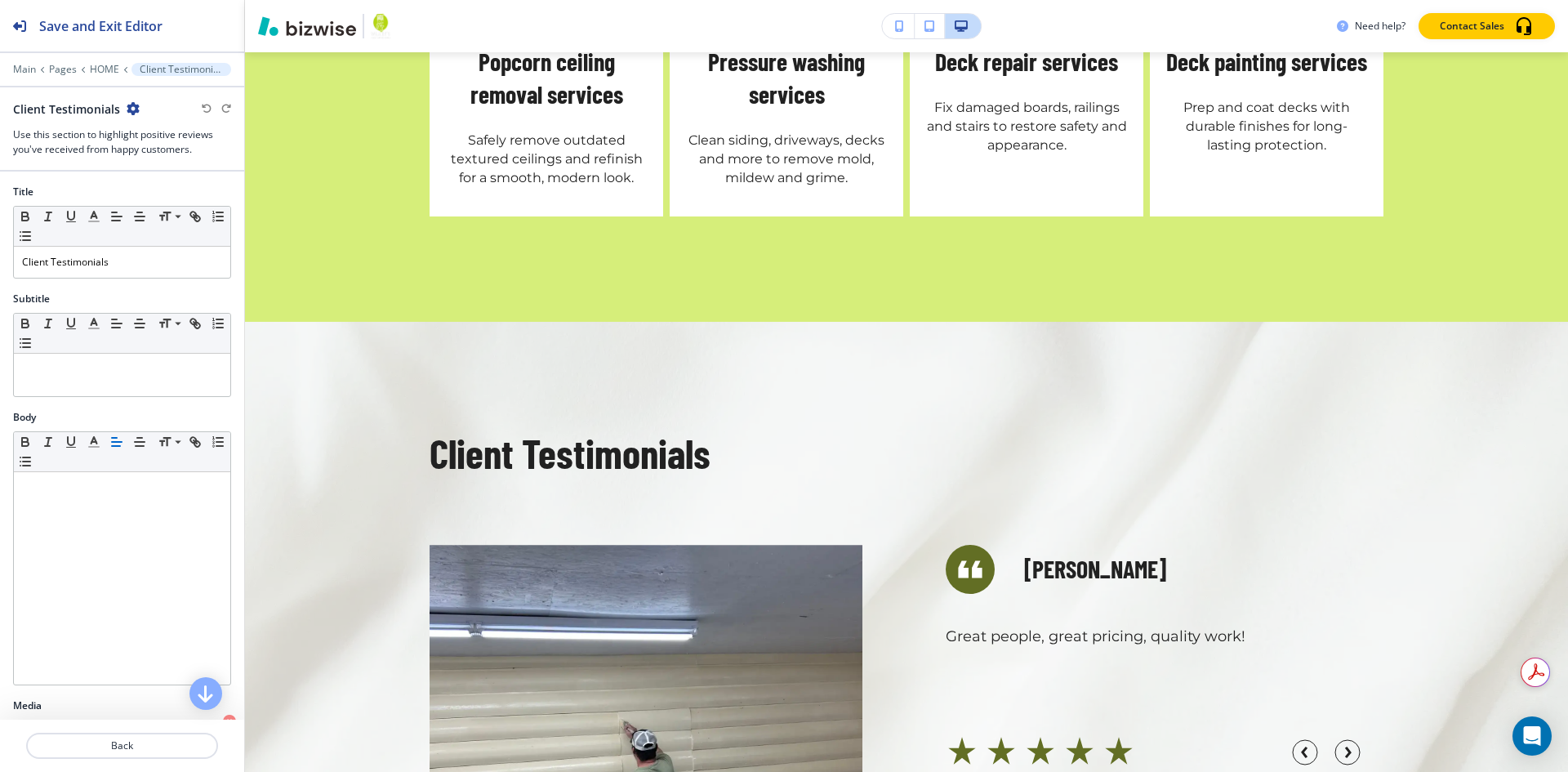
click at [286, 321] on div "Client Testimonials [PERSON_NAME] Awesome work! Thank you so much! I will defin…" at bounding box center [906, 688] width 1323 height 736
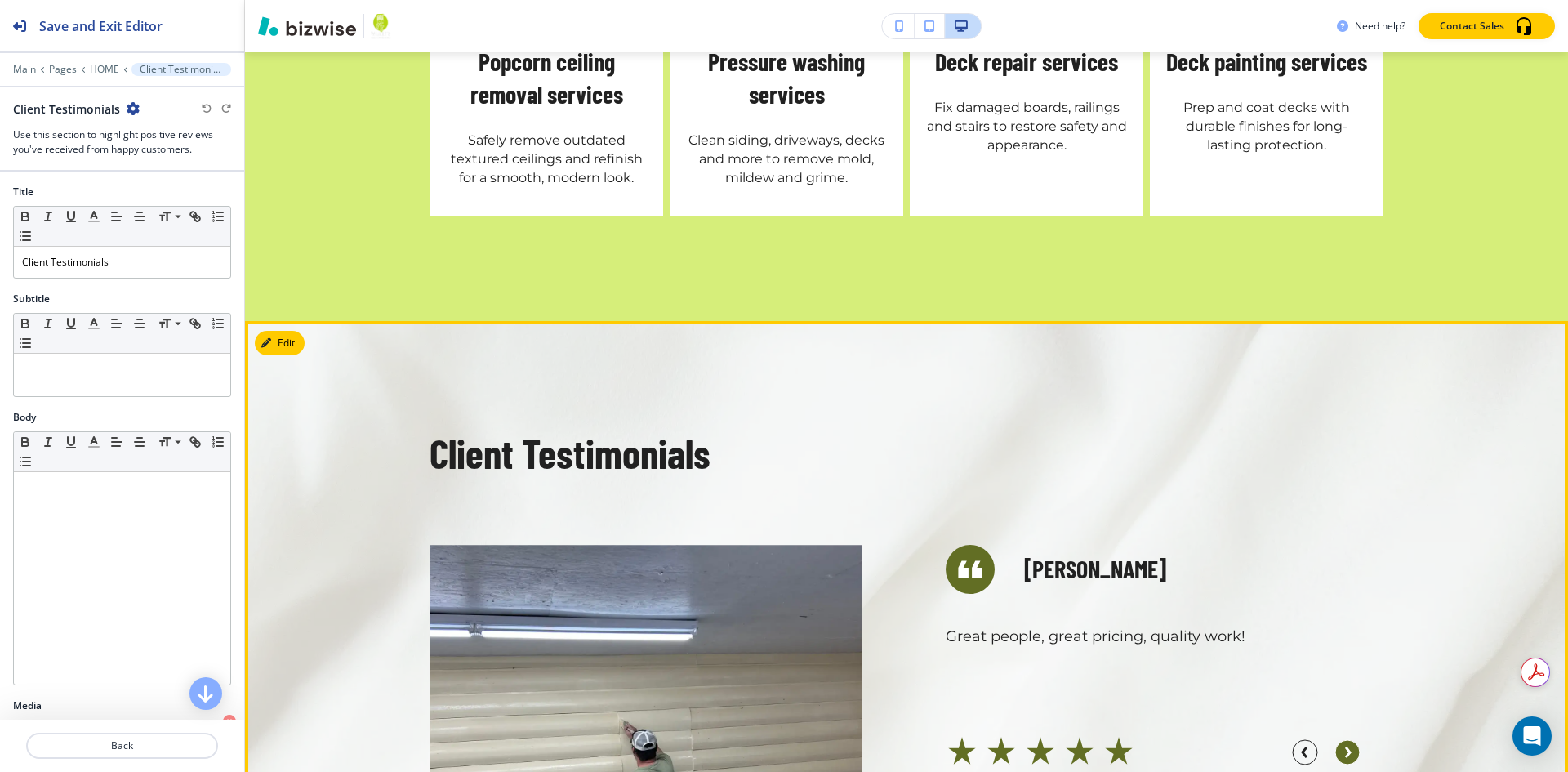
click at [1339, 740] on circle "button" at bounding box center [1347, 752] width 24 height 24
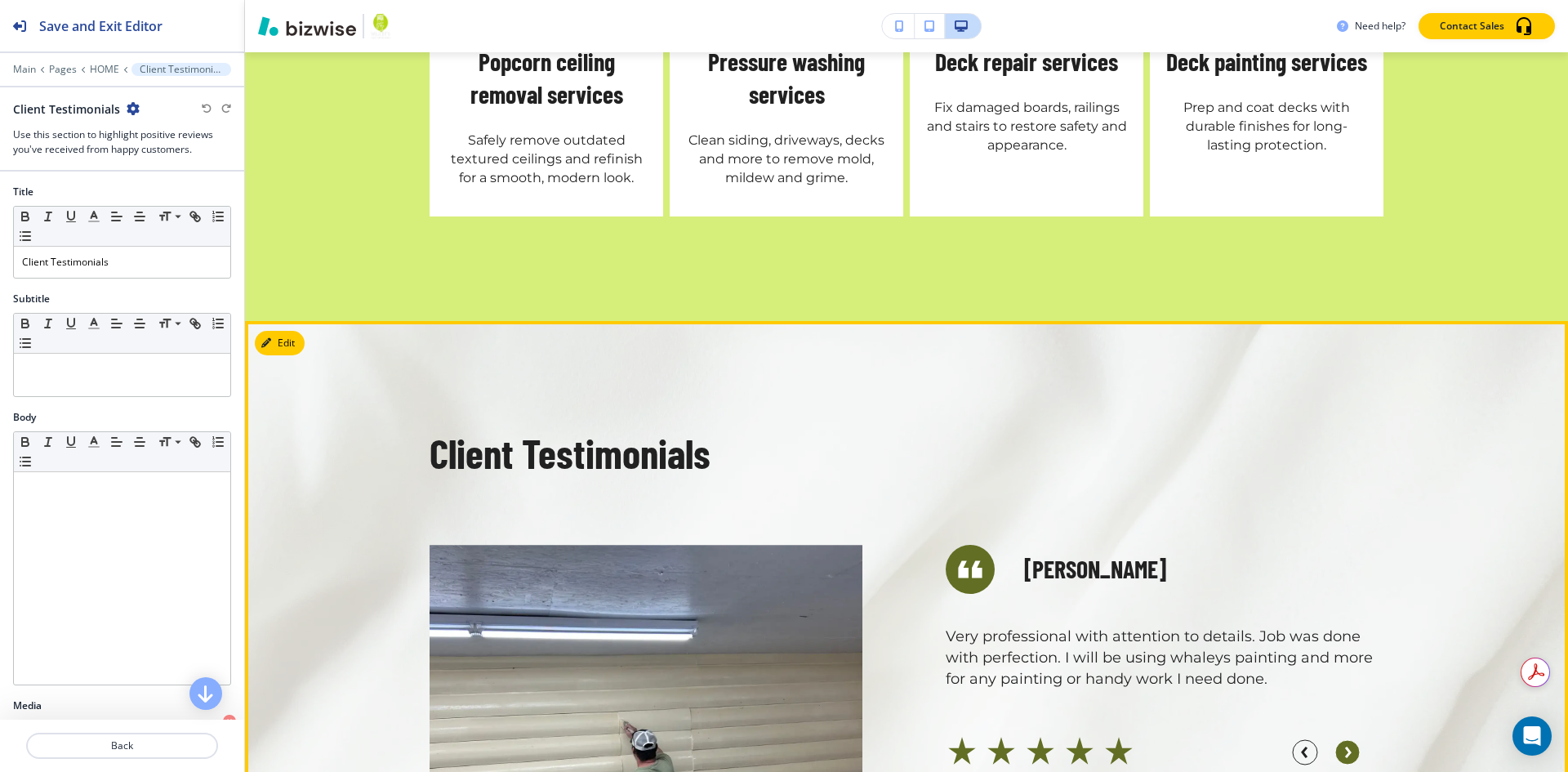
click at [1339, 740] on circle "button" at bounding box center [1347, 752] width 24 height 24
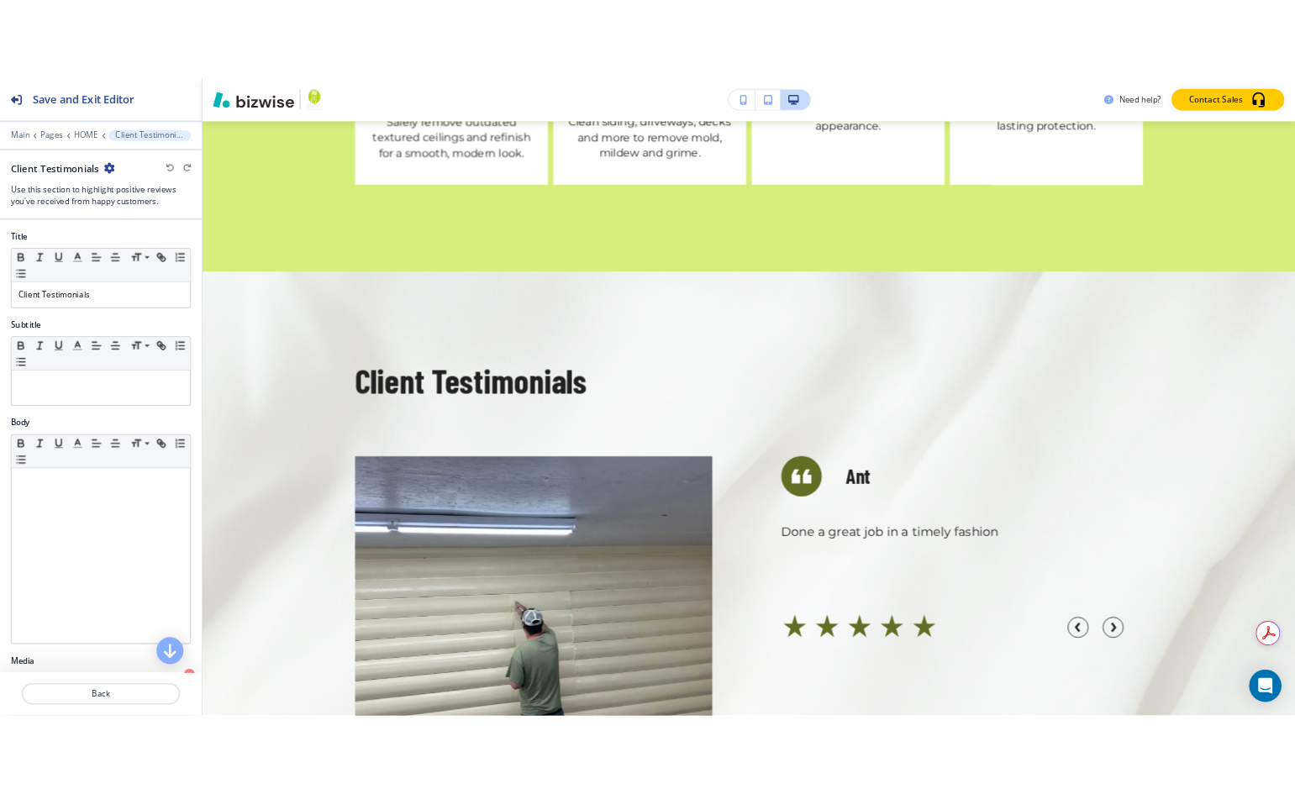
scroll to position [4588, 0]
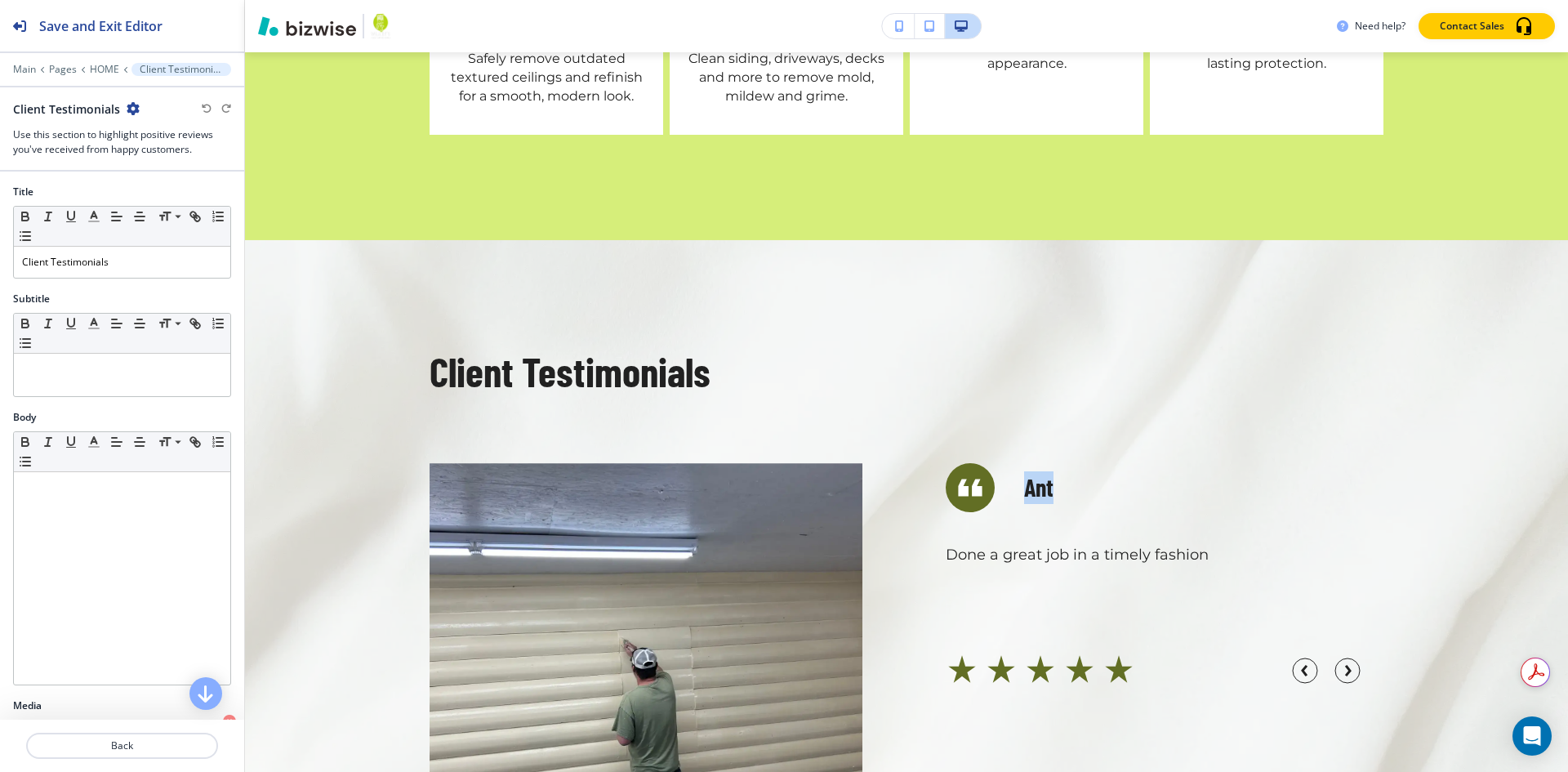
drag, startPoint x: 1050, startPoint y: 228, endPoint x: 1022, endPoint y: 225, distance: 28.2
click at [1022, 463] on div "Ant" at bounding box center [1165, 487] width 437 height 49
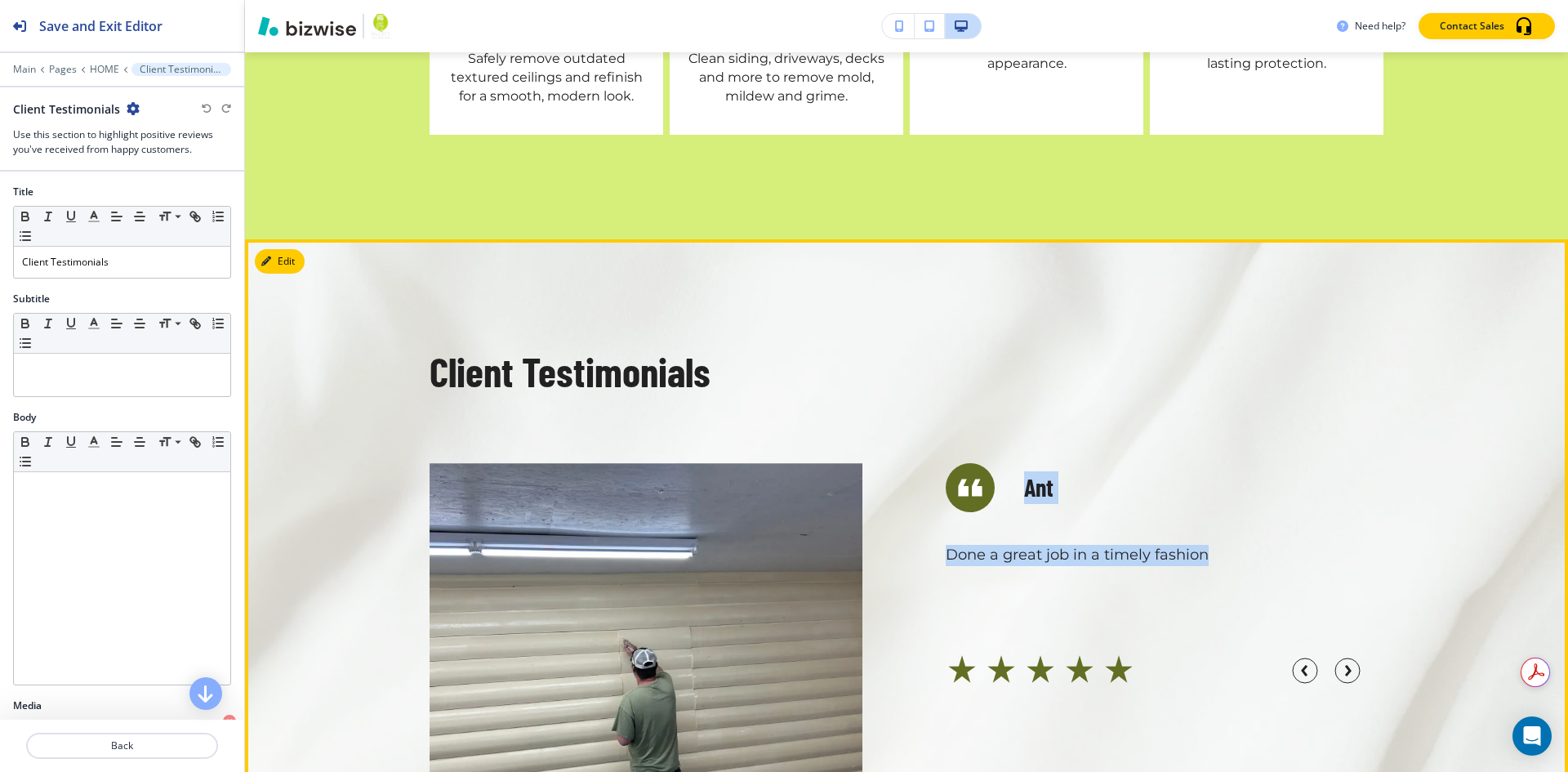
drag, startPoint x: 1196, startPoint y: 293, endPoint x: 931, endPoint y: 294, distance: 265.0
click at [931, 417] on div "[PERSON_NAME] Awesome work! Thank you so much! I will definitely recommend you …" at bounding box center [1125, 656] width 516 height 478
click at [1244, 463] on div "Ant Done a great job in a timely fashion" at bounding box center [1165, 574] width 437 height 223
drag, startPoint x: 1208, startPoint y: 284, endPoint x: 943, endPoint y: 289, distance: 265.0
click at [946, 544] on p "Done a great job in a timely fashion" at bounding box center [1165, 555] width 437 height 21
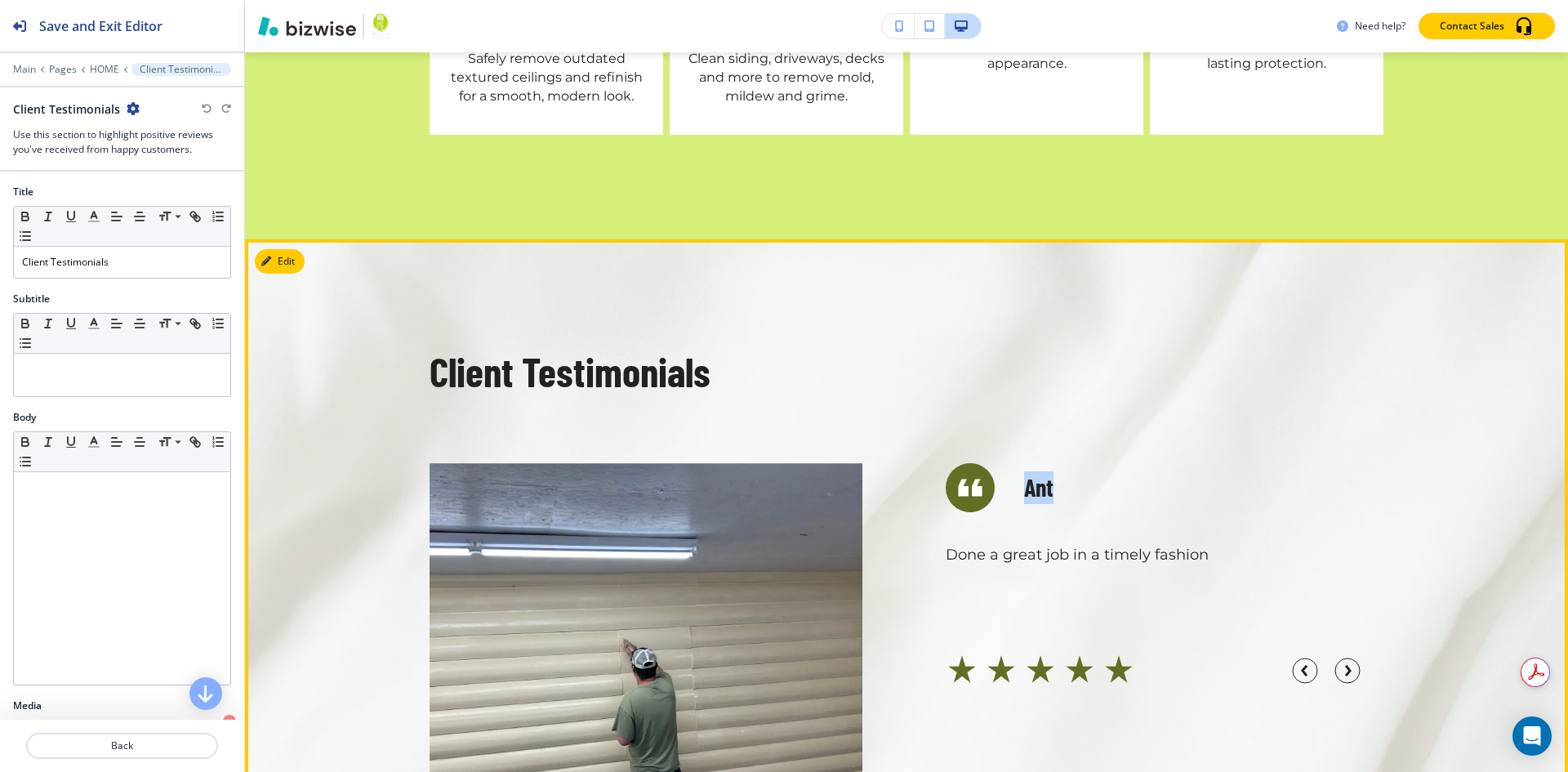
drag, startPoint x: 1056, startPoint y: 217, endPoint x: 1021, endPoint y: 213, distance: 35.2
click at [1021, 463] on div "Ant" at bounding box center [1165, 487] width 437 height 49
drag, startPoint x: 961, startPoint y: 407, endPoint x: 937, endPoint y: 407, distance: 24.0
click at [937, 417] on div "[PERSON_NAME] Awesome work! Thank you so much! I will definitely recommend you …" at bounding box center [1125, 656] width 516 height 478
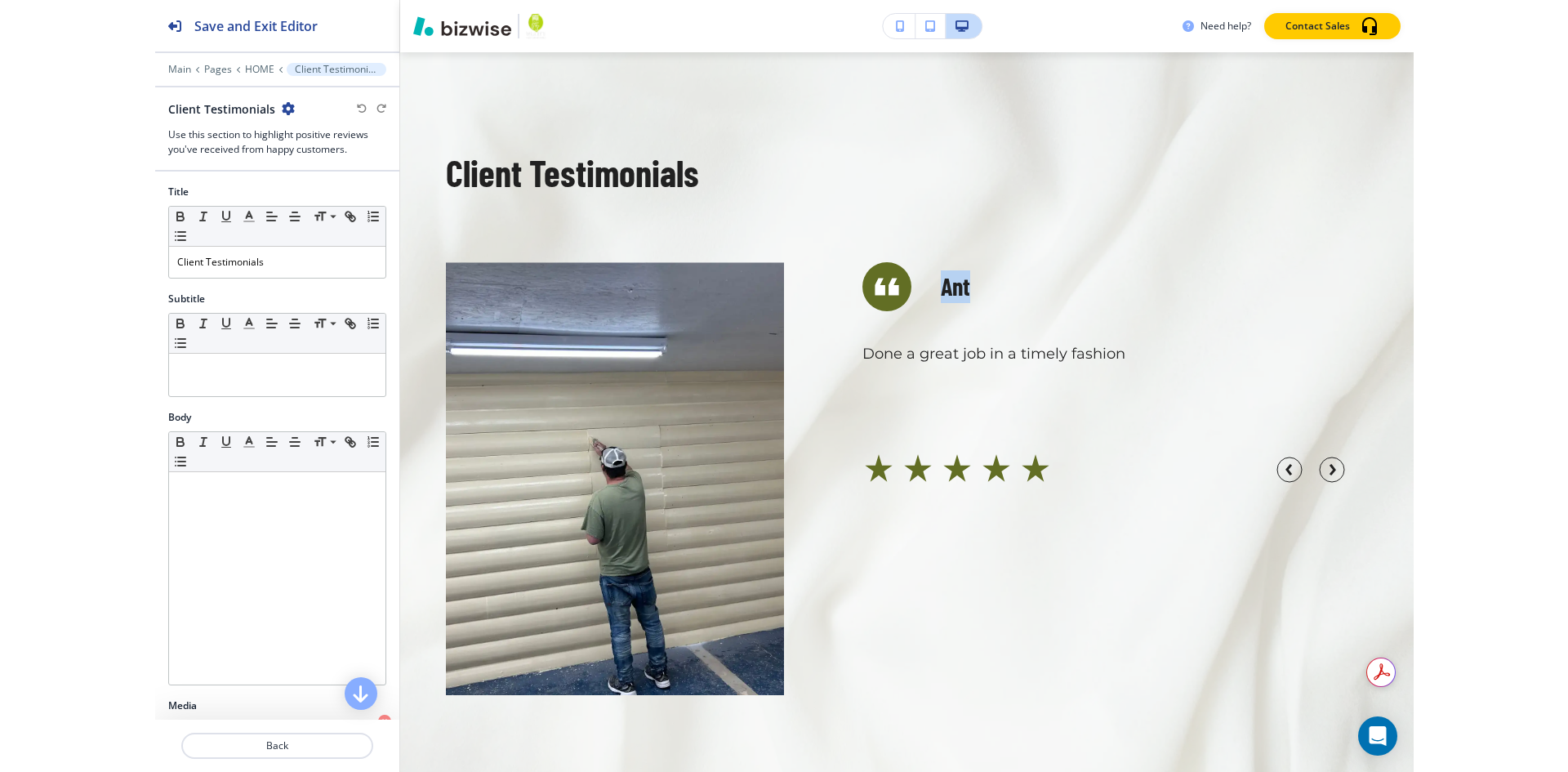
scroll to position [4421, 0]
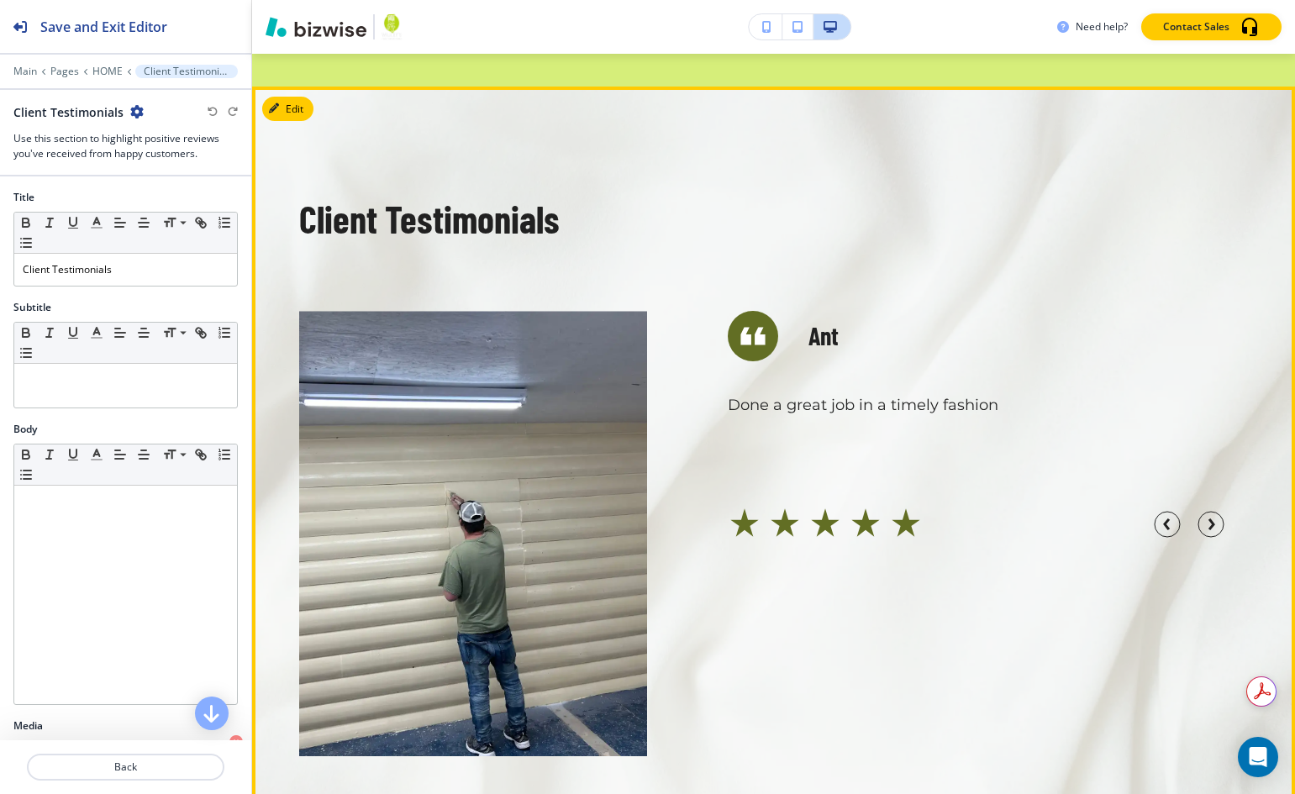
drag, startPoint x: 733, startPoint y: 212, endPoint x: 707, endPoint y: 208, distance: 26.4
click at [707, 264] on div "[PERSON_NAME] Awesome work! Thank you so much! I will definitely recommend you …" at bounding box center [947, 510] width 601 height 492
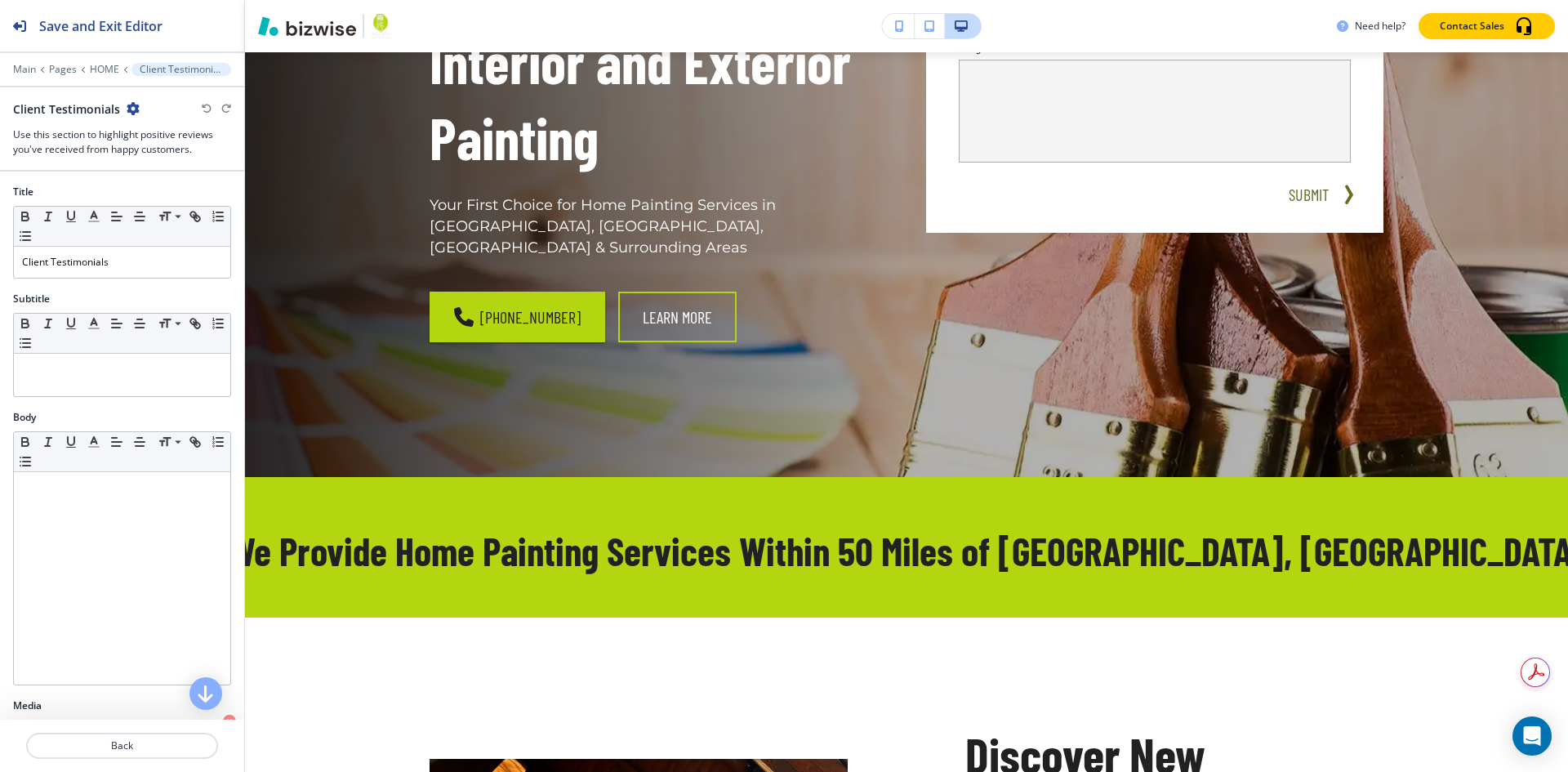
scroll to position [0, 0]
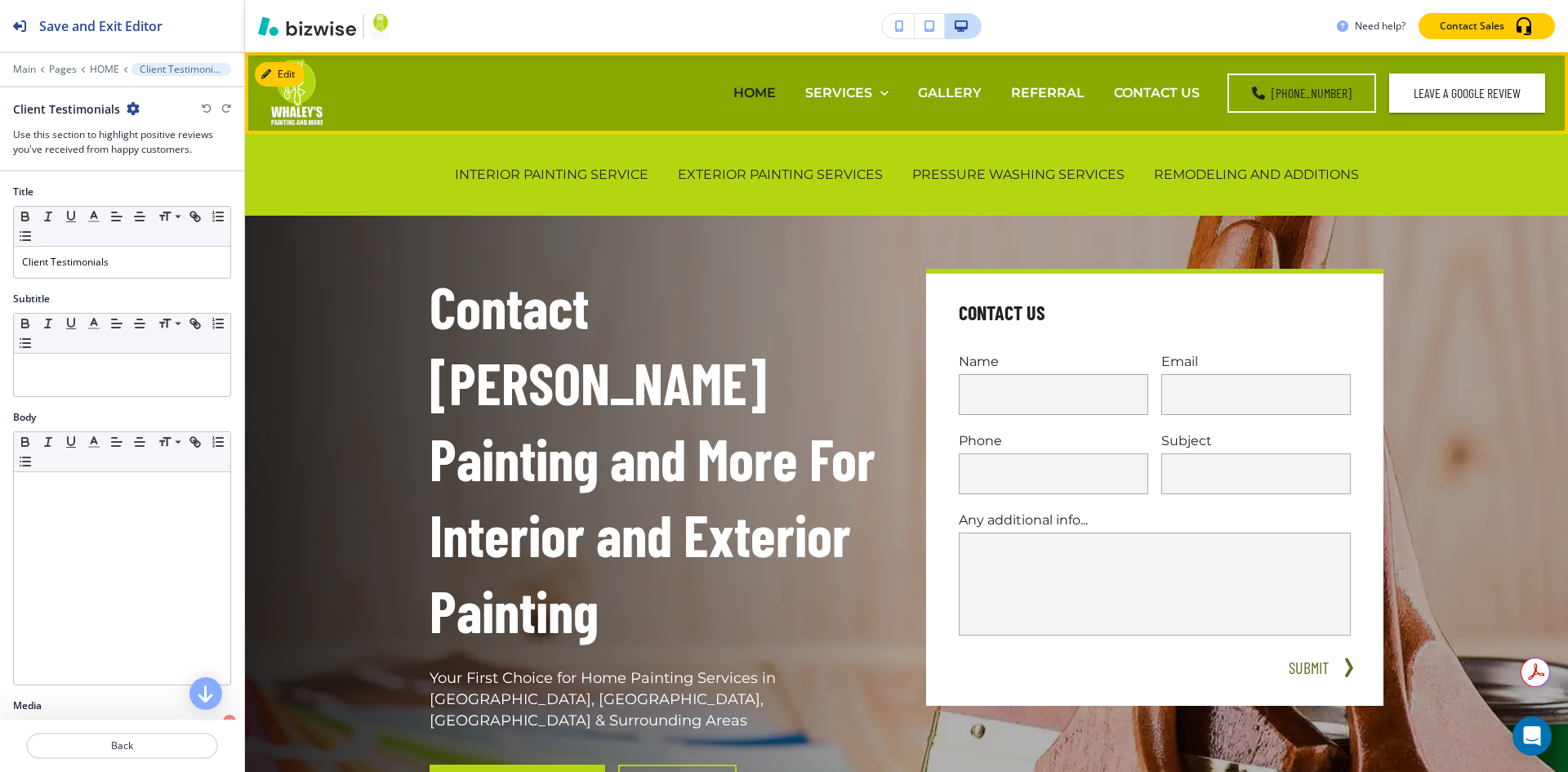
click at [599, 171] on p "INTERIOR PAINTING SERVICE" at bounding box center [551, 174] width 193 height 18
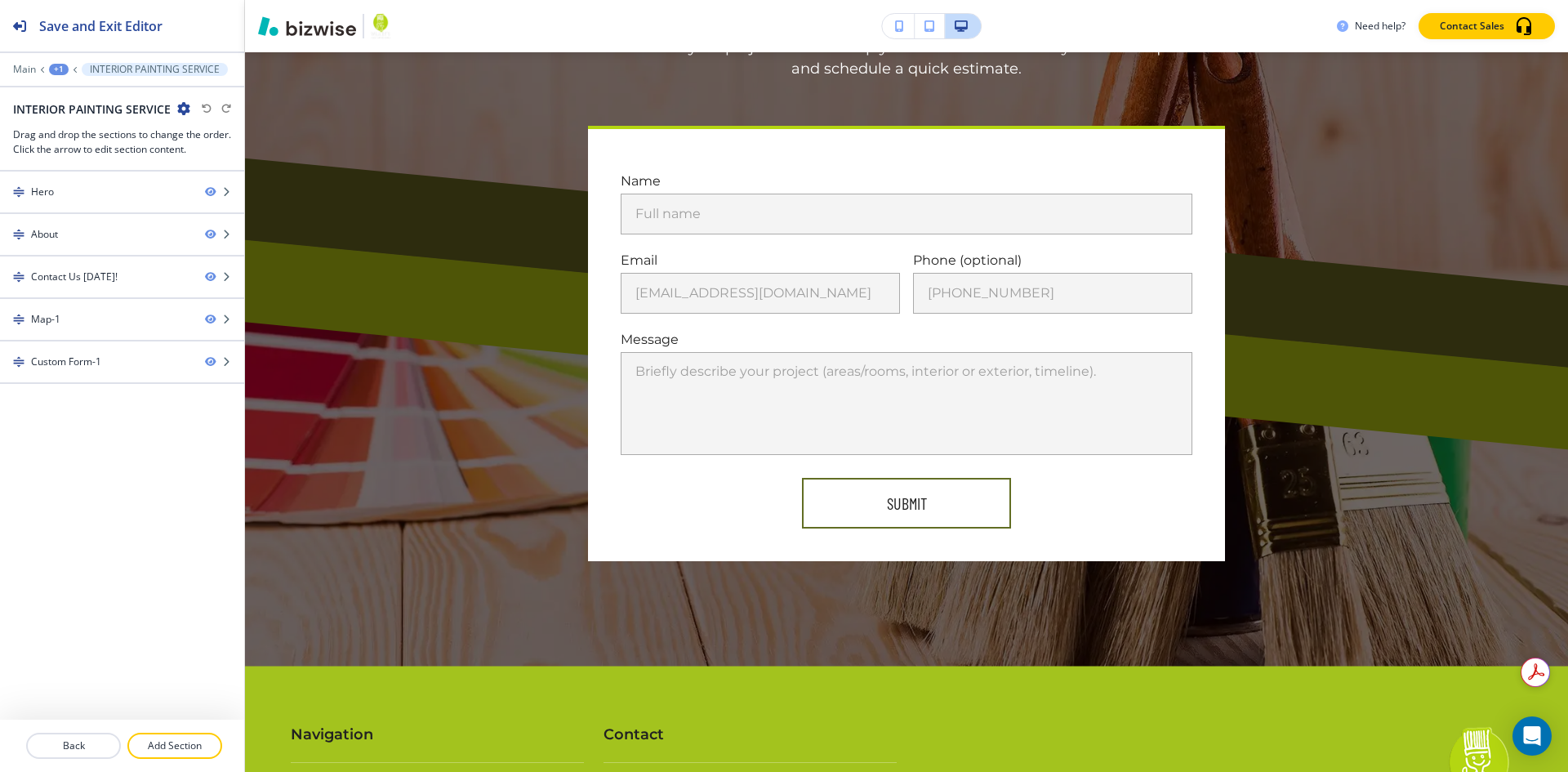
scroll to position [3758, 0]
